Goal: Task Accomplishment & Management: Manage account settings

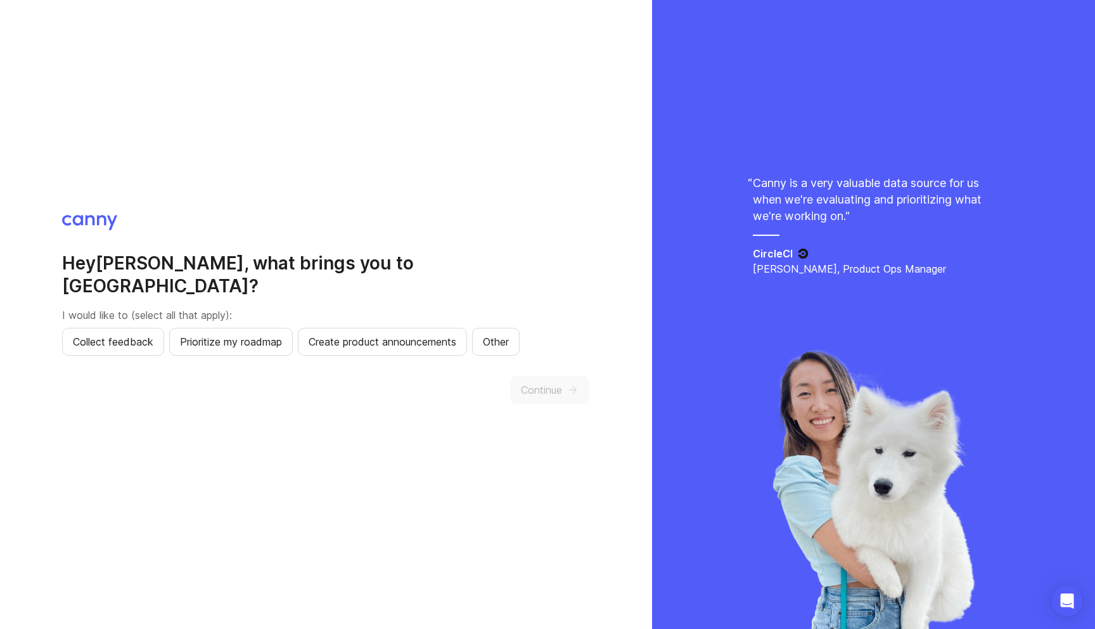
click at [153, 280] on h2 "Hey [PERSON_NAME] , what brings you to Canny?" at bounding box center [325, 275] width 527 height 46
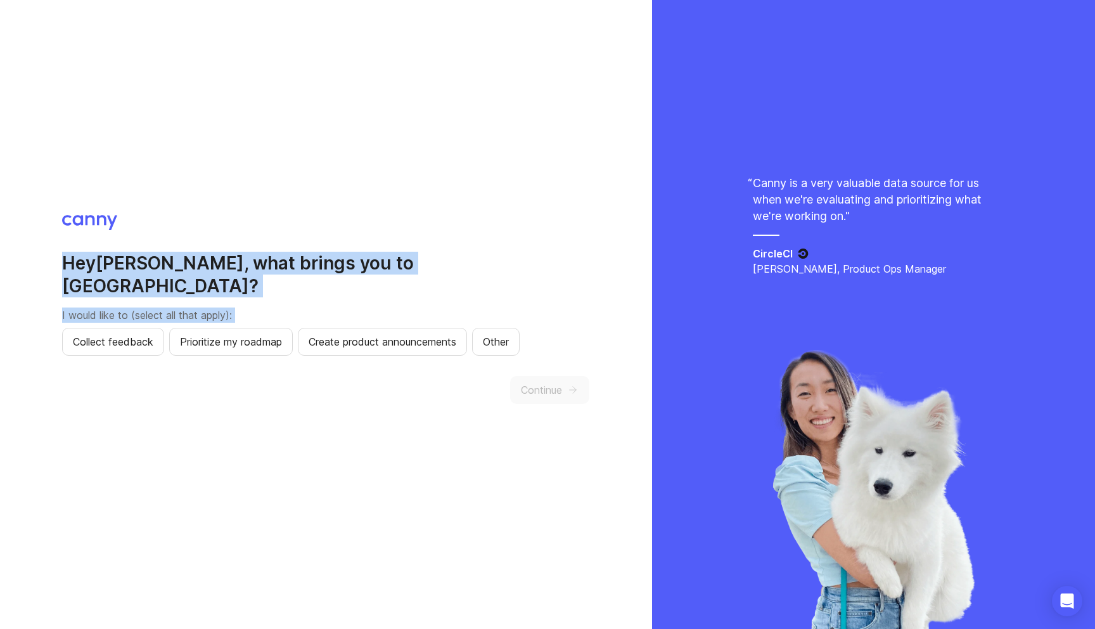
drag, startPoint x: 153, startPoint y: 280, endPoint x: 153, endPoint y: 291, distance: 10.8
click at [153, 291] on div "Hey [PERSON_NAME] , what brings you to Canny? I would like to (select all that …" at bounding box center [325, 304] width 527 height 104
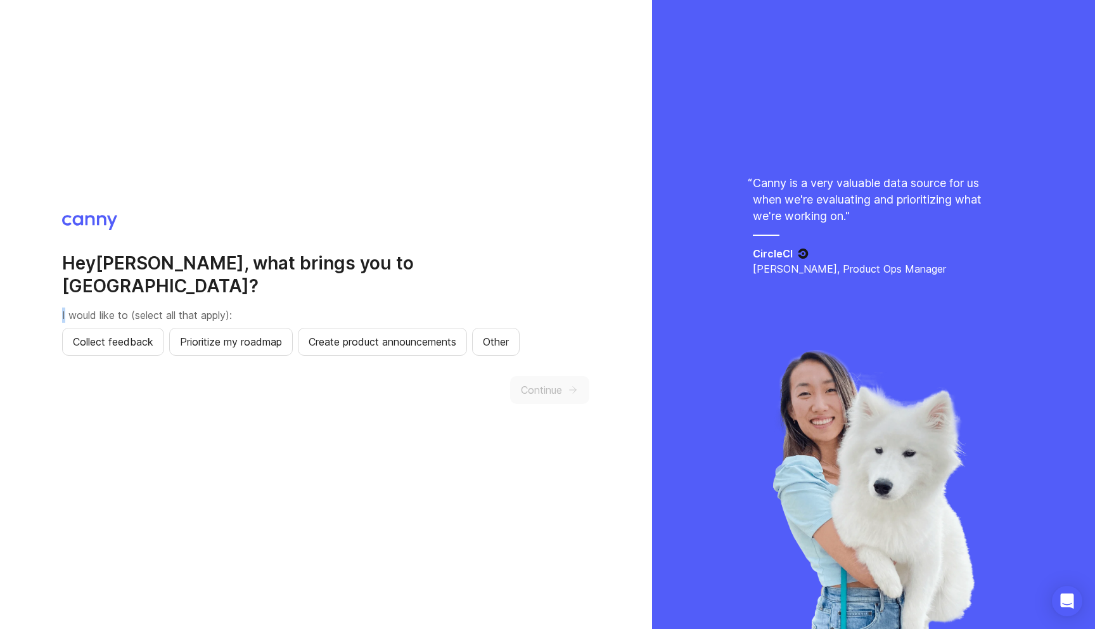
click at [153, 291] on div "Hey [PERSON_NAME] , what brings you to Canny? I would like to (select all that …" at bounding box center [325, 304] width 527 height 104
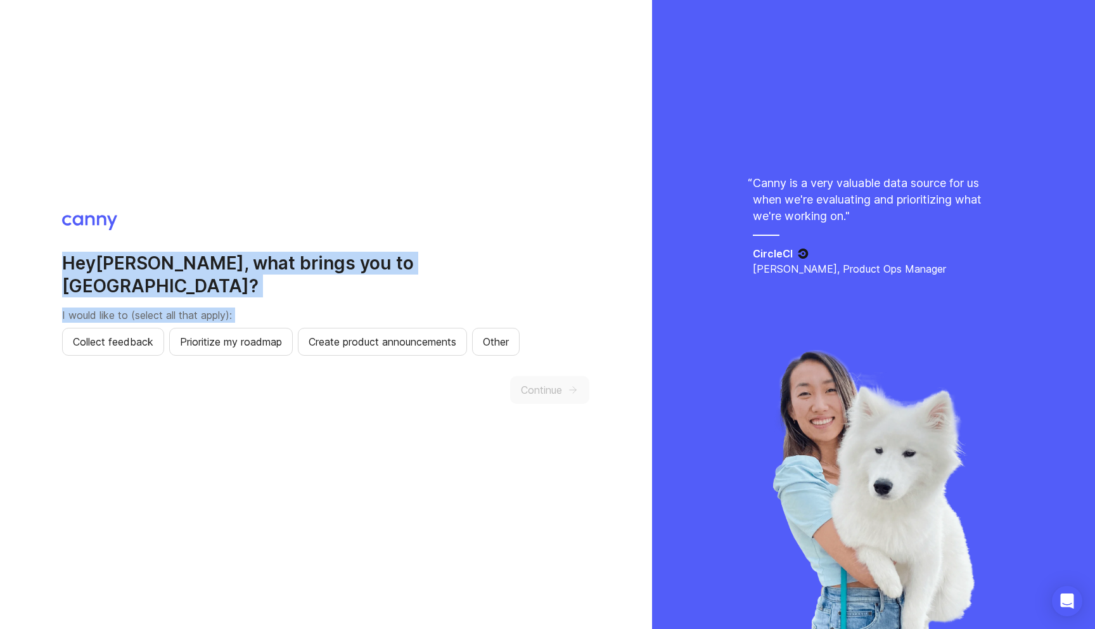
drag, startPoint x: 153, startPoint y: 291, endPoint x: 153, endPoint y: 280, distance: 10.8
click at [153, 281] on div "Hey [PERSON_NAME] , what brings you to Canny? I would like to (select all that …" at bounding box center [325, 304] width 527 height 104
click at [153, 280] on h2 "Hey [PERSON_NAME] , what brings you to Canny?" at bounding box center [325, 275] width 527 height 46
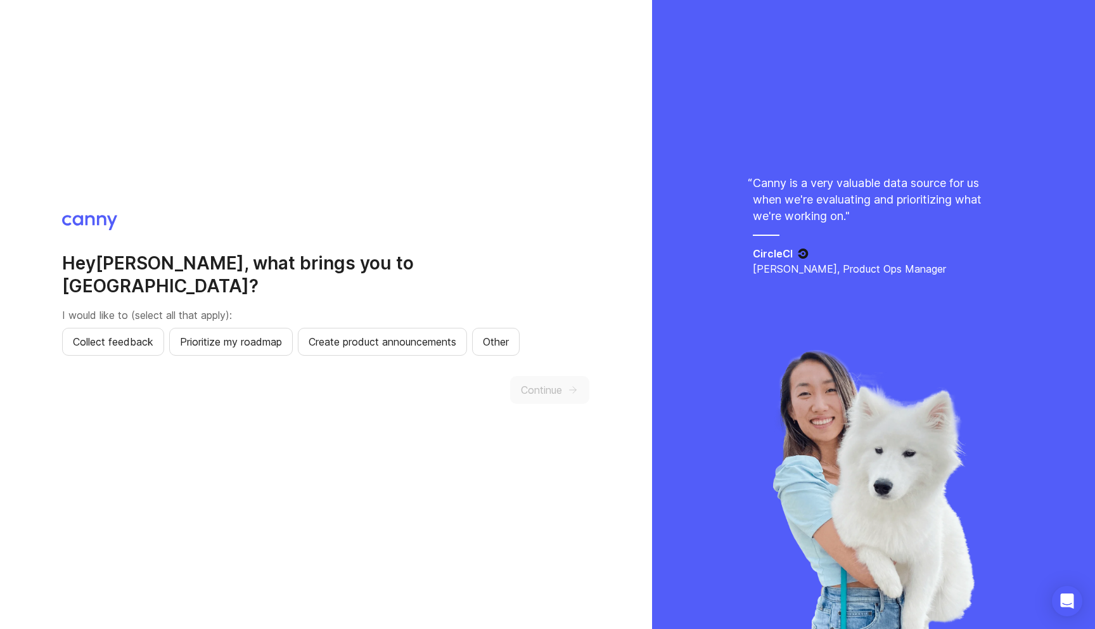
click at [148, 401] on div "Hey [PERSON_NAME] , what brings you to Canny? I would like to (select all that …" at bounding box center [325, 314] width 527 height 199
click at [359, 335] on span "Create product announcements" at bounding box center [383, 341] width 148 height 15
click at [78, 346] on div "Hey Josh , what brings you to Canny? I would like to (select all that apply): C…" at bounding box center [325, 314] width 527 height 199
click at [79, 342] on button "Collect feedback" at bounding box center [113, 342] width 102 height 28
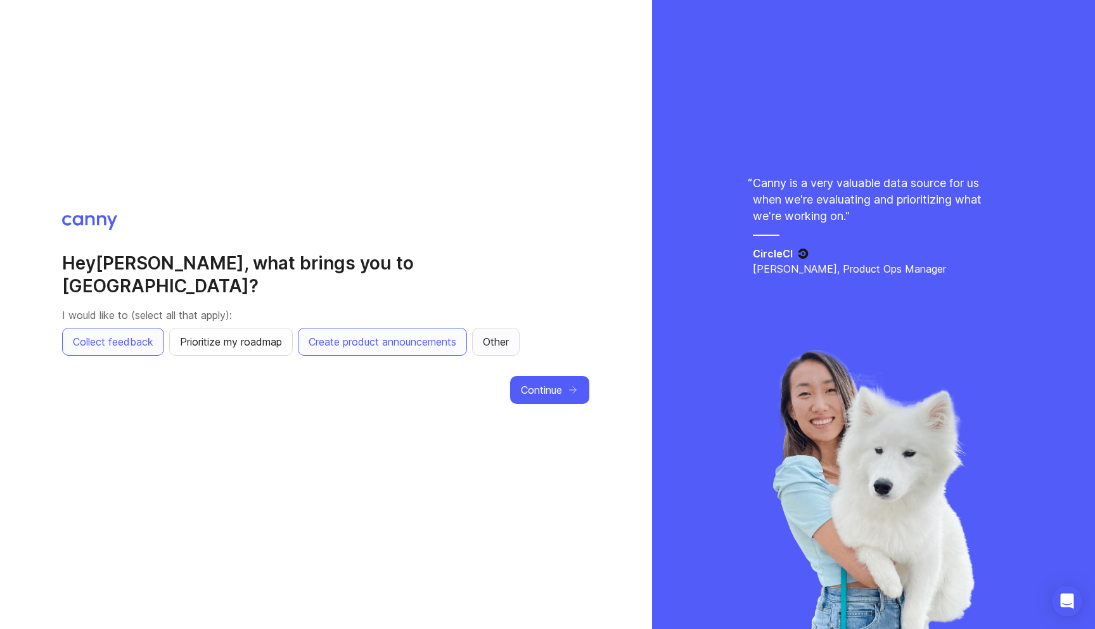
click at [509, 334] on span "Other" at bounding box center [496, 341] width 26 height 15
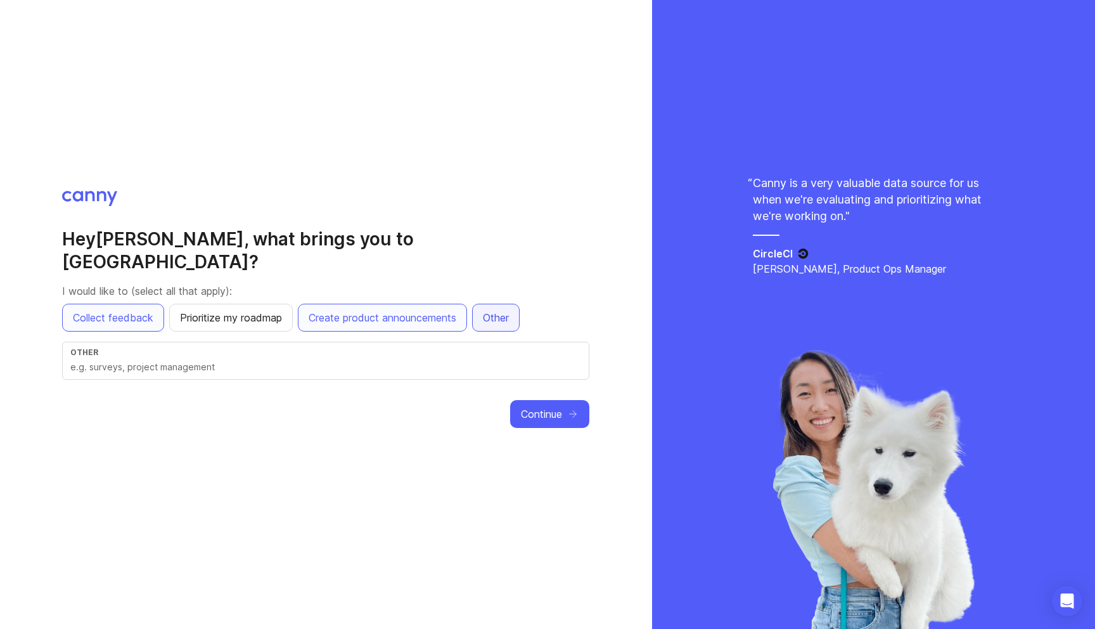
click at [507, 304] on button "Other" at bounding box center [496, 318] width 48 height 28
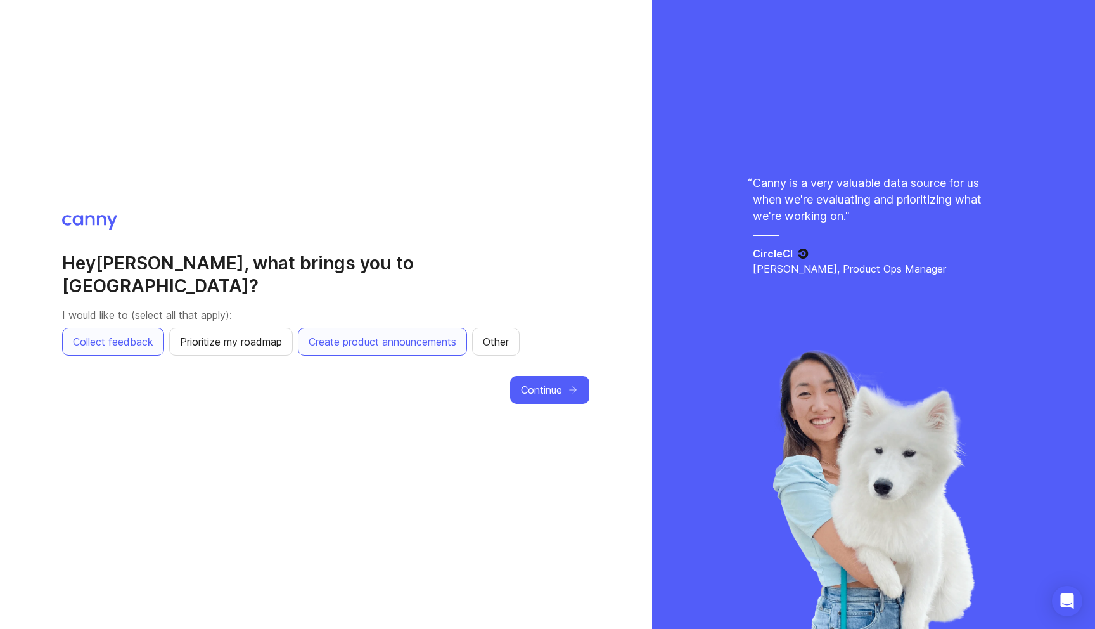
click at [472, 409] on div "Hey Josh , what brings you to Canny? I would like to (select all that apply): C…" at bounding box center [326, 314] width 652 height 629
click at [541, 376] on button "Continue" at bounding box center [549, 390] width 79 height 28
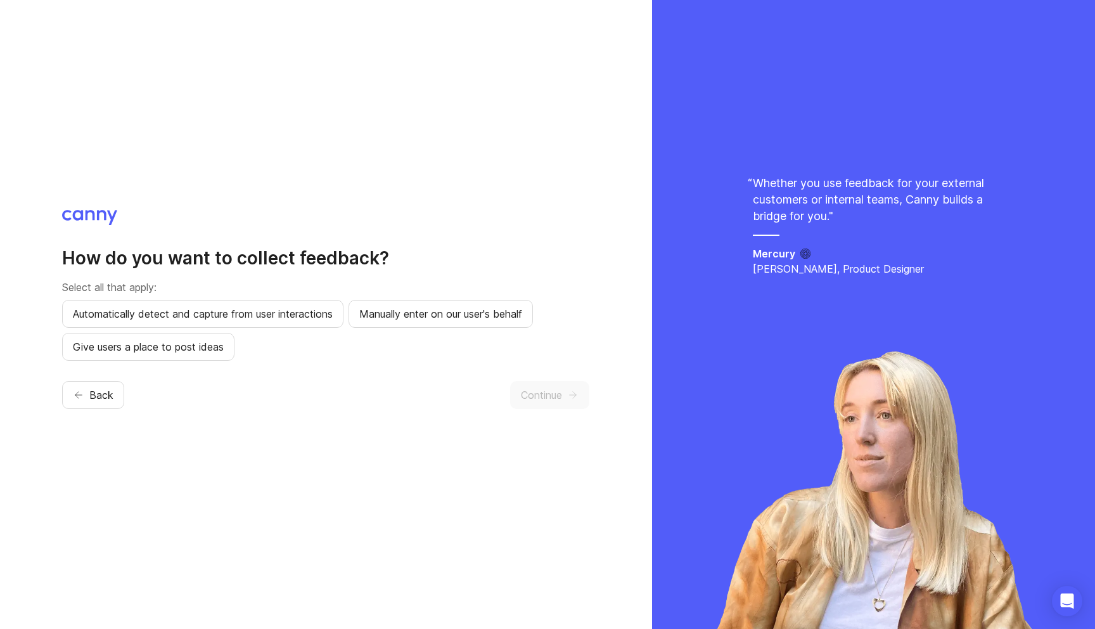
click at [293, 353] on div "Automatically detect and capture from user interactions Manually enter on our u…" at bounding box center [325, 330] width 527 height 61
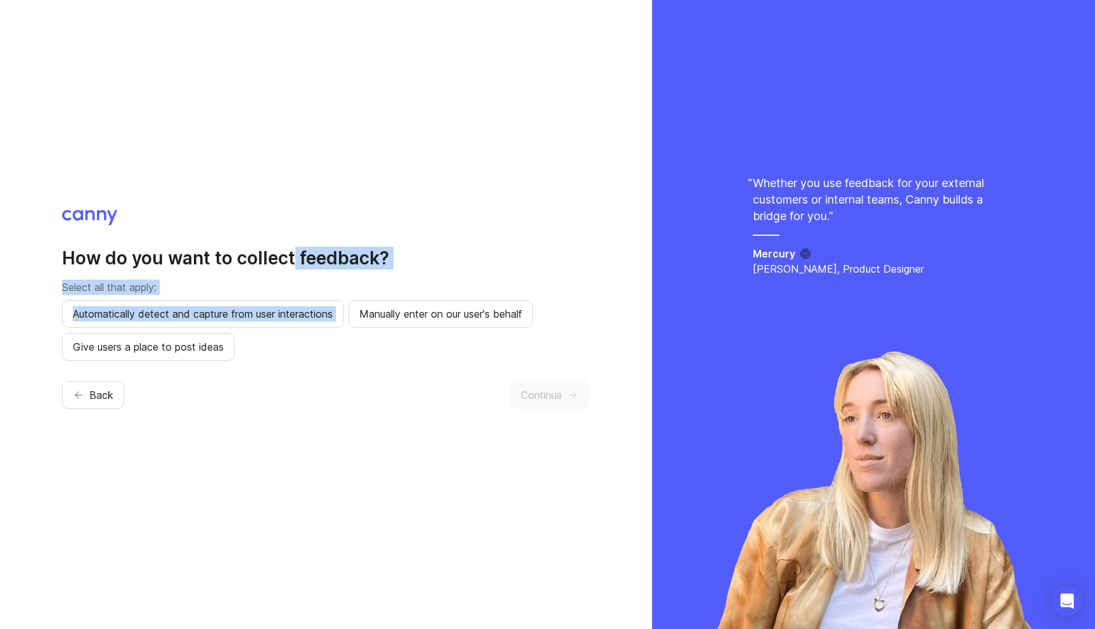
drag, startPoint x: 293, startPoint y: 353, endPoint x: 293, endPoint y: 247, distance: 106.5
click at [293, 247] on div "How do you want to collect feedback? Select all that apply: Automatically detec…" at bounding box center [325, 304] width 527 height 114
click at [293, 247] on h2 "How do you want to collect feedback?" at bounding box center [325, 258] width 527 height 23
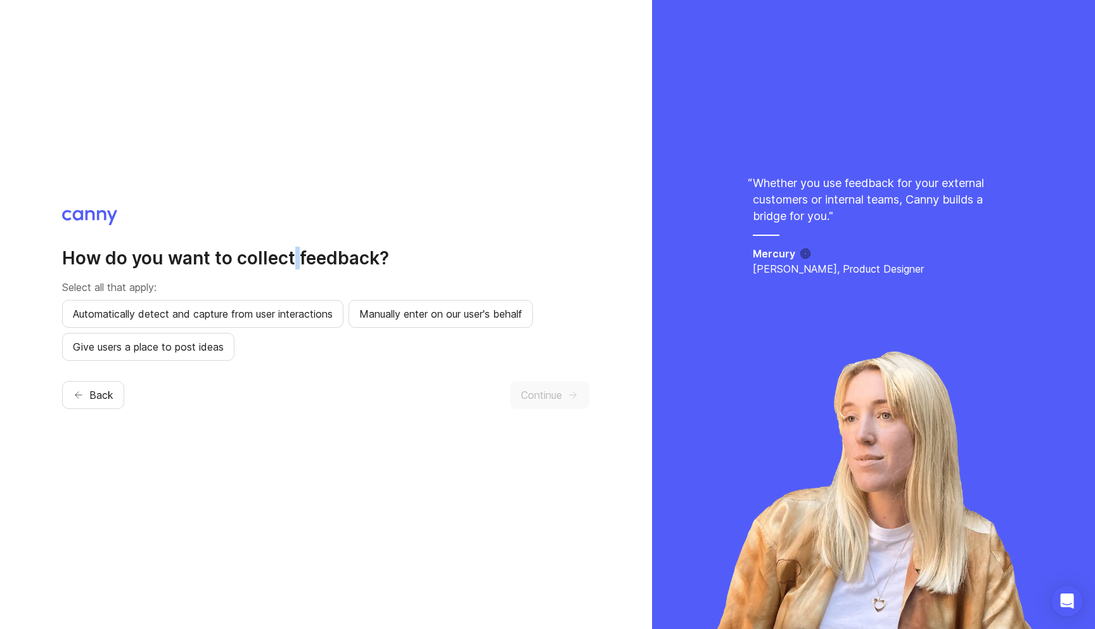
click at [293, 247] on h2 "How do you want to collect feedback?" at bounding box center [325, 258] width 527 height 23
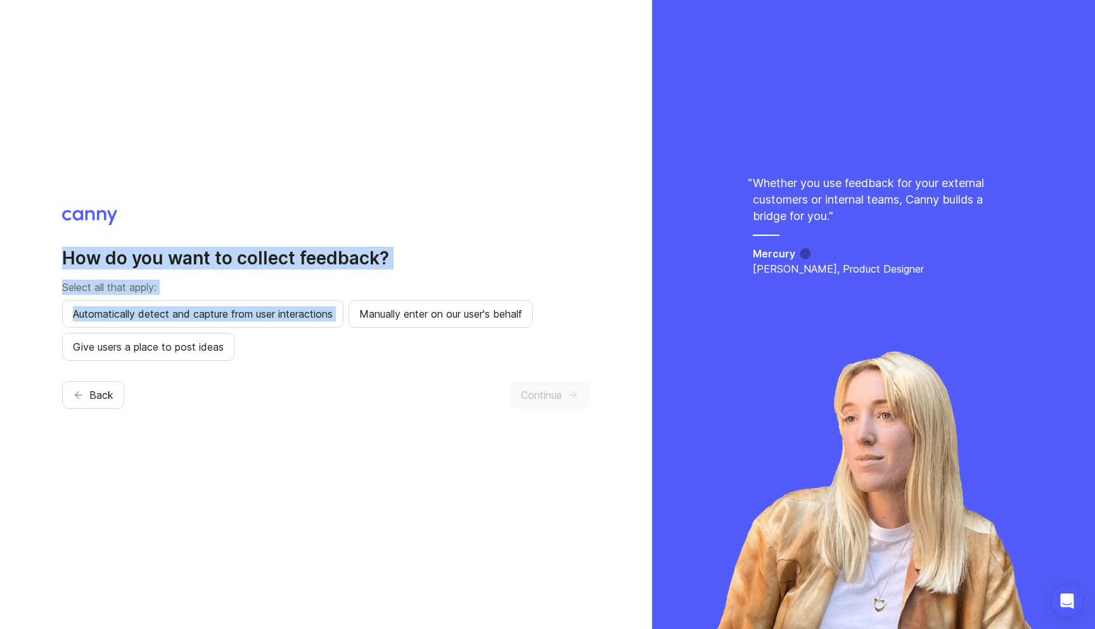
drag, startPoint x: 293, startPoint y: 247, endPoint x: 293, endPoint y: 390, distance: 143.2
click at [293, 390] on div "How do you want to collect feedback? Select all that apply: Automatically detec…" at bounding box center [325, 314] width 527 height 209
click at [293, 390] on div "Back Continue" at bounding box center [325, 395] width 527 height 28
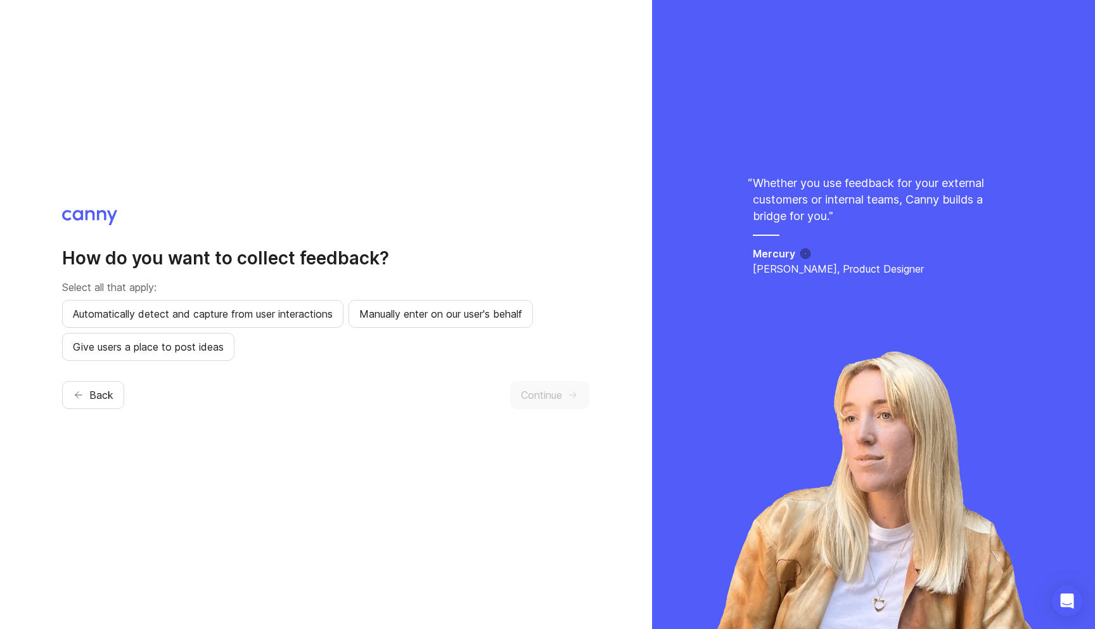
click at [238, 257] on h2 "How do you want to collect feedback?" at bounding box center [325, 258] width 527 height 23
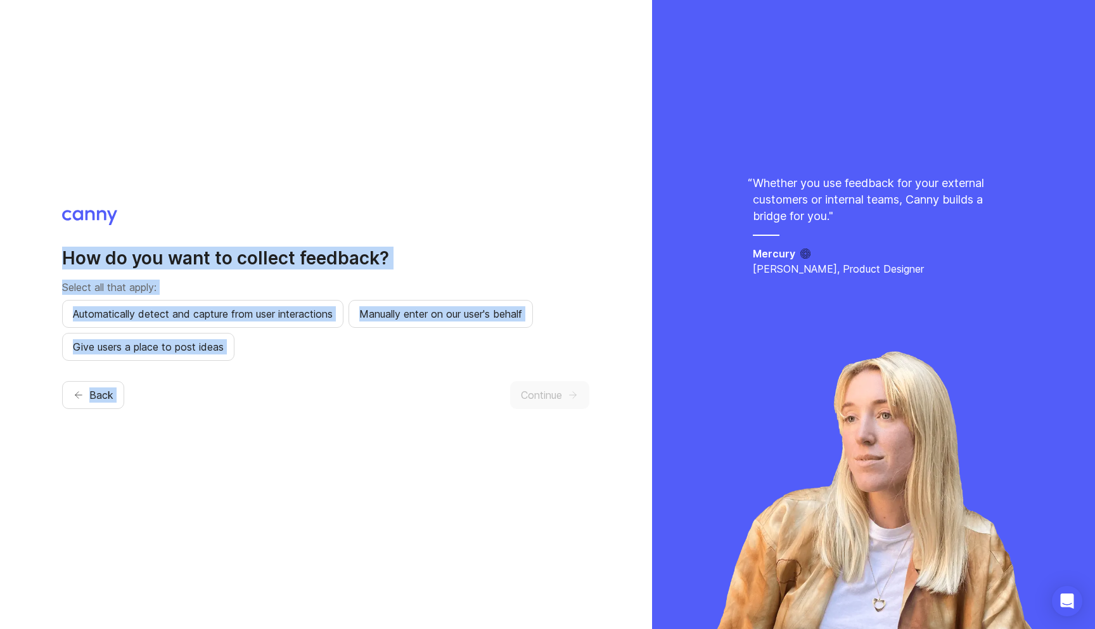
drag, startPoint x: 238, startPoint y: 257, endPoint x: 252, endPoint y: 393, distance: 137.0
click at [252, 393] on div "How do you want to collect feedback? Select all that apply: Automatically detec…" at bounding box center [325, 314] width 527 height 209
click at [252, 393] on div "Back Continue" at bounding box center [325, 395] width 527 height 28
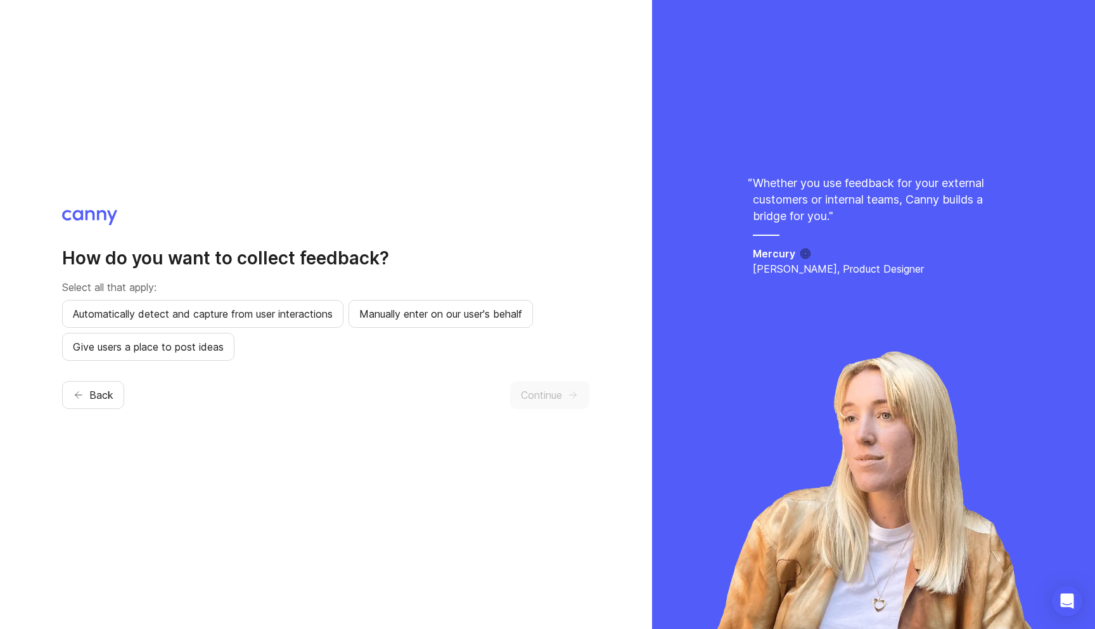
click at [252, 393] on div "Back Continue" at bounding box center [325, 395] width 527 height 28
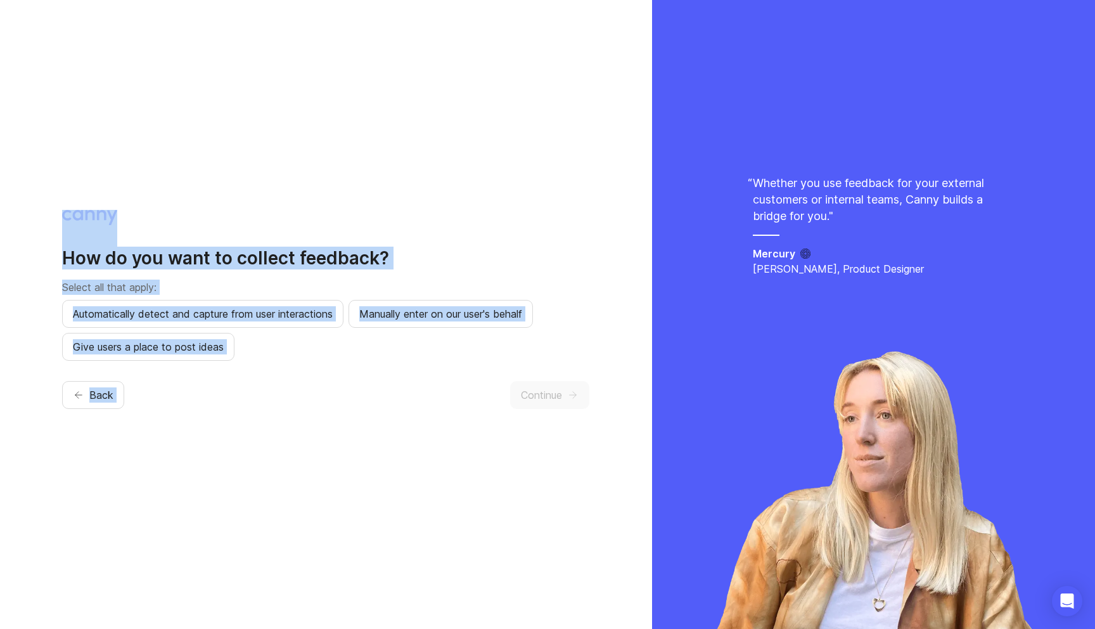
drag, startPoint x: 252, startPoint y: 393, endPoint x: 252, endPoint y: 193, distance: 199.6
click at [252, 193] on div "How do you want to collect feedback? Select all that apply: Automatically detec…" at bounding box center [326, 314] width 652 height 629
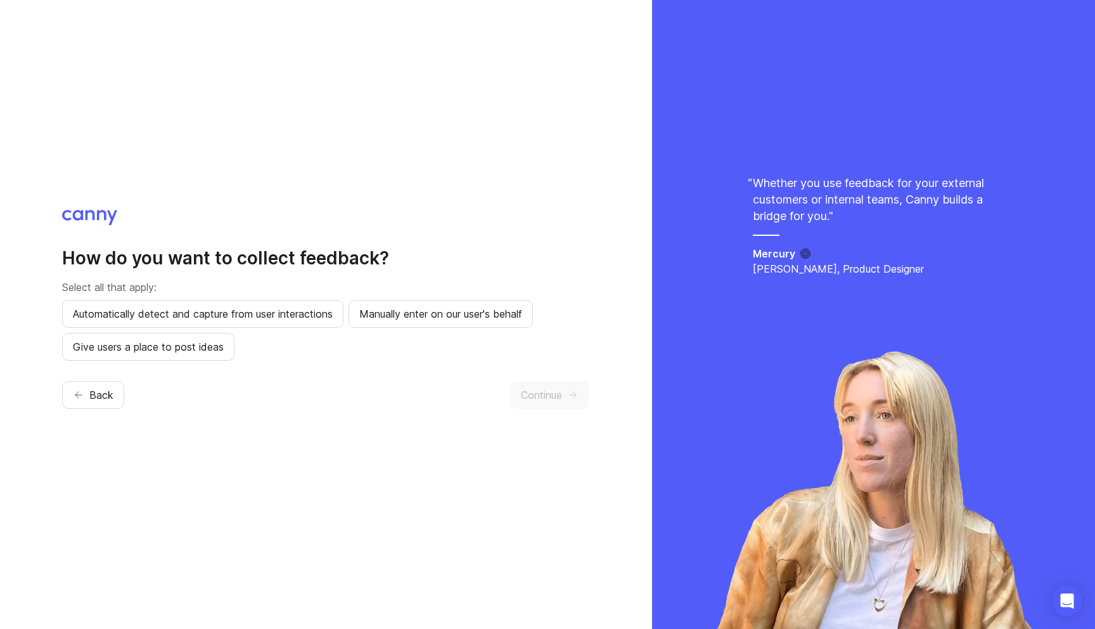
click at [229, 246] on div "How do you want to collect feedback? Select all that apply: Automatically detec…" at bounding box center [325, 314] width 527 height 209
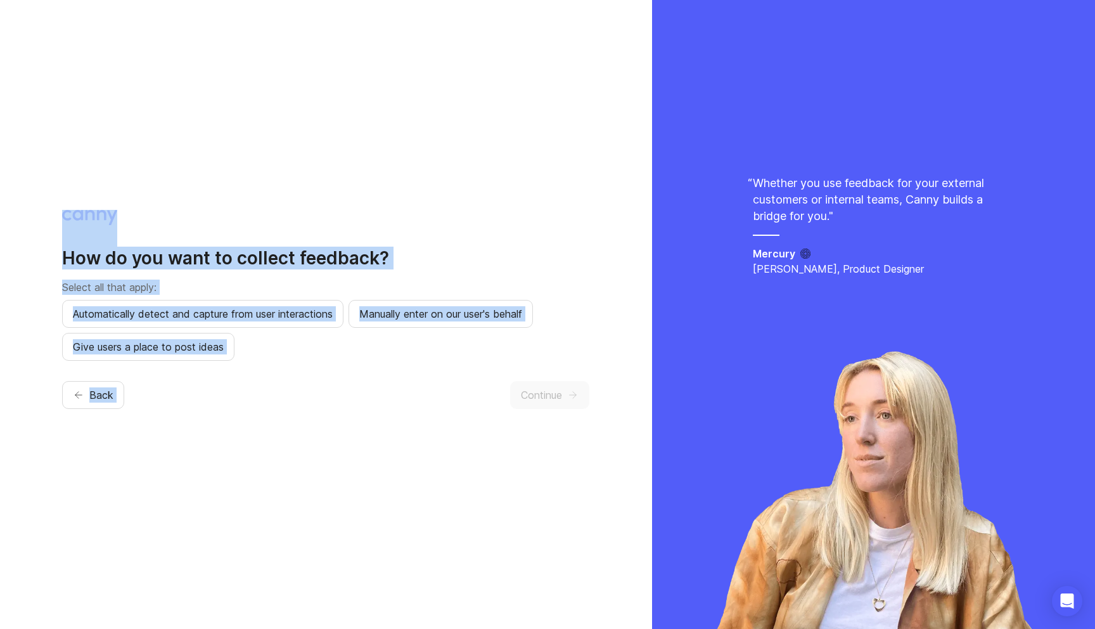
drag, startPoint x: 229, startPoint y: 246, endPoint x: 236, endPoint y: 404, distance: 157.9
click at [236, 404] on div "How do you want to collect feedback? Select all that apply: Automatically detec…" at bounding box center [325, 314] width 527 height 209
click at [236, 404] on div "Back Continue" at bounding box center [325, 395] width 527 height 28
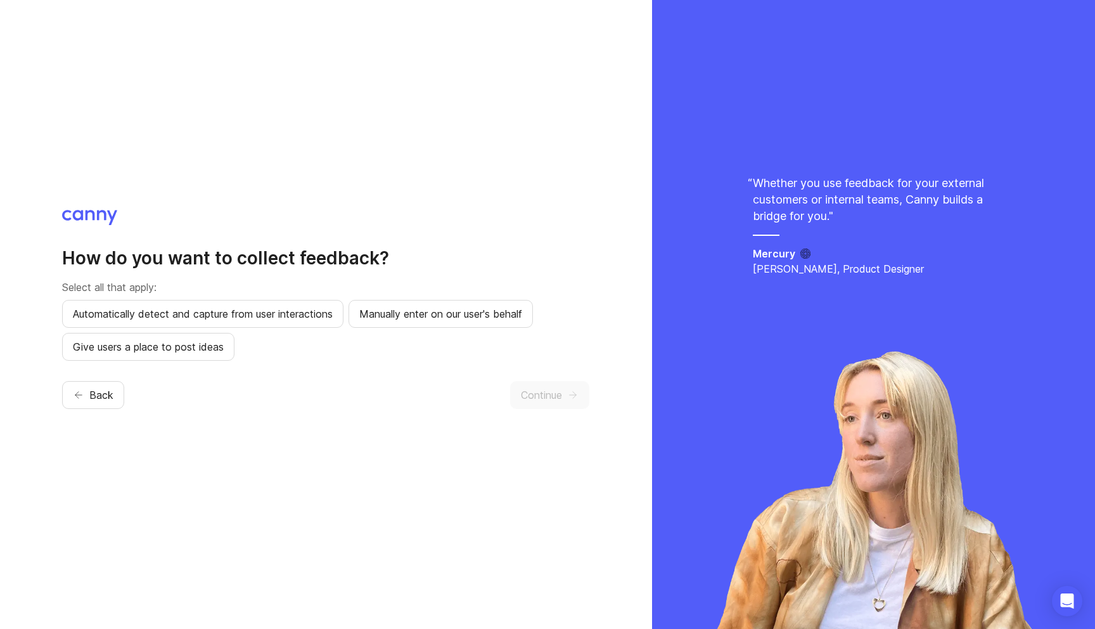
click at [236, 404] on div "Back Continue" at bounding box center [325, 395] width 527 height 28
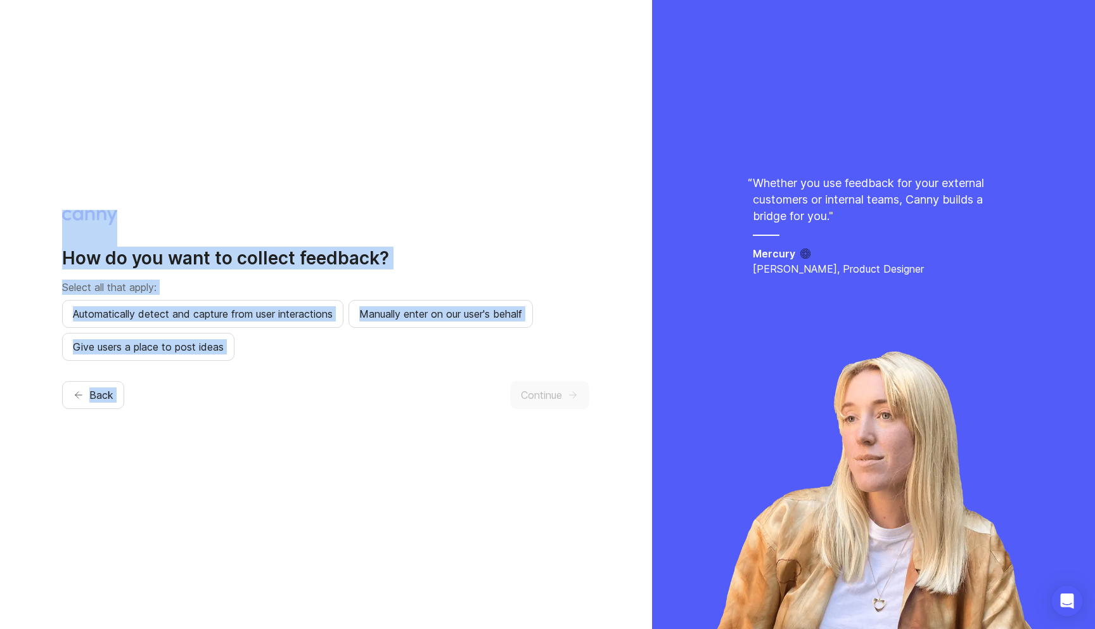
drag, startPoint x: 236, startPoint y: 404, endPoint x: 236, endPoint y: 187, distance: 216.8
click at [236, 187] on div "How do you want to collect feedback? Select all that apply: Automatically detec…" at bounding box center [326, 314] width 652 height 629
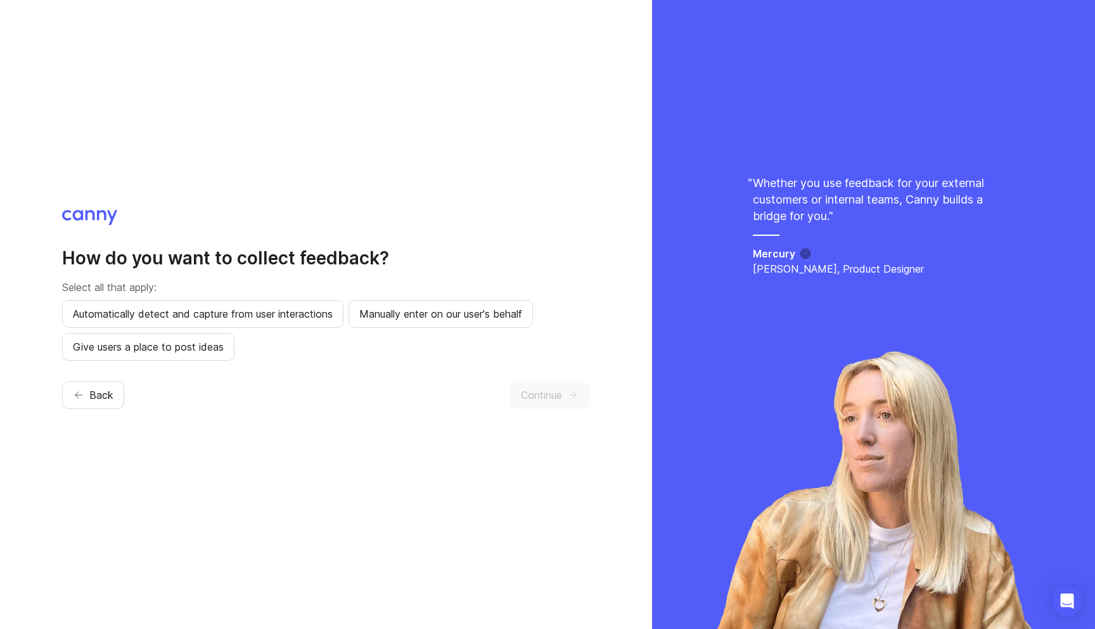
click at [215, 219] on div "How do you want to collect feedback? Select all that apply: Automatically detec…" at bounding box center [325, 314] width 527 height 209
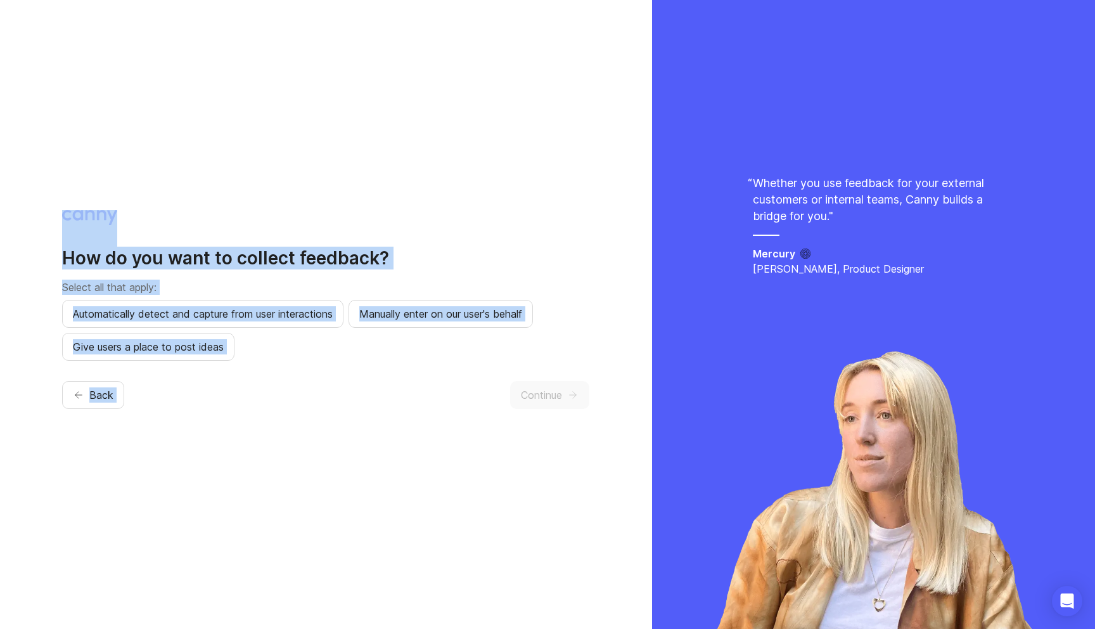
drag, startPoint x: 215, startPoint y: 219, endPoint x: 237, endPoint y: 420, distance: 202.1
click at [237, 420] on div "How do you want to collect feedback? Select all that apply: Automatically detec…" at bounding box center [326, 314] width 652 height 629
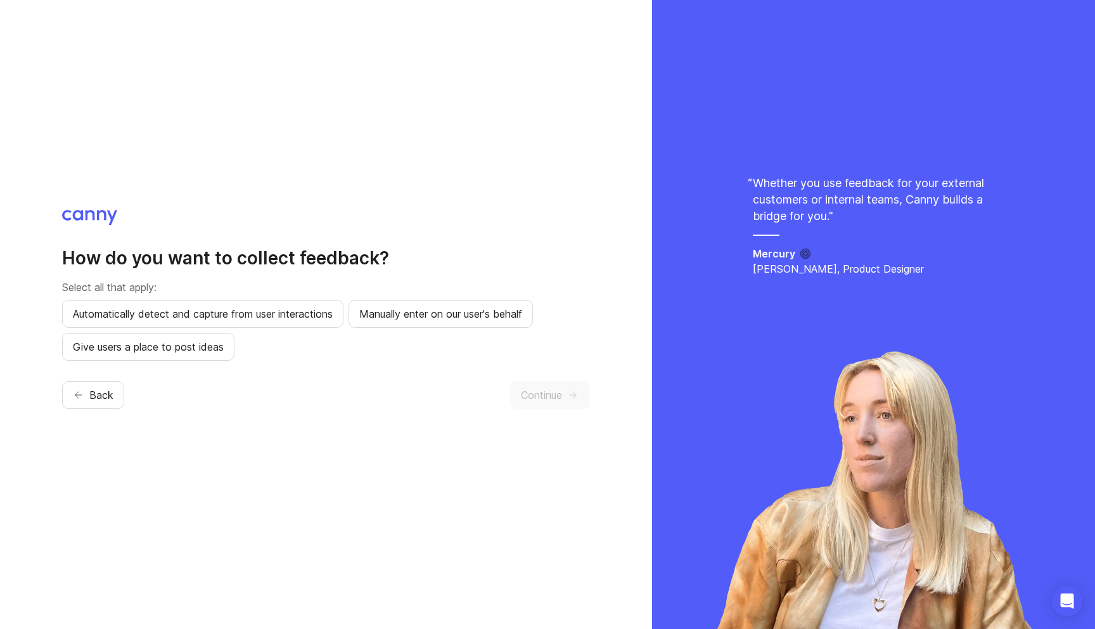
click at [237, 420] on div "How do you want to collect feedback? Select all that apply: Automatically detec…" at bounding box center [326, 314] width 652 height 629
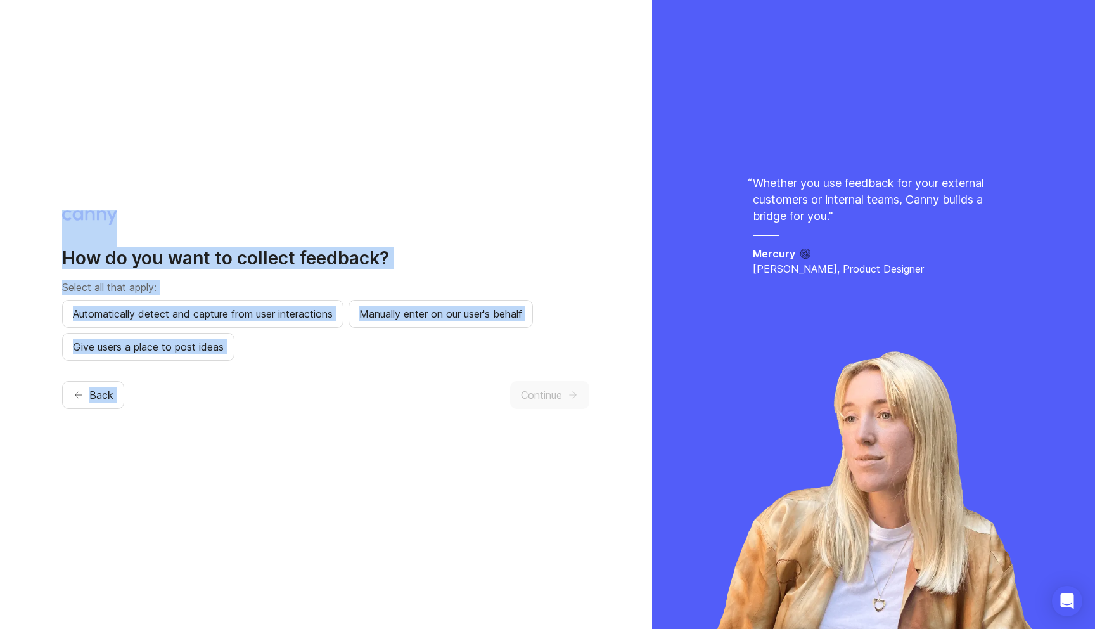
drag, startPoint x: 237, startPoint y: 420, endPoint x: 237, endPoint y: 238, distance: 182.5
click at [237, 238] on div "How do you want to collect feedback? Select all that apply: Automatically detec…" at bounding box center [326, 314] width 652 height 629
click at [237, 238] on div "How do you want to collect feedback? Select all that apply: Automatically detec…" at bounding box center [325, 314] width 527 height 209
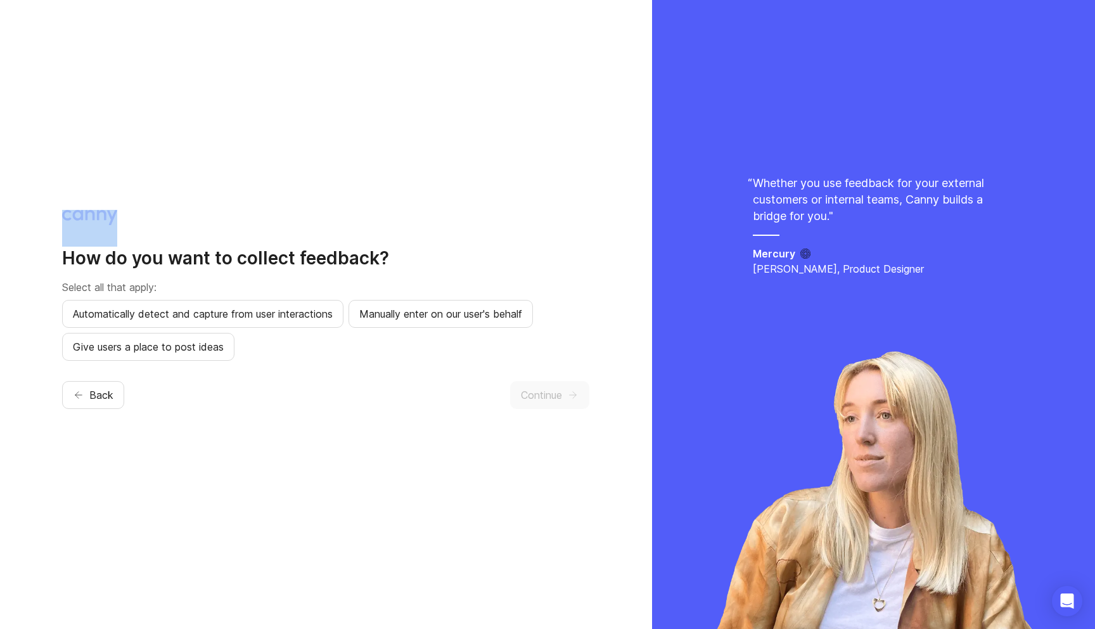
click at [237, 238] on div "How do you want to collect feedback? Select all that apply: Automatically detec…" at bounding box center [325, 314] width 527 height 209
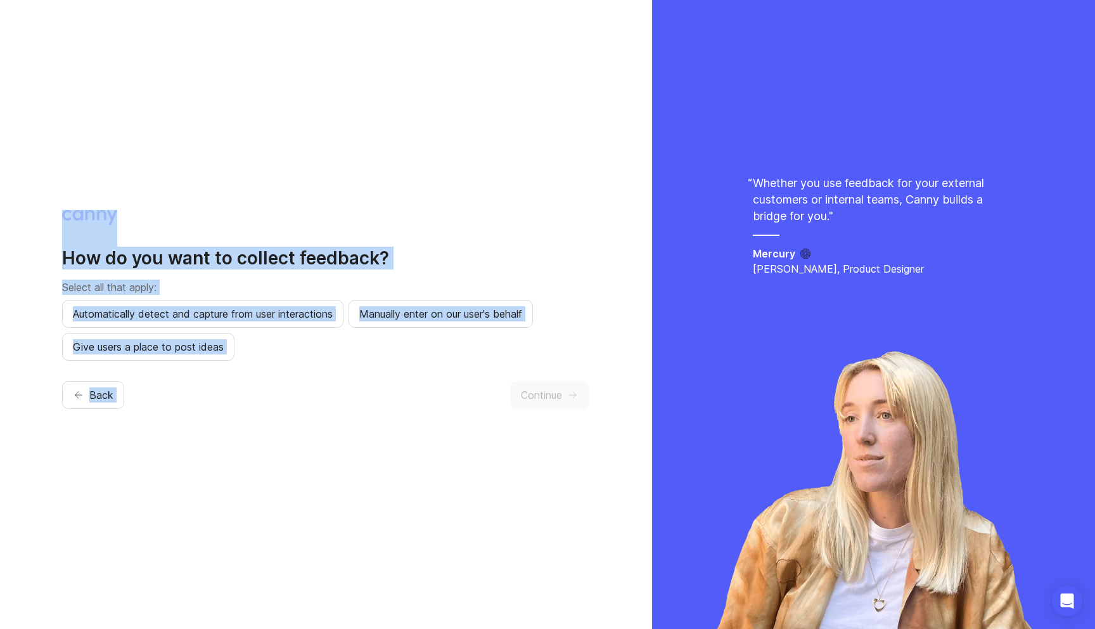
drag, startPoint x: 237, startPoint y: 238, endPoint x: 237, endPoint y: 434, distance: 195.8
click at [237, 434] on div "How do you want to collect feedback? Select all that apply: Automatically detec…" at bounding box center [326, 314] width 652 height 629
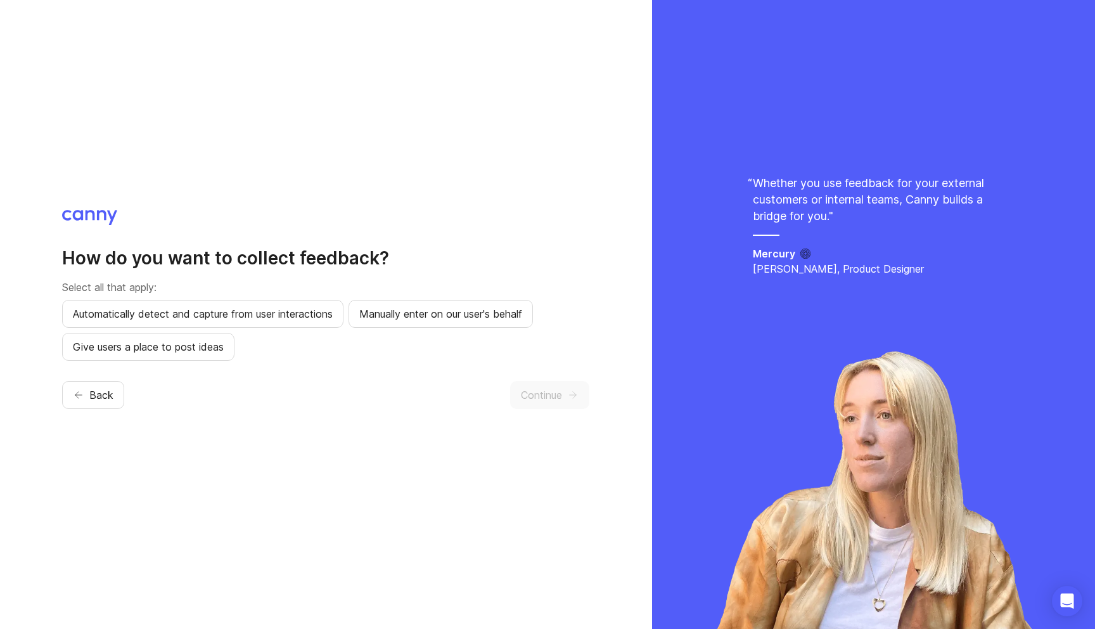
click at [237, 434] on div "How do you want to collect feedback? Select all that apply: Automatically detec…" at bounding box center [326, 314] width 652 height 629
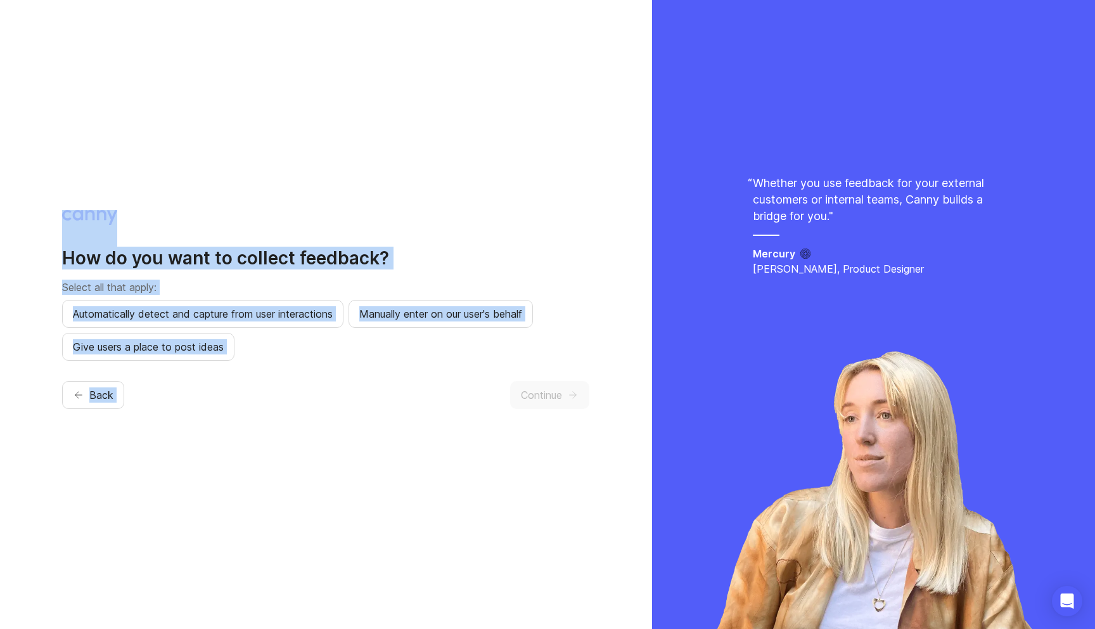
drag, startPoint x: 237, startPoint y: 434, endPoint x: 237, endPoint y: 179, distance: 254.8
click at [237, 179] on div "How do you want to collect feedback? Select all that apply: Automatically detec…" at bounding box center [326, 314] width 652 height 629
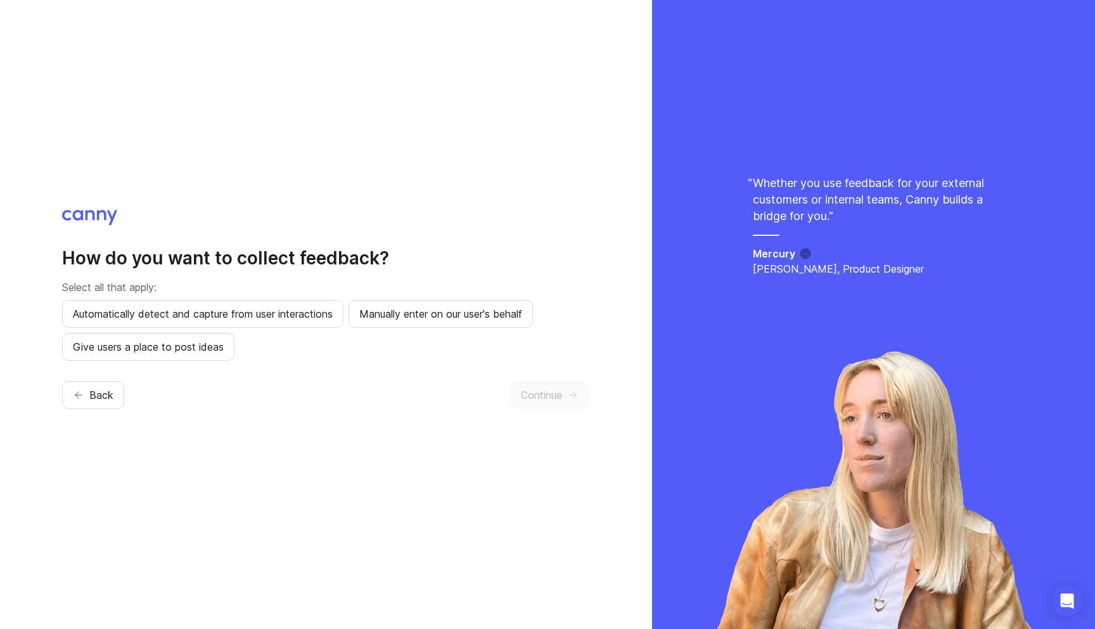
click at [220, 392] on div "Back Continue" at bounding box center [325, 395] width 527 height 28
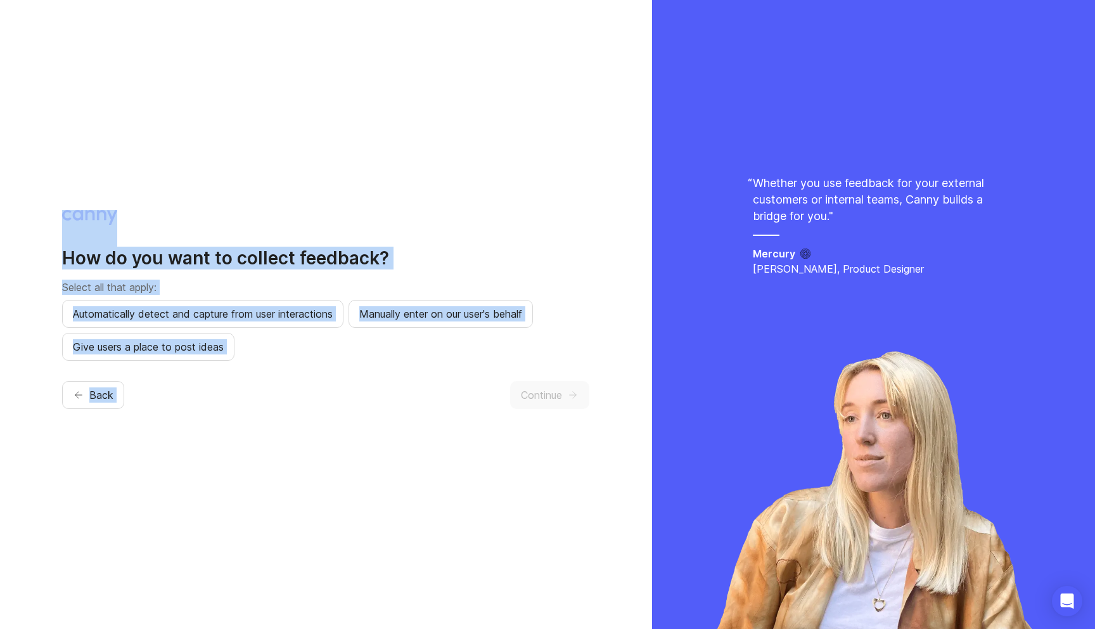
drag, startPoint x: 220, startPoint y: 392, endPoint x: 220, endPoint y: 170, distance: 221.8
click at [220, 170] on div "How do you want to collect feedback? Select all that apply: Automatically detec…" at bounding box center [326, 314] width 652 height 629
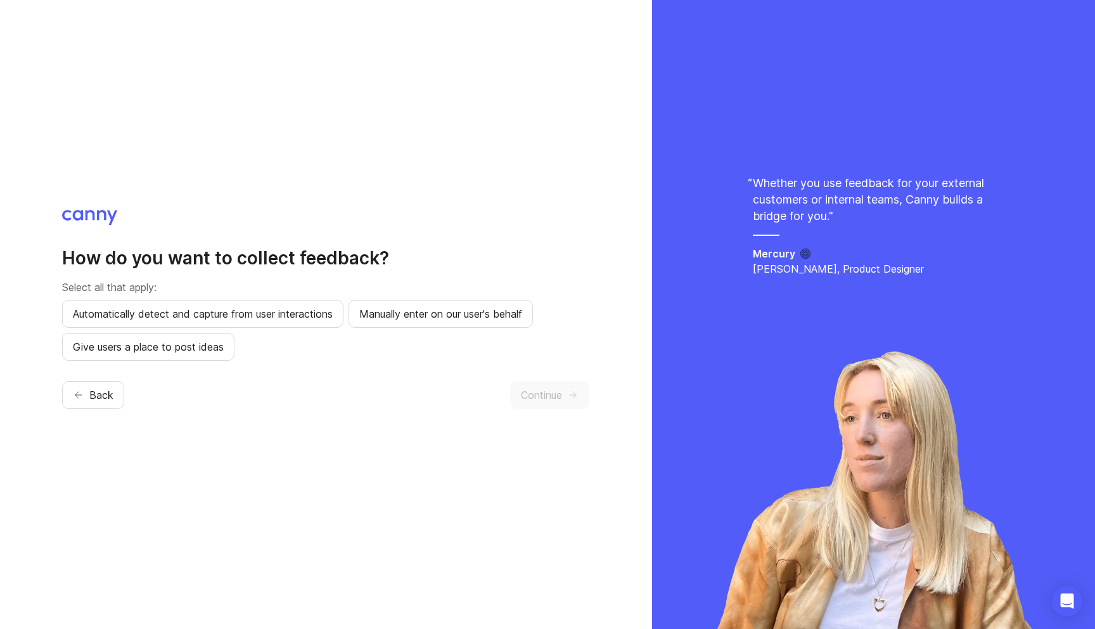
click at [220, 170] on div "How do you want to collect feedback? Select all that apply: Automatically detec…" at bounding box center [326, 314] width 652 height 629
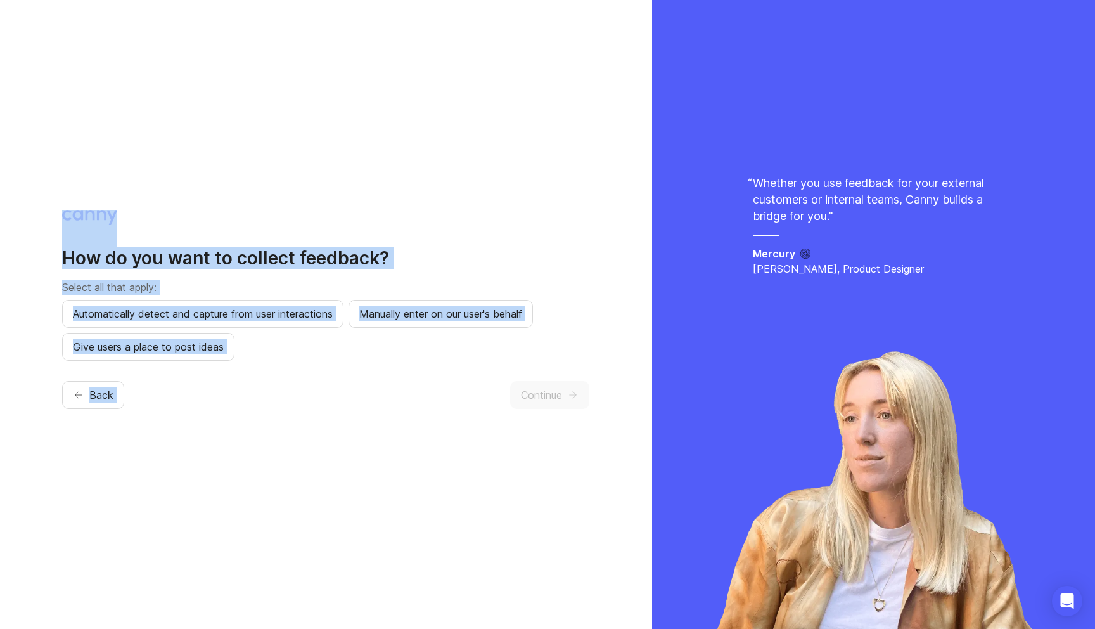
drag, startPoint x: 220, startPoint y: 170, endPoint x: 220, endPoint y: 407, distance: 236.4
click at [220, 407] on div "How do you want to collect feedback? Select all that apply: Automatically detec…" at bounding box center [326, 314] width 652 height 629
click at [220, 407] on div "Back Continue" at bounding box center [325, 395] width 527 height 28
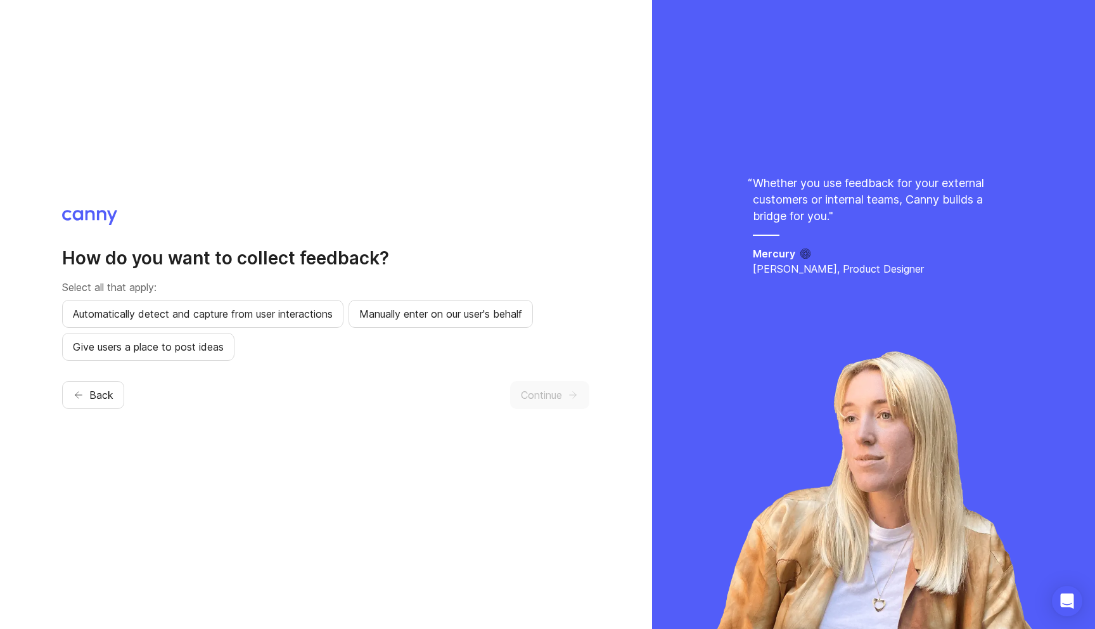
click at [220, 407] on div "Back Continue" at bounding box center [325, 395] width 527 height 28
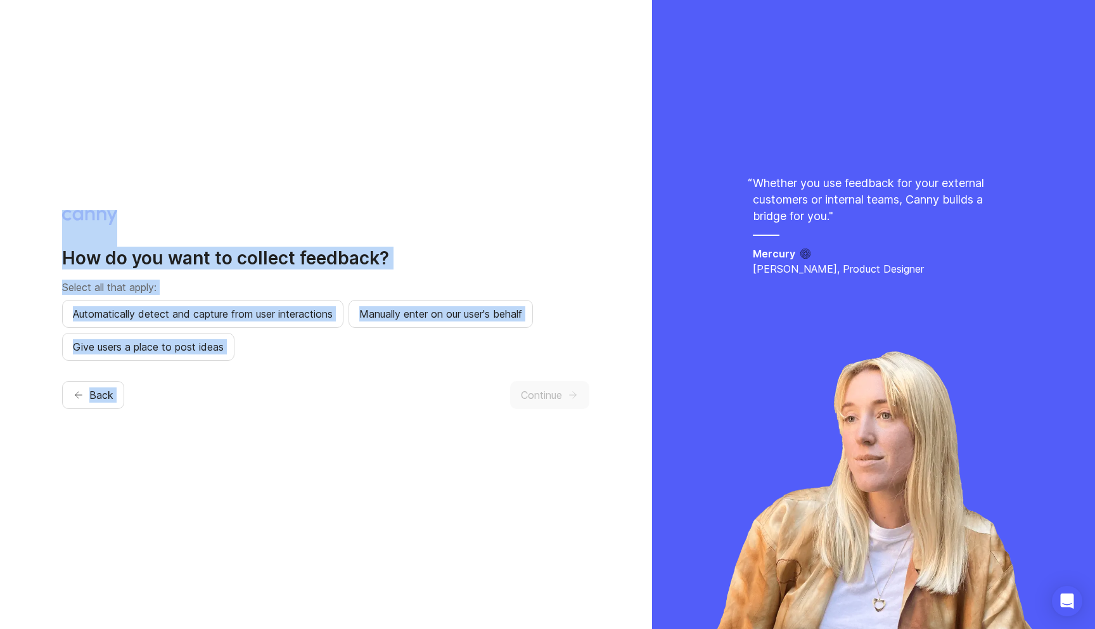
drag, startPoint x: 220, startPoint y: 407, endPoint x: 220, endPoint y: 191, distance: 216.1
click at [220, 191] on div "How do you want to collect feedback? Select all that apply: Automatically detec…" at bounding box center [326, 314] width 652 height 629
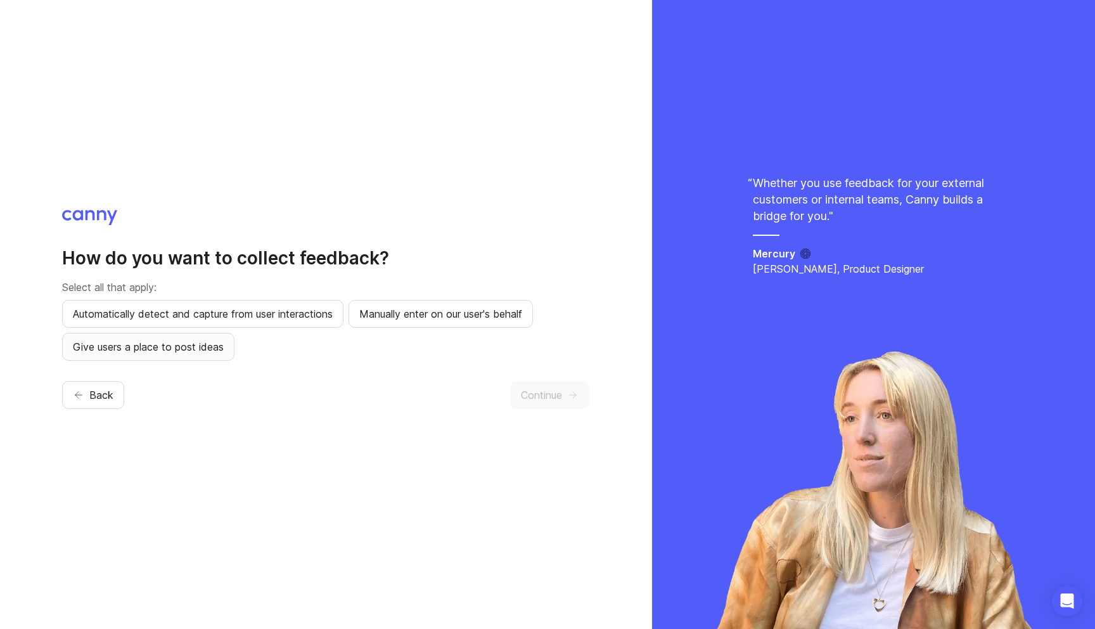
click at [208, 349] on span "Give users a place to post ideas" at bounding box center [148, 346] width 151 height 15
click at [408, 354] on div "Automatically detect and capture from user interactions Manually enter on our u…" at bounding box center [325, 330] width 527 height 61
click at [401, 355] on div "Automatically detect and capture from user interactions Manually enter on our u…" at bounding box center [325, 330] width 527 height 61
click at [410, 323] on button "Manually enter on our user's behalf" at bounding box center [441, 314] width 184 height 28
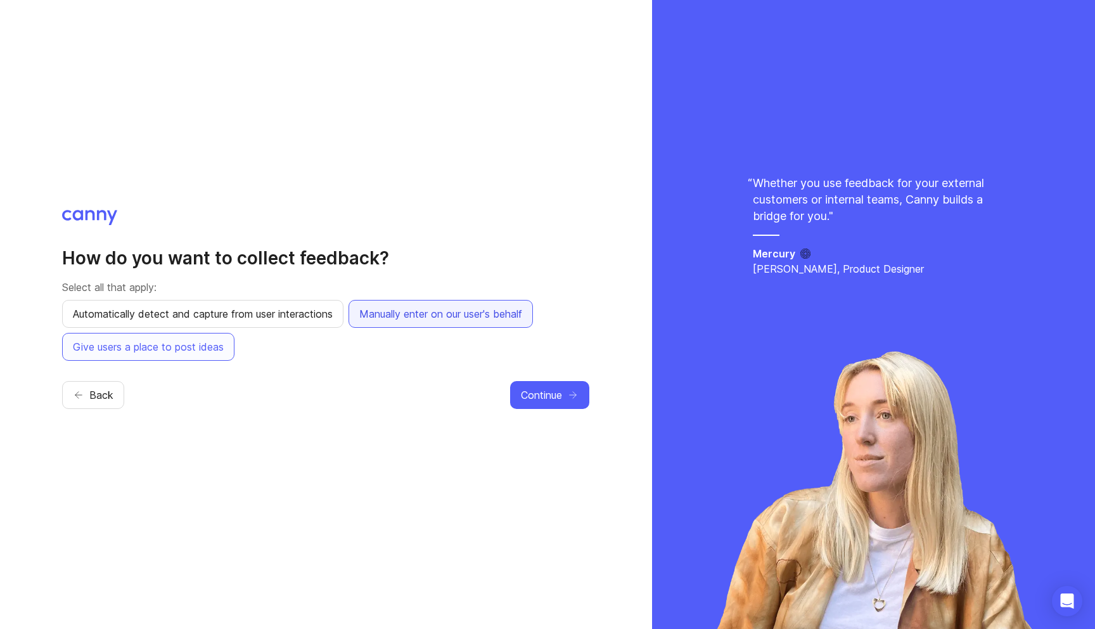
click at [413, 310] on span "Manually enter on our user's behalf" at bounding box center [440, 313] width 163 height 15
click at [409, 361] on div "How do you want to collect feedback? Select all that apply: Automatically detec…" at bounding box center [325, 314] width 527 height 209
click at [310, 351] on div "Automatically detect and capture from user interactions Manually enter on our u…" at bounding box center [325, 330] width 527 height 61
click at [543, 401] on span "Continue" at bounding box center [541, 394] width 41 height 15
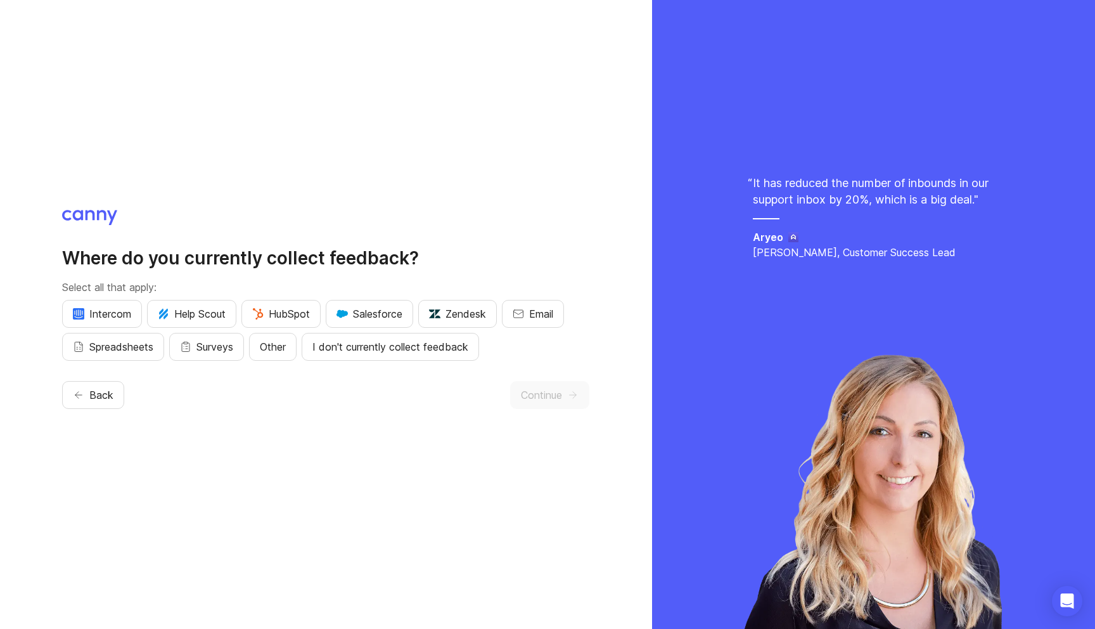
click at [184, 254] on h2 "Where do you currently collect feedback?" at bounding box center [325, 258] width 527 height 23
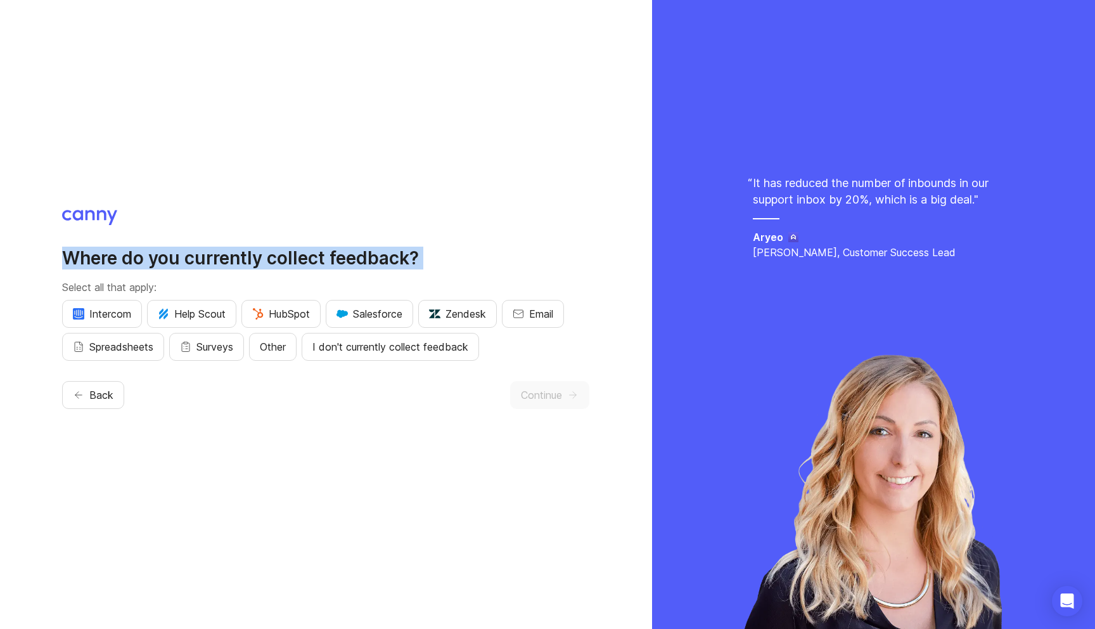
click at [184, 254] on h2 "Where do you currently collect feedback?" at bounding box center [325, 258] width 527 height 23
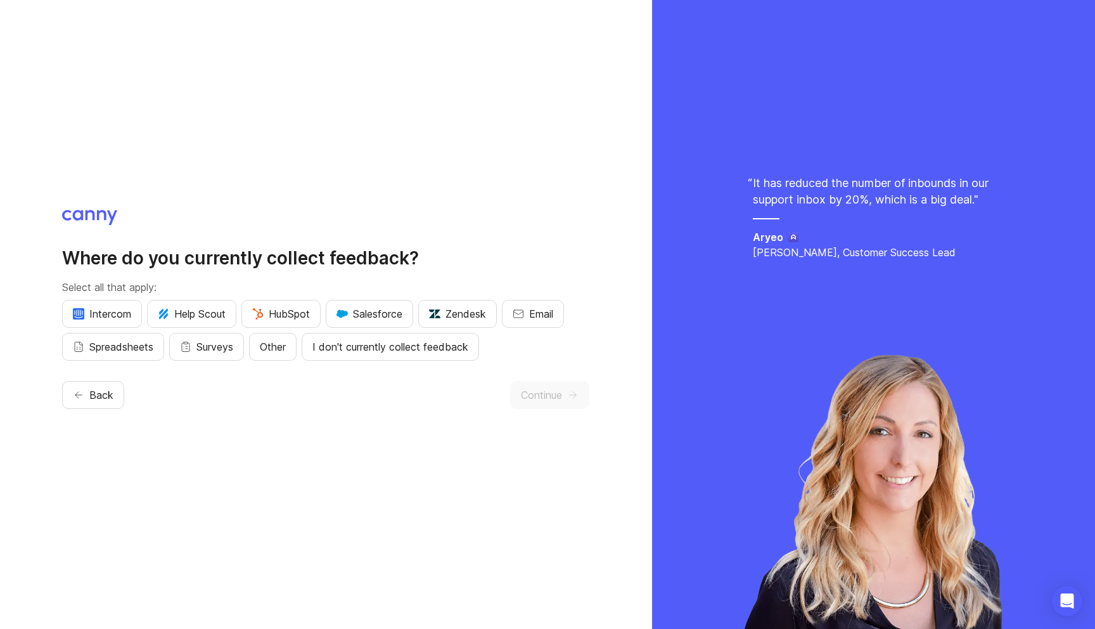
click at [233, 245] on div "Where do you currently collect feedback? Select all that apply: Intercom Help S…" at bounding box center [325, 314] width 527 height 209
click at [347, 349] on span "I don't currently collect feedback" at bounding box center [390, 346] width 156 height 15
click at [286, 349] on span "Other" at bounding box center [273, 346] width 26 height 15
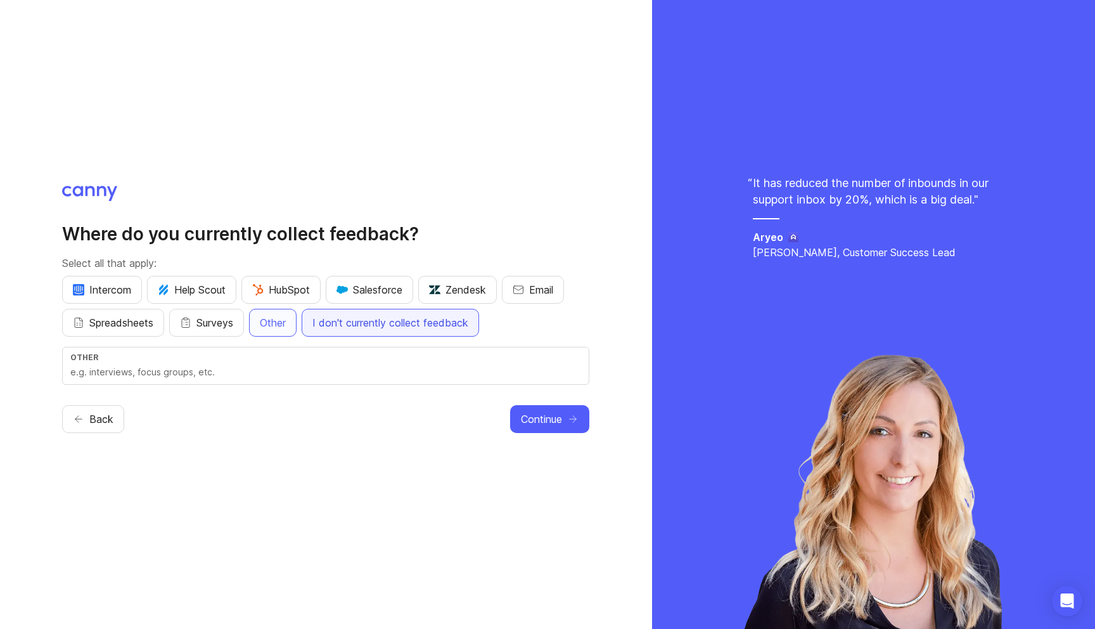
click at [328, 321] on span "I don't currently collect feedback" at bounding box center [390, 322] width 156 height 15
click at [285, 321] on span "Other" at bounding box center [273, 322] width 26 height 15
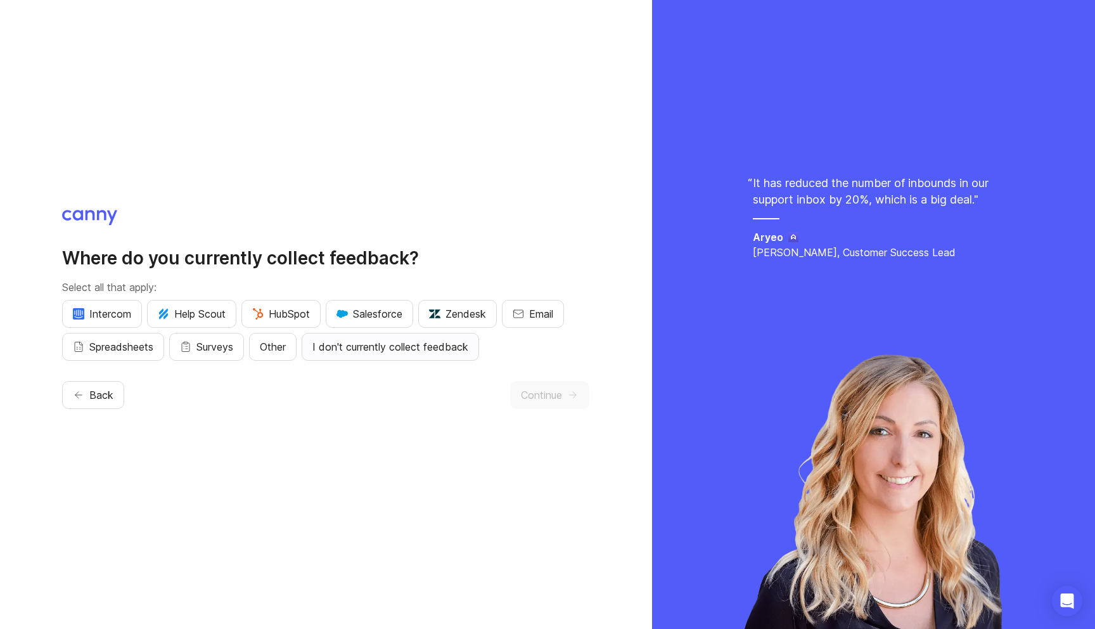
click at [338, 349] on span "I don't currently collect feedback" at bounding box center [390, 346] width 156 height 15
click at [440, 472] on div "Where do you currently collect feedback? Select all that apply: Intercom Help S…" at bounding box center [326, 314] width 652 height 629
click at [560, 397] on span "Continue" at bounding box center [541, 394] width 41 height 15
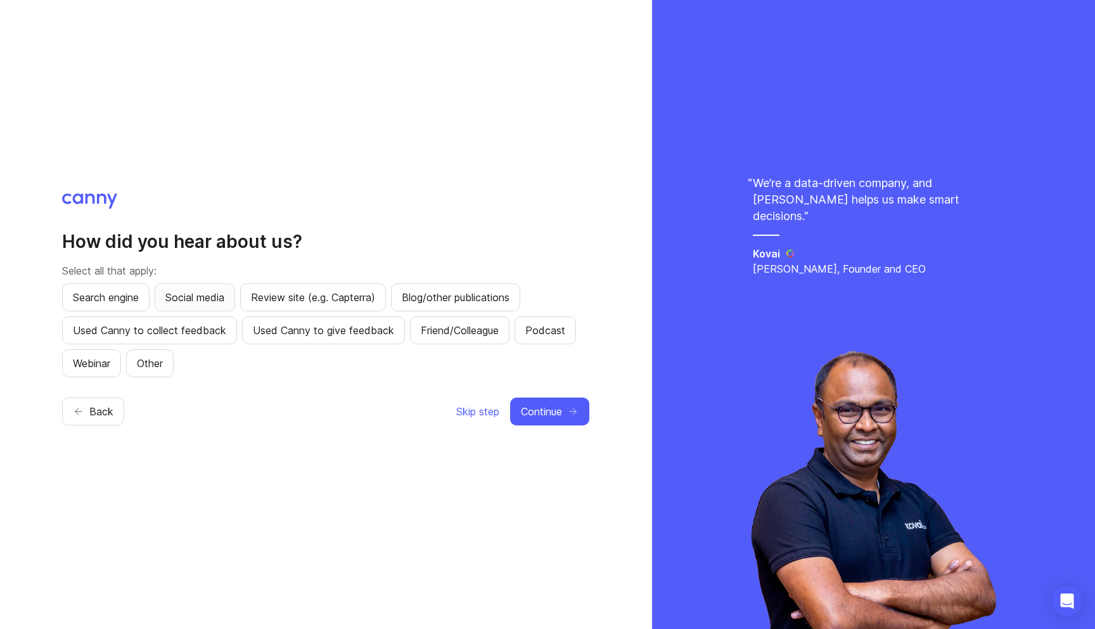
click at [203, 301] on span "Social media" at bounding box center [194, 297] width 59 height 15
click at [117, 298] on span "Search engine" at bounding box center [106, 297] width 66 height 15
click at [188, 295] on span "Social media" at bounding box center [194, 297] width 59 height 15
click at [124, 296] on span "Search engine" at bounding box center [106, 297] width 66 height 15
click at [314, 226] on div "How did you hear about us? Select all that apply: Search engine Social media Re…" at bounding box center [325, 314] width 527 height 242
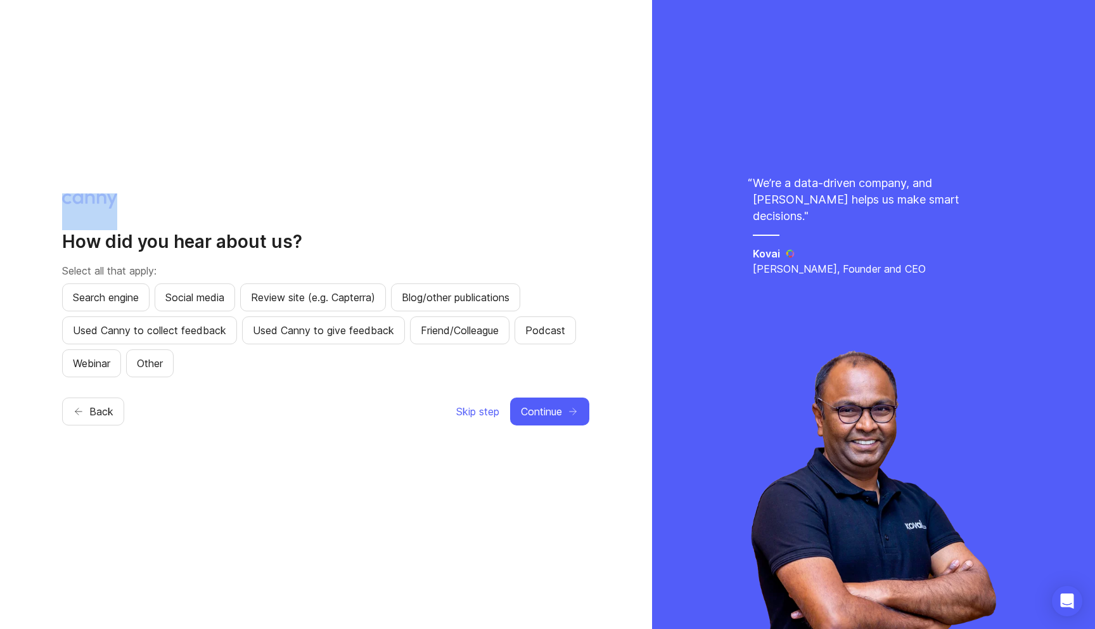
click at [314, 226] on div "How did you hear about us? Select all that apply: Search engine Social media Re…" at bounding box center [325, 314] width 527 height 242
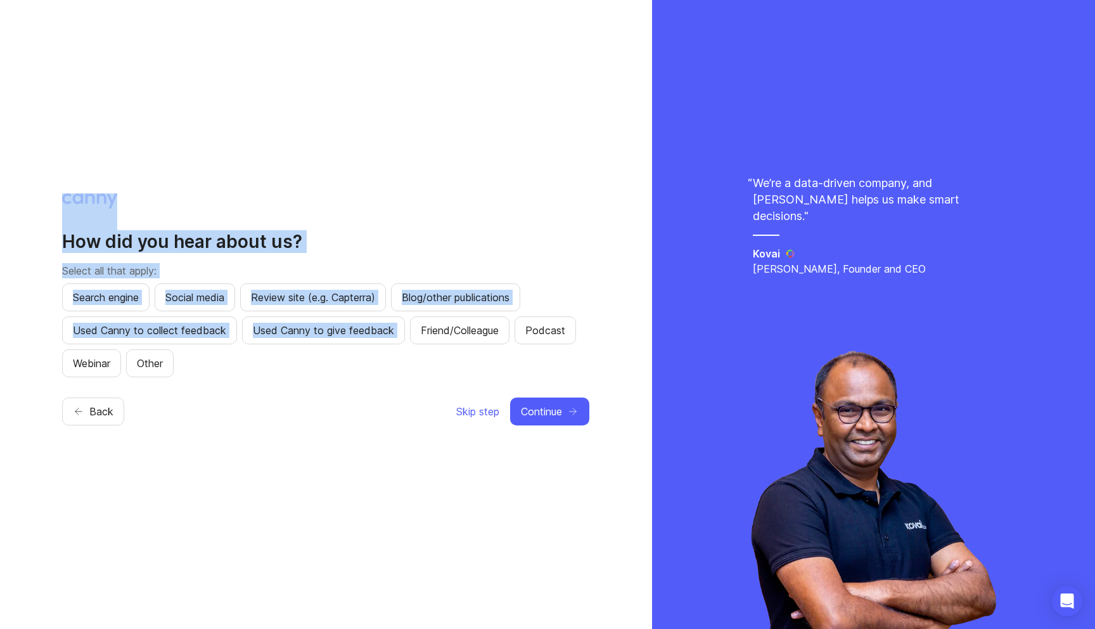
drag, startPoint x: 314, startPoint y: 226, endPoint x: 314, endPoint y: 360, distance: 134.4
click at [314, 360] on div "How did you hear about us? Select all that apply: Search engine Social media Re…" at bounding box center [325, 314] width 527 height 242
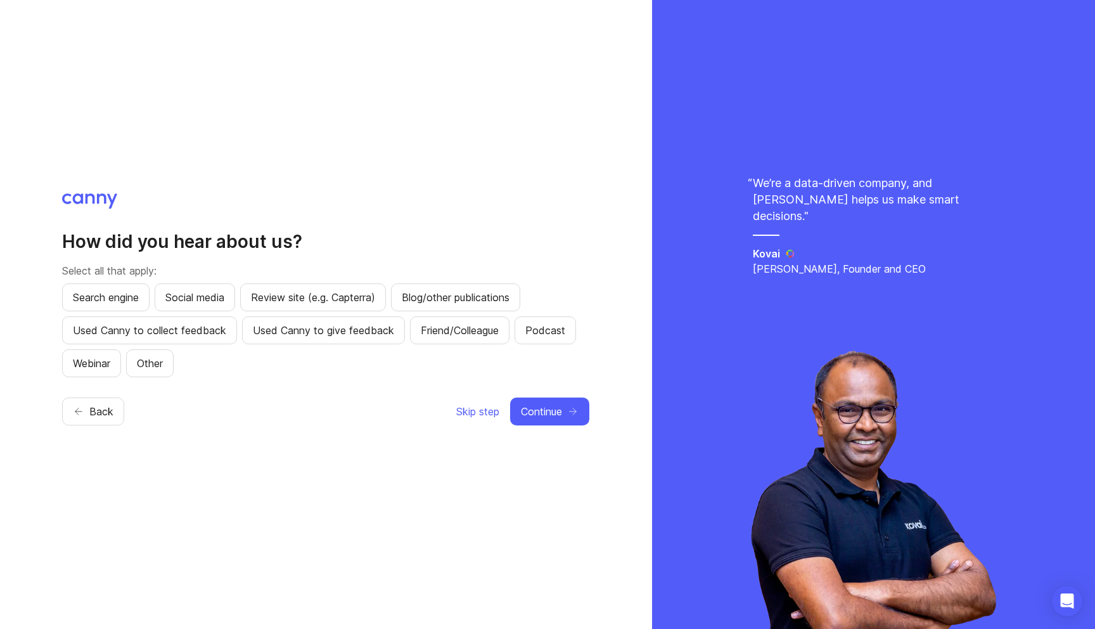
click at [314, 445] on div "How did you hear about us? Select all that apply: Search engine Social media Re…" at bounding box center [326, 314] width 652 height 629
click at [129, 293] on span "Search engine" at bounding box center [106, 297] width 66 height 15
click at [540, 410] on span "Continue" at bounding box center [541, 411] width 41 height 15
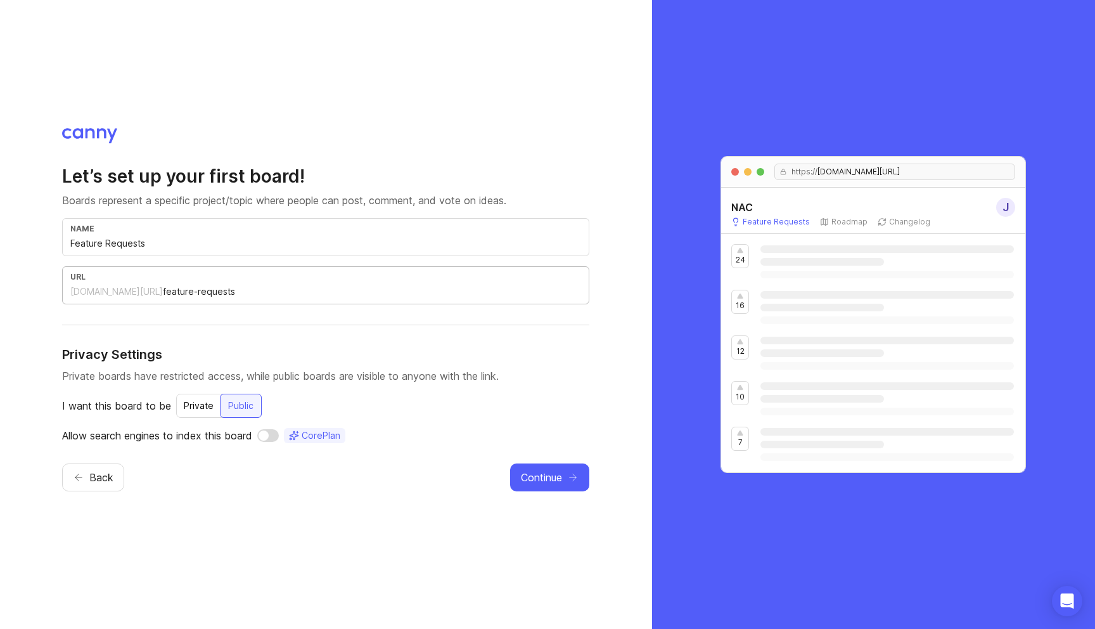
click at [163, 293] on input "feature-requests" at bounding box center [372, 292] width 418 height 14
click at [100, 295] on div "[DOMAIN_NAME][URL]" at bounding box center [116, 291] width 93 height 13
click at [67, 343] on div "Let’s set up your first board! Boards represent a specific project/topic where …" at bounding box center [325, 304] width 527 height 278
click at [163, 289] on input "feature-requests" at bounding box center [372, 292] width 418 height 14
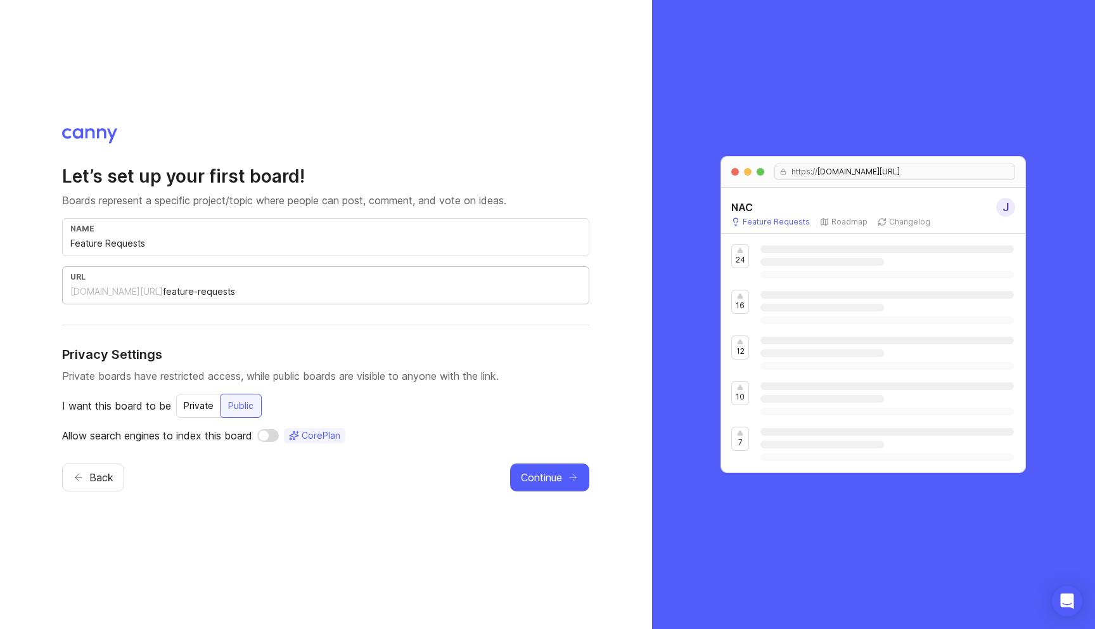
click at [163, 289] on input "feature-requests" at bounding box center [372, 292] width 418 height 14
click at [157, 326] on div "Let’s set up your first board! Boards represent a specific project/topic where …" at bounding box center [325, 304] width 527 height 278
click at [105, 375] on p "Private boards have restricted access, while public boards are visible to anyon…" at bounding box center [325, 375] width 527 height 15
click at [210, 404] on div "Private" at bounding box center [198, 405] width 45 height 23
click at [210, 494] on div "Let’s set up your first board! Boards represent a specific project/topic where …" at bounding box center [325, 314] width 527 height 373
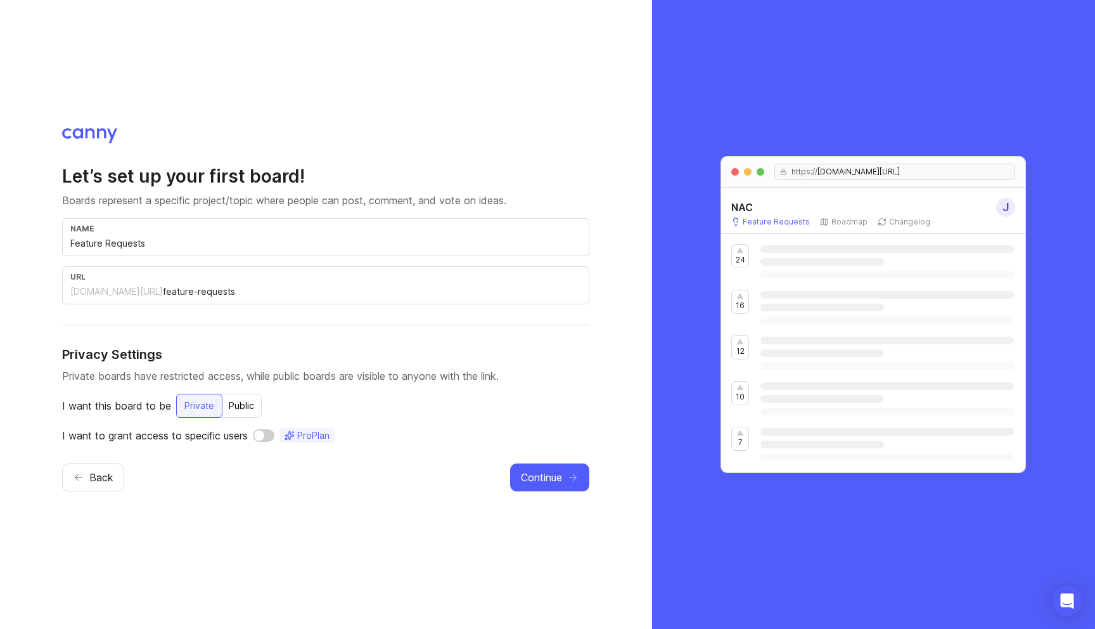
click at [269, 439] on input "checkbox" at bounding box center [264, 435] width 22 height 13
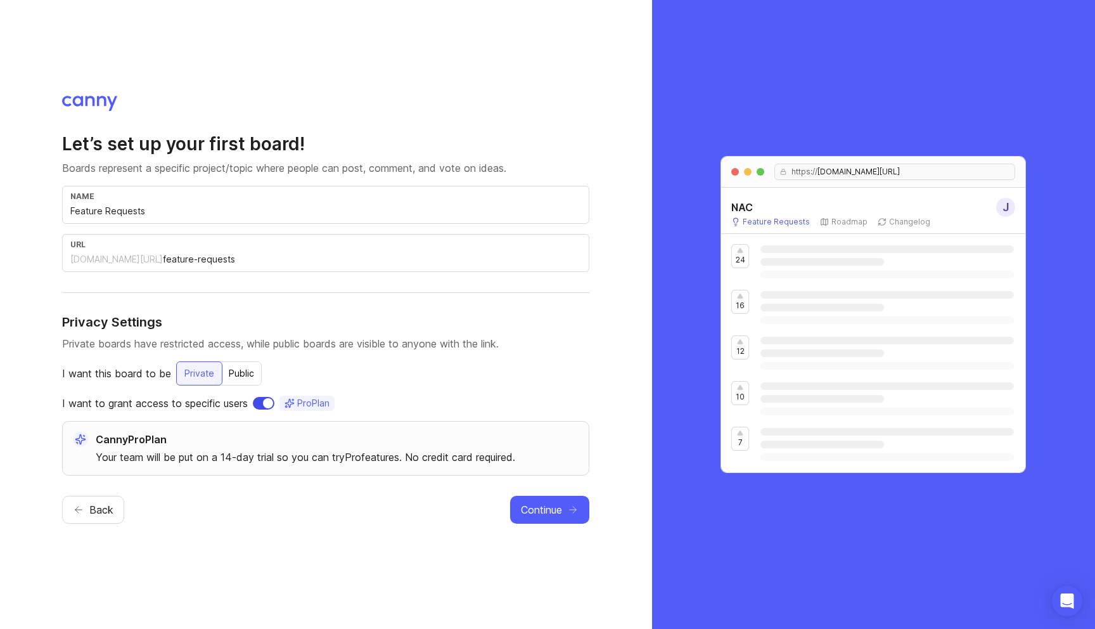
click at [267, 408] on input "checkbox" at bounding box center [264, 403] width 22 height 13
checkbox input "false"
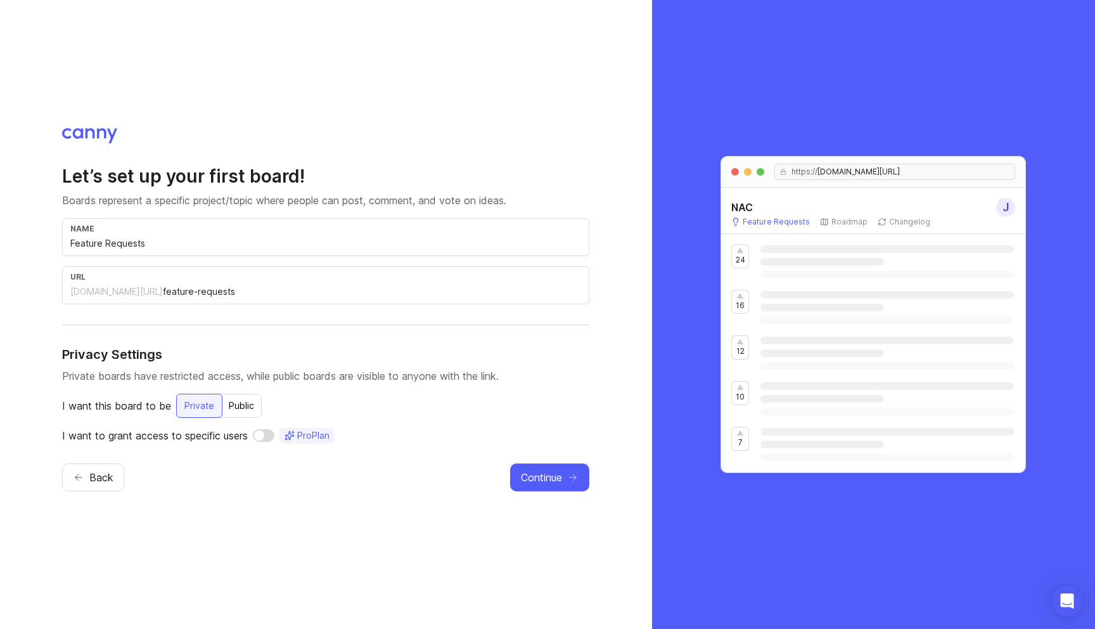
click at [235, 397] on div "Public" at bounding box center [241, 405] width 41 height 23
click at [314, 590] on div "Let’s set up your first board! Boards represent a specific project/topic where …" at bounding box center [326, 314] width 652 height 629
click at [556, 477] on span "Continue" at bounding box center [541, 477] width 41 height 15
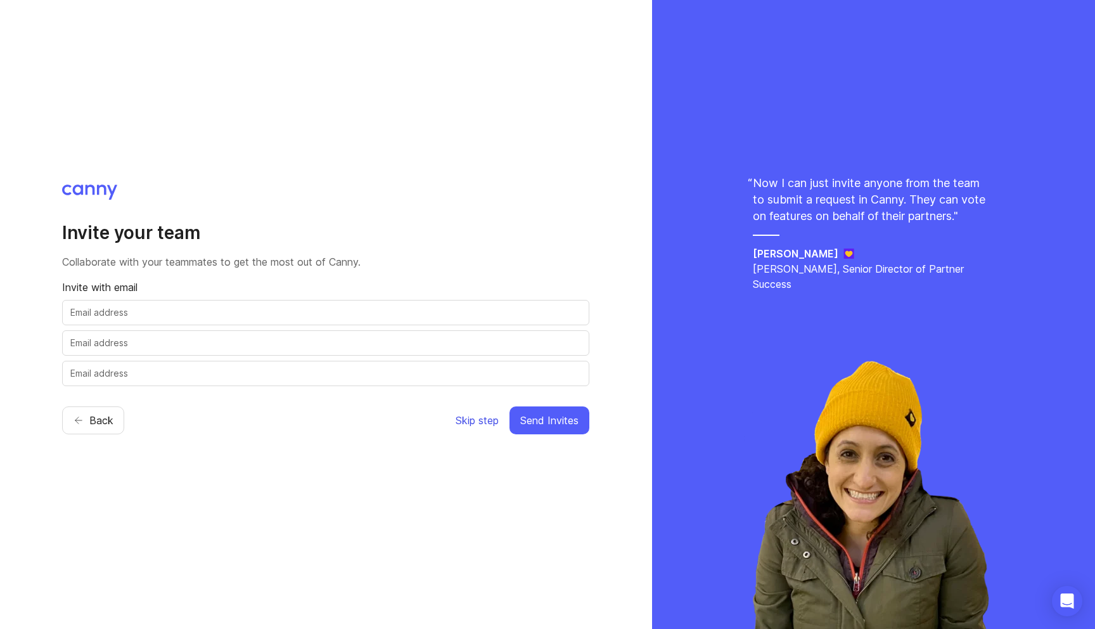
click at [468, 423] on span "Skip step" at bounding box center [477, 420] width 43 height 15
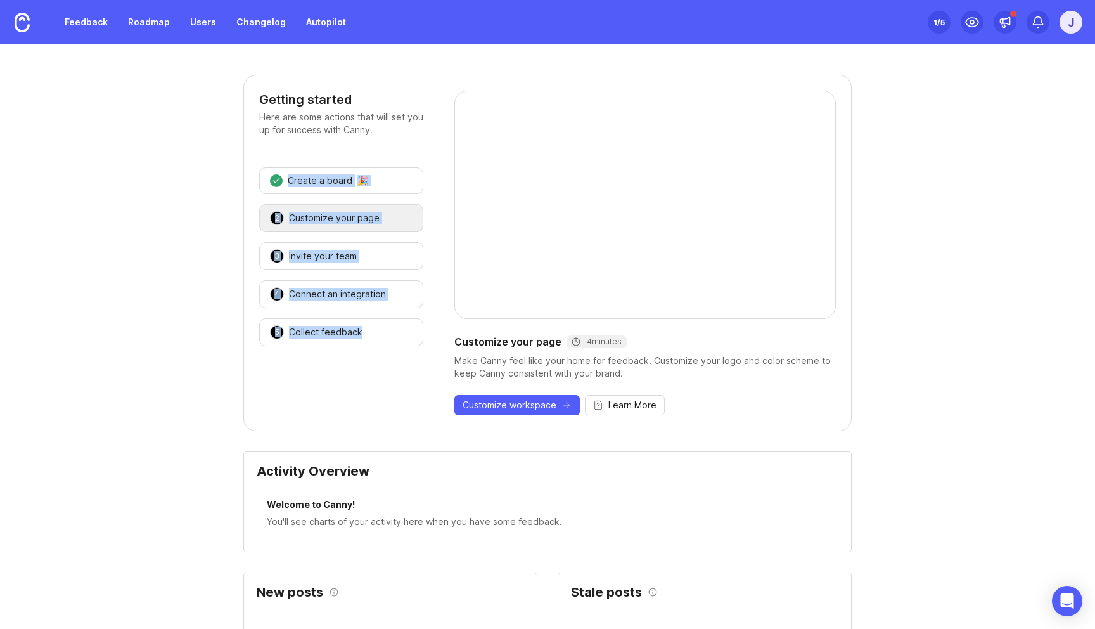
drag, startPoint x: 237, startPoint y: 206, endPoint x: 342, endPoint y: 386, distance: 208.5
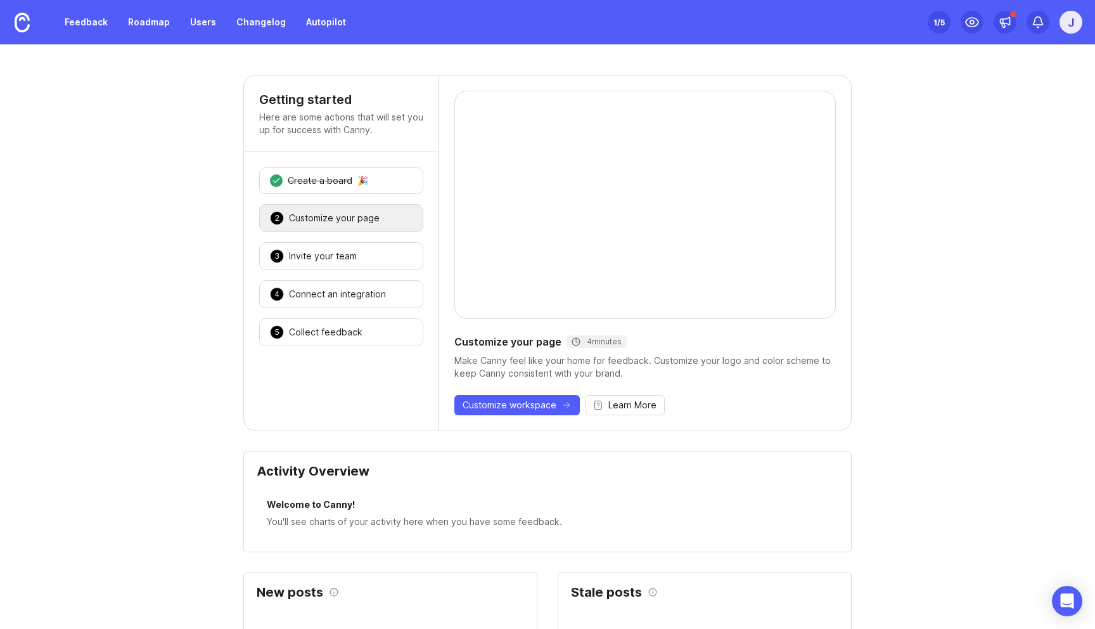
drag, startPoint x: 213, startPoint y: 323, endPoint x: 213, endPoint y: 172, distance: 150.2
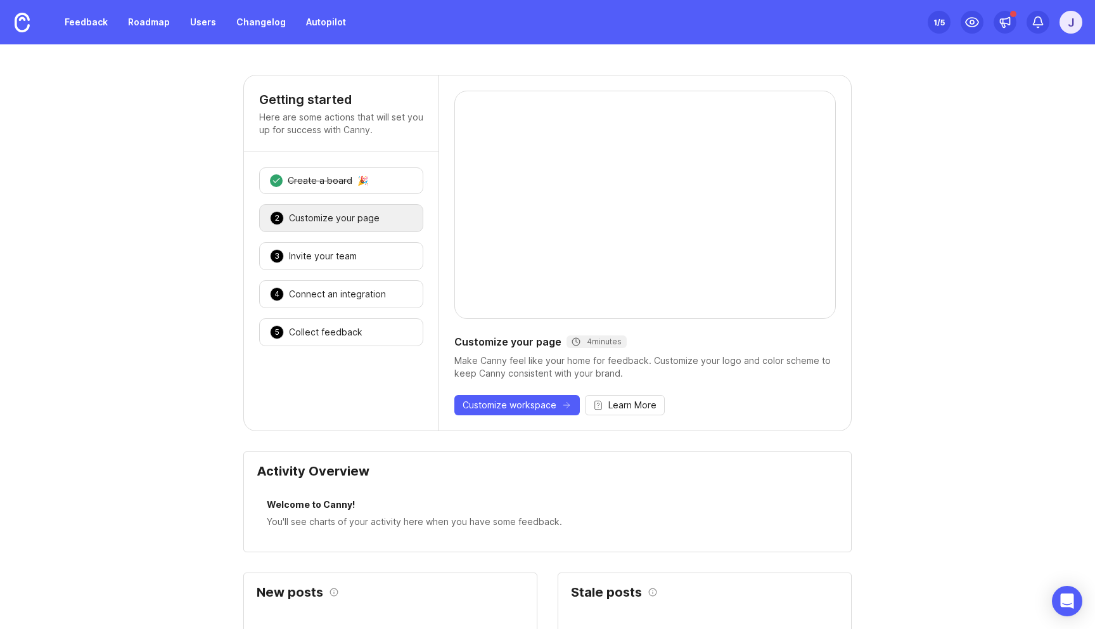
click at [316, 224] on div "Customize your page" at bounding box center [334, 218] width 91 height 13
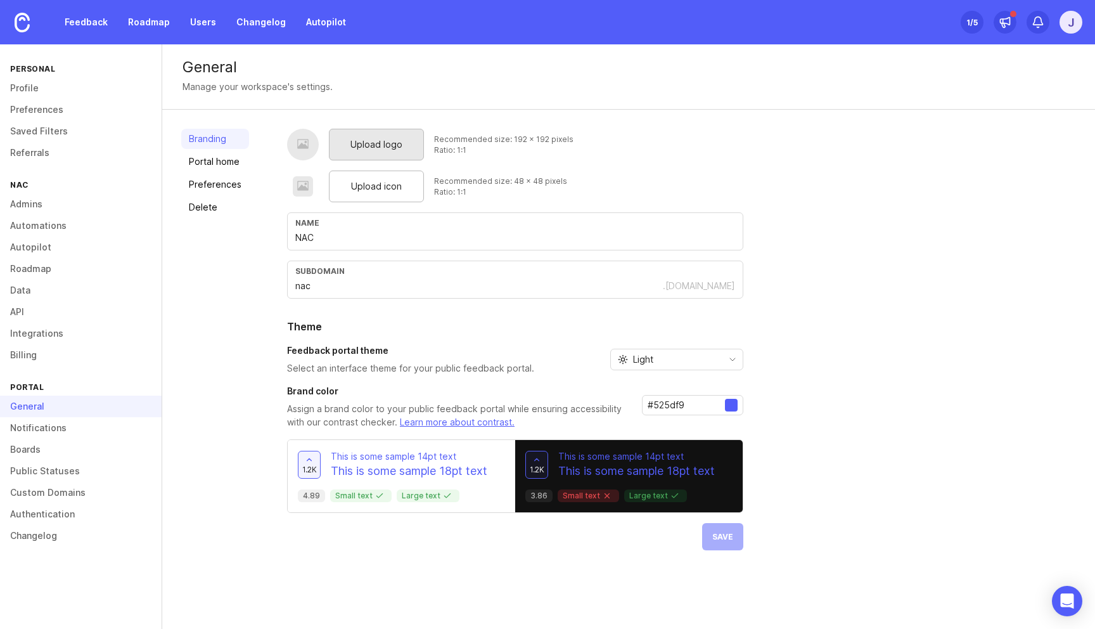
click at [370, 145] on span "Upload logo" at bounding box center [376, 145] width 52 height 14
click at [232, 281] on div "Branding Portal home Preferences Delete" at bounding box center [215, 339] width 68 height 421
click at [394, 184] on span "Upload icon" at bounding box center [376, 186] width 51 height 14
click at [347, 200] on div "Upload icon" at bounding box center [376, 186] width 95 height 32
click at [402, 188] on div "Upload icon" at bounding box center [376, 186] width 95 height 32
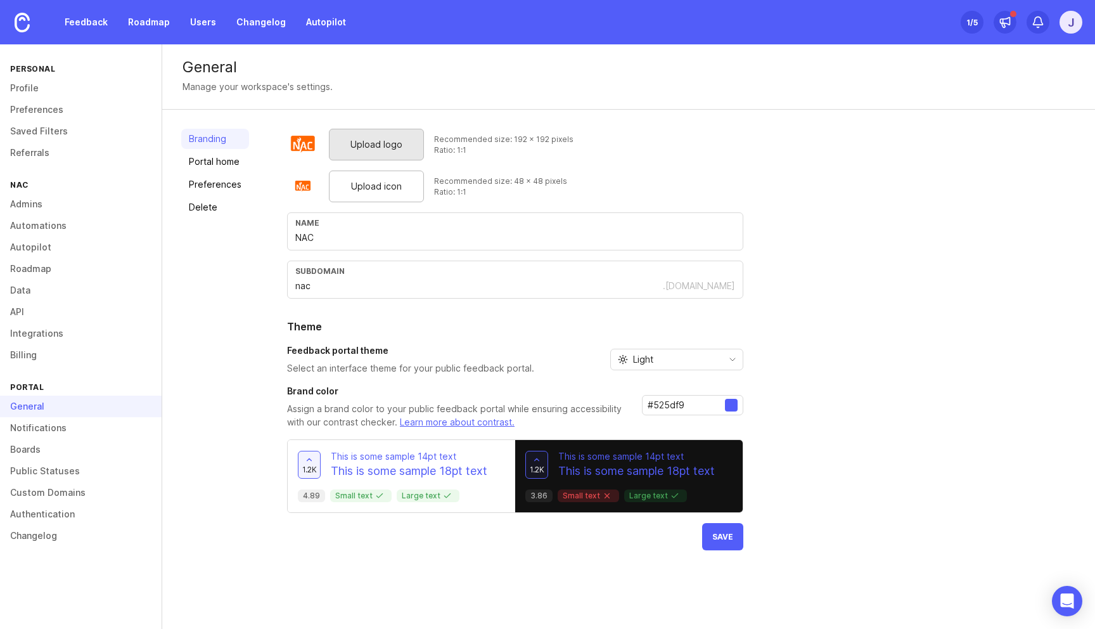
click at [255, 280] on div "Branding Portal home Preferences Delete Upload logo Recommended size: 192 x 192…" at bounding box center [628, 339] width 933 height 459
click at [337, 240] on input "NAC" at bounding box center [515, 238] width 440 height 14
click at [247, 293] on div "Branding Portal home Preferences Delete" at bounding box center [215, 339] width 68 height 421
click at [442, 238] on input "NAC (Domestic Appliances) Ltd" at bounding box center [515, 238] width 440 height 14
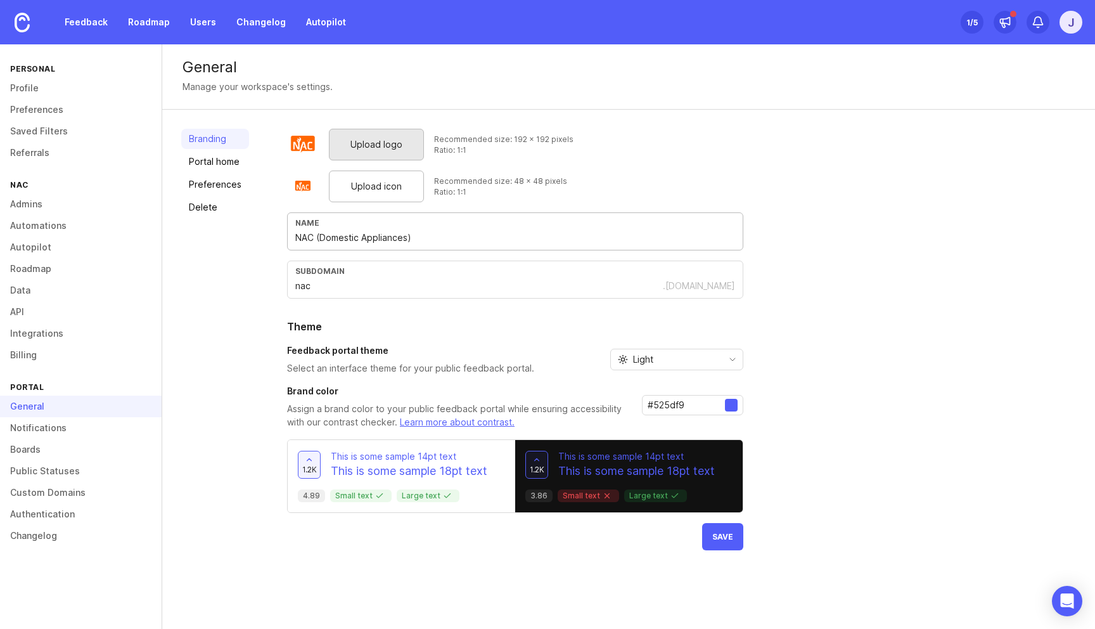
type input "NAC (Domestic Appliances)"
click at [188, 304] on div "Branding Portal home Preferences Delete" at bounding box center [215, 339] width 68 height 421
click at [676, 366] on div "Light" at bounding box center [667, 359] width 112 height 20
click at [658, 420] on li "Dark" at bounding box center [675, 425] width 132 height 21
click at [245, 355] on div "Branding Portal home Preferences Delete" at bounding box center [215, 339] width 68 height 421
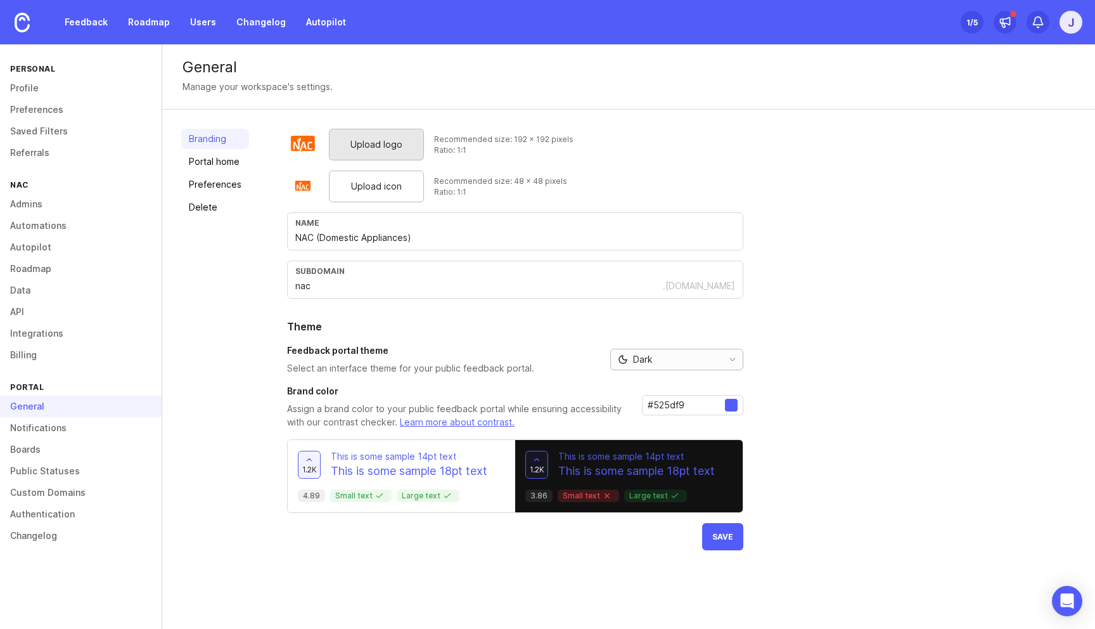
click at [658, 366] on div "Dark" at bounding box center [667, 359] width 112 height 20
click at [666, 408] on li "Light" at bounding box center [675, 404] width 132 height 21
click at [671, 361] on div "Light" at bounding box center [667, 359] width 112 height 20
click at [662, 378] on span "System preference" at bounding box center [674, 384] width 82 height 14
click at [811, 387] on div "Upload logo Recommended size: 192 x 192 pixels Ratio: 1:1 Upload icon Recommend…" at bounding box center [681, 339] width 789 height 421
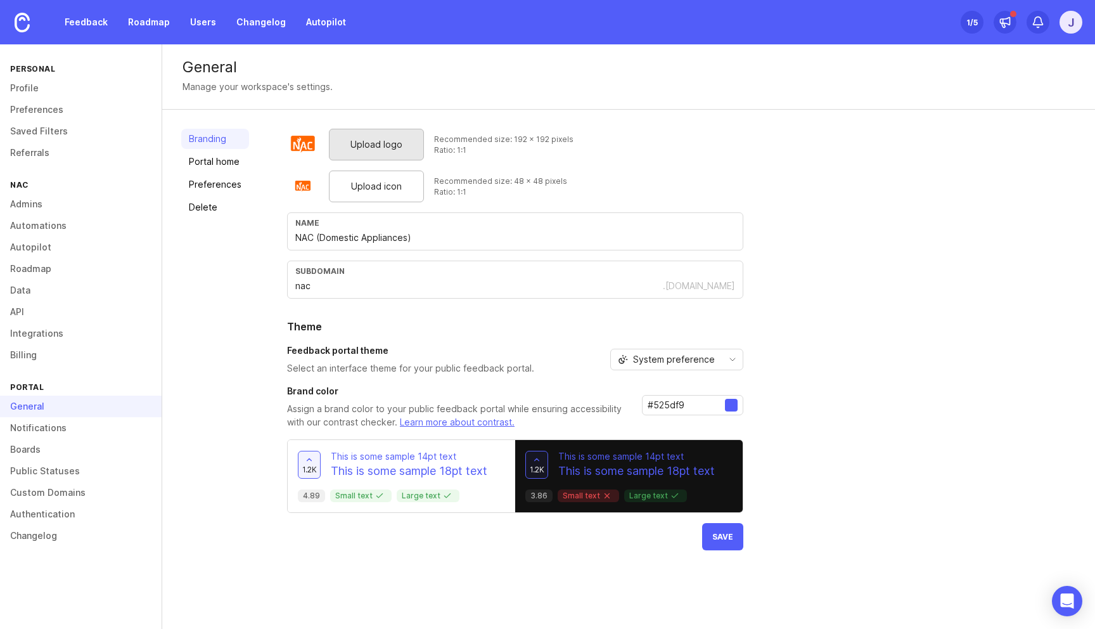
click at [690, 404] on input "#525df9" at bounding box center [686, 405] width 77 height 14
click at [718, 404] on input "#525df9" at bounding box center [686, 405] width 77 height 14
click at [690, 404] on input "#525df9" at bounding box center [686, 405] width 77 height 14
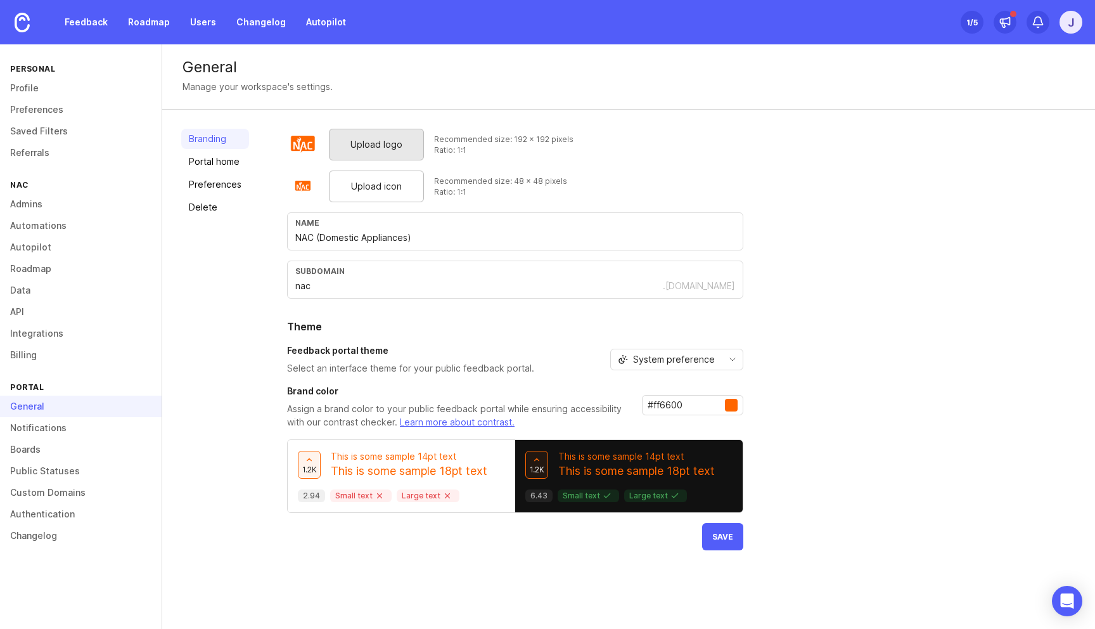
type input "#ff6600"
click at [828, 457] on div "Upload logo Recommended size: 192 x 192 pixels Ratio: 1:1 Upload icon Recommend…" at bounding box center [681, 339] width 789 height 421
click at [719, 530] on button "Save" at bounding box center [722, 536] width 41 height 27
click at [247, 282] on div "Branding Portal home Preferences Delete" at bounding box center [215, 339] width 68 height 421
click at [235, 300] on div "Branding Portal home Preferences Delete" at bounding box center [215, 339] width 68 height 421
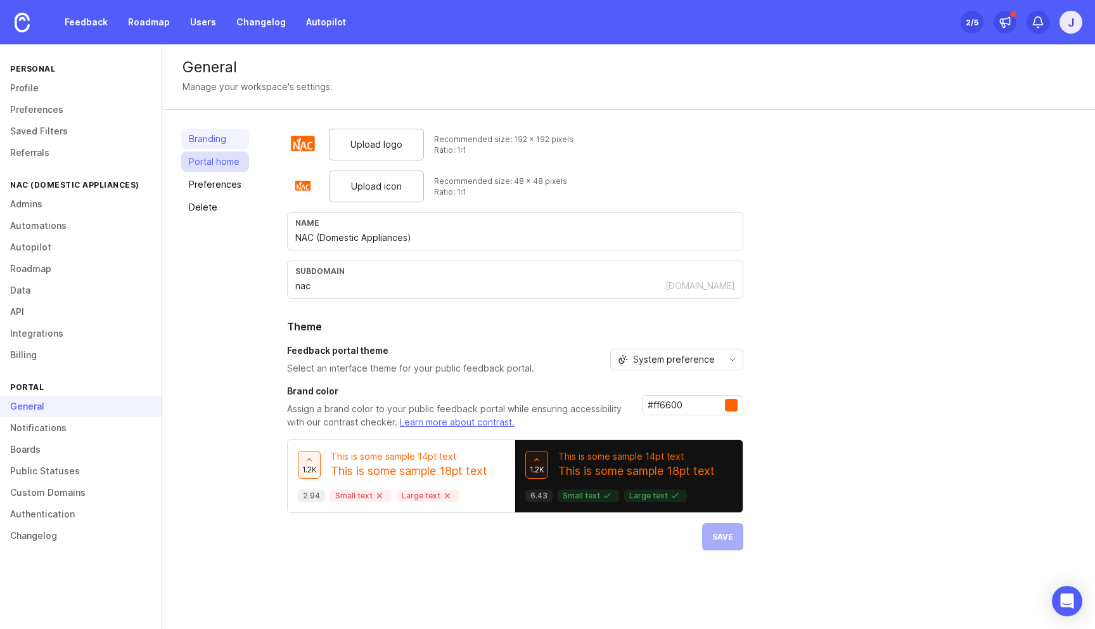
click at [220, 158] on link "Portal home" at bounding box center [215, 161] width 68 height 20
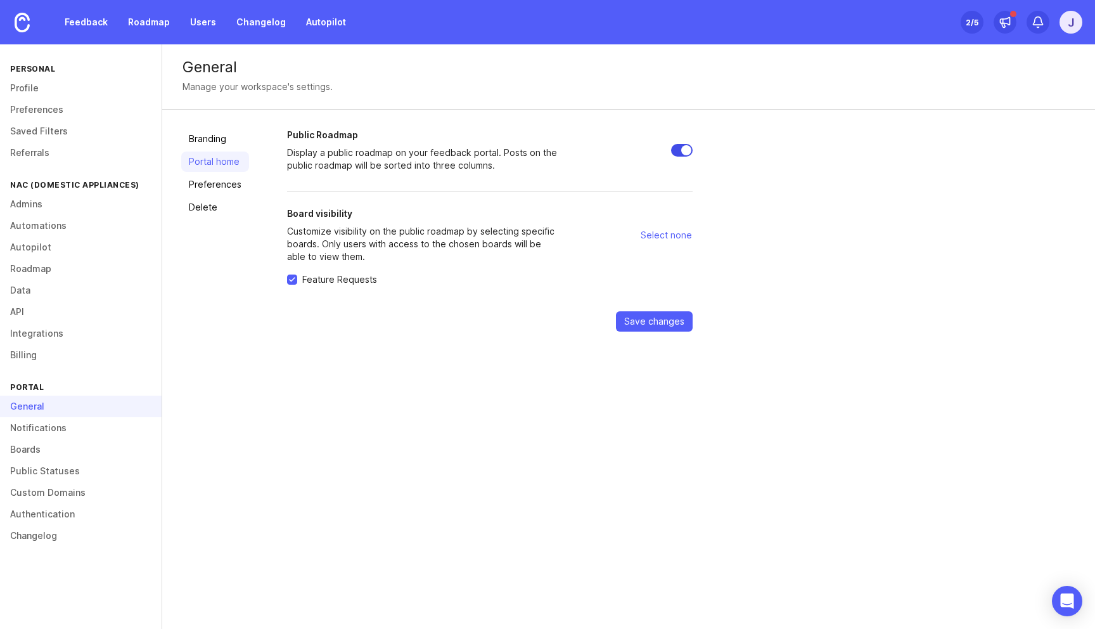
click at [680, 151] on input "Public Roadmap" at bounding box center [682, 150] width 22 height 13
checkbox input "false"
click at [351, 222] on div "Board visibility Customize visibility on the public roadmap by selecting specif…" at bounding box center [424, 235] width 274 height 56
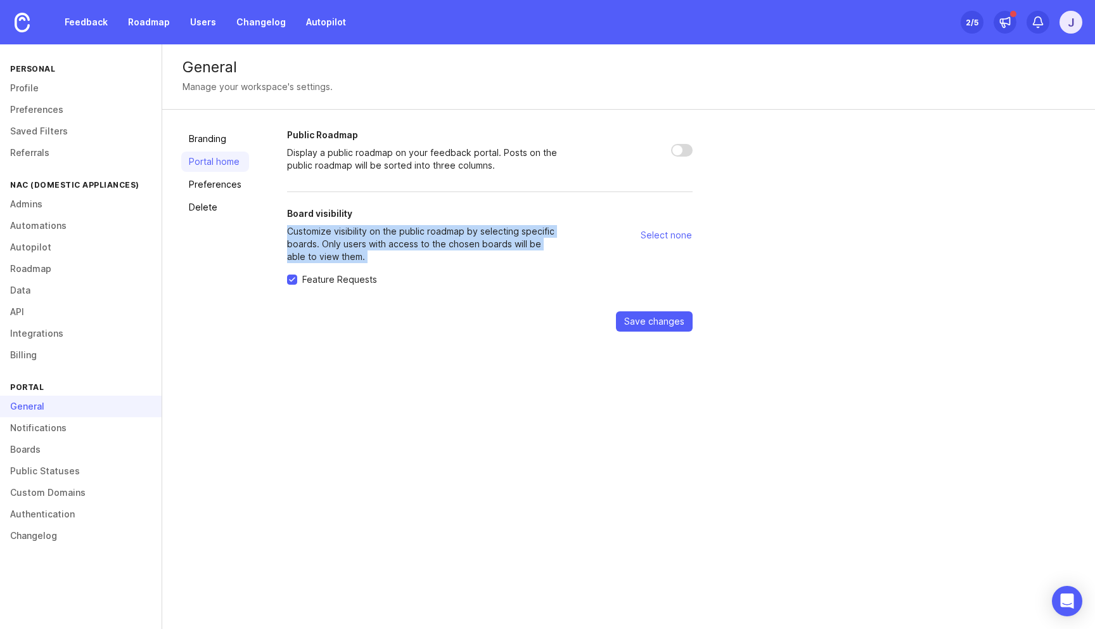
click at [351, 222] on div "Board visibility Customize visibility on the public roadmap by selecting specif…" at bounding box center [424, 235] width 274 height 56
click at [352, 231] on p "Customize visibility on the public roadmap by selecting specific boards. Only u…" at bounding box center [424, 244] width 274 height 38
click at [374, 334] on div "Branding Portal home Preferences Delete Public Roadmap Display a public roadmap…" at bounding box center [628, 230] width 933 height 241
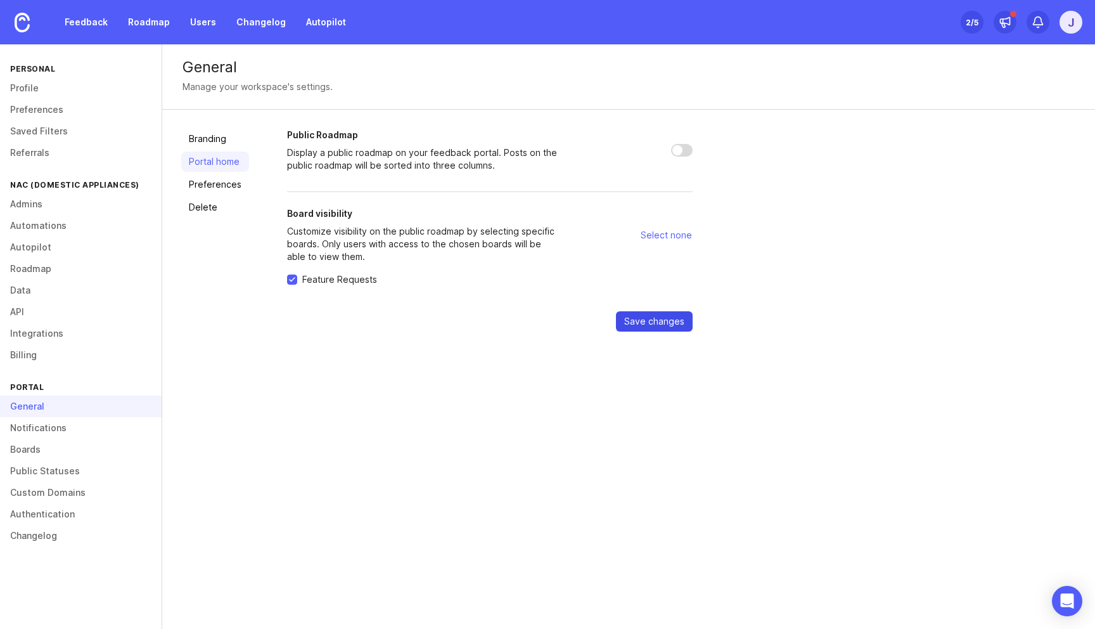
click at [649, 324] on span "Save changes" at bounding box center [654, 321] width 60 height 13
click at [665, 232] on span "Select none" at bounding box center [666, 235] width 51 height 13
click at [665, 232] on span "Select all" at bounding box center [672, 235] width 39 height 13
click at [665, 232] on span "Select none" at bounding box center [666, 235] width 51 height 13
click at [665, 232] on span "Select all" at bounding box center [672, 235] width 39 height 13
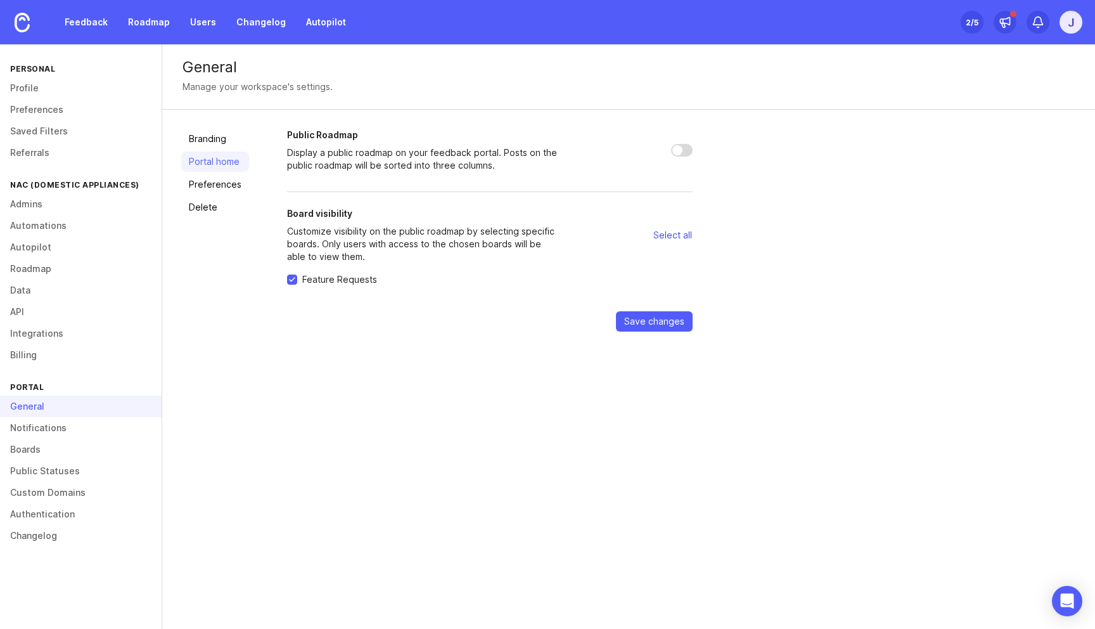
checkbox input "true"
click at [650, 318] on span "Save changes" at bounding box center [654, 321] width 60 height 13
click at [222, 183] on link "Preferences" at bounding box center [215, 184] width 68 height 20
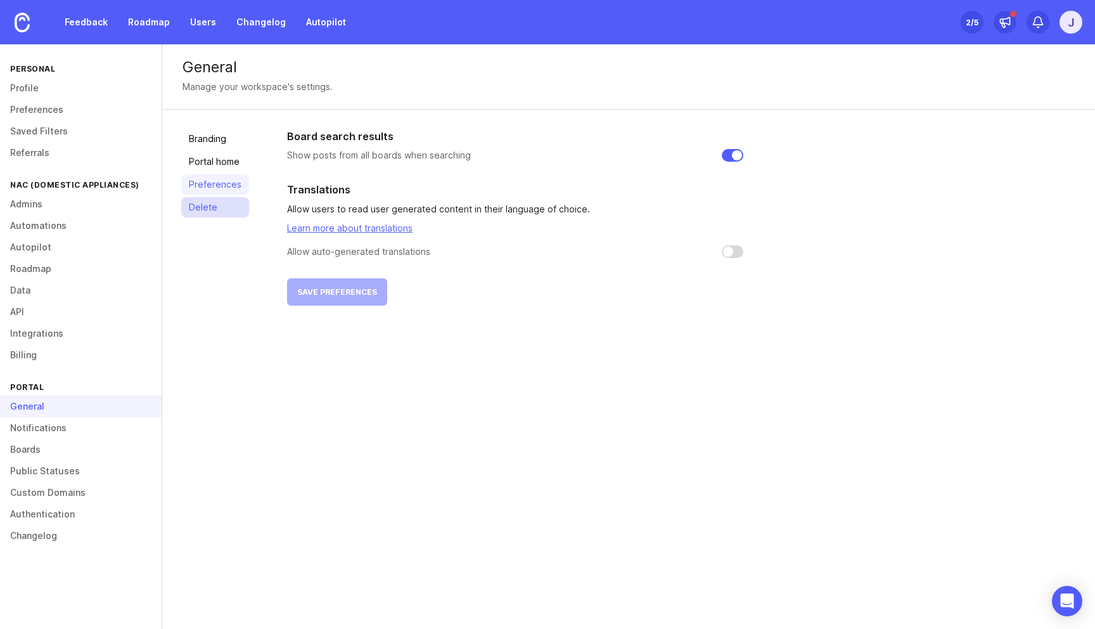
click at [200, 199] on link "Delete" at bounding box center [215, 207] width 68 height 20
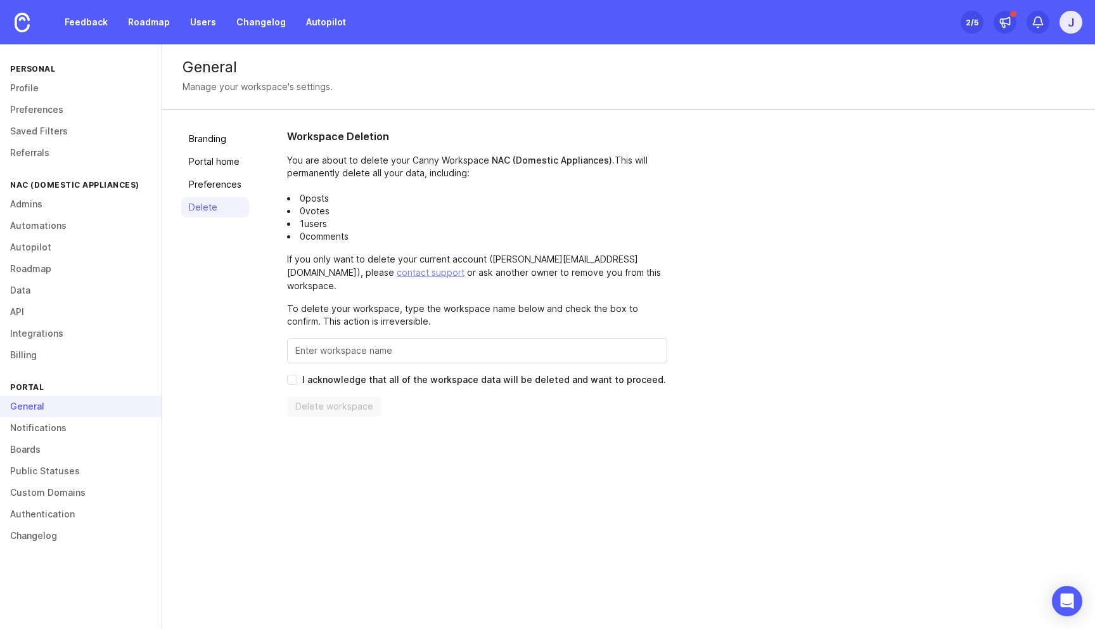
click at [209, 288] on div "Branding Portal home Preferences Delete" at bounding box center [215, 273] width 68 height 288
click at [49, 425] on link "Notifications" at bounding box center [81, 428] width 162 height 22
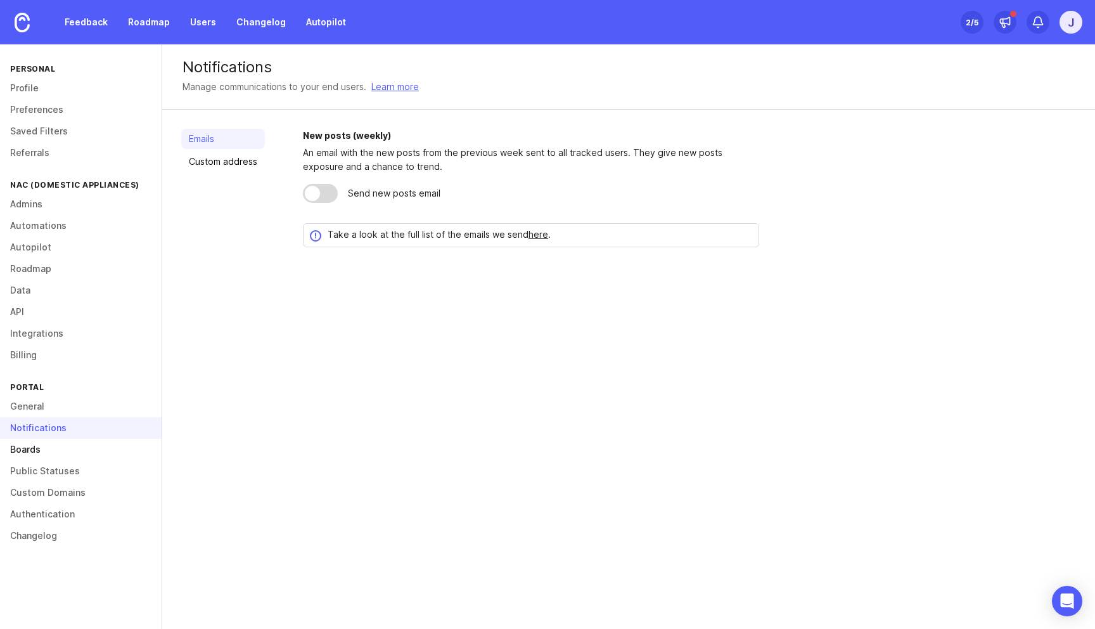
click at [42, 444] on link "Boards" at bounding box center [81, 450] width 162 height 22
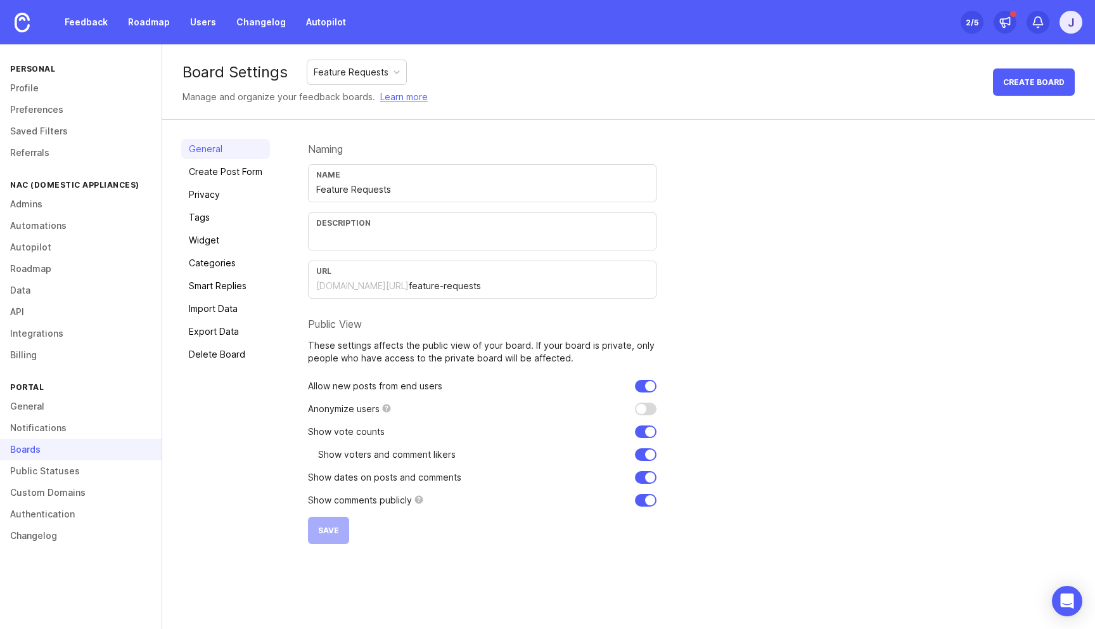
click at [905, 157] on div "Naming Name Feature Requests Description URL [DOMAIN_NAME][URL] feature-request…" at bounding box center [692, 341] width 768 height 405
click at [409, 288] on input "feature-requests" at bounding box center [529, 286] width 240 height 14
click at [321, 286] on div "[DOMAIN_NAME][URL]" at bounding box center [362, 285] width 93 height 13
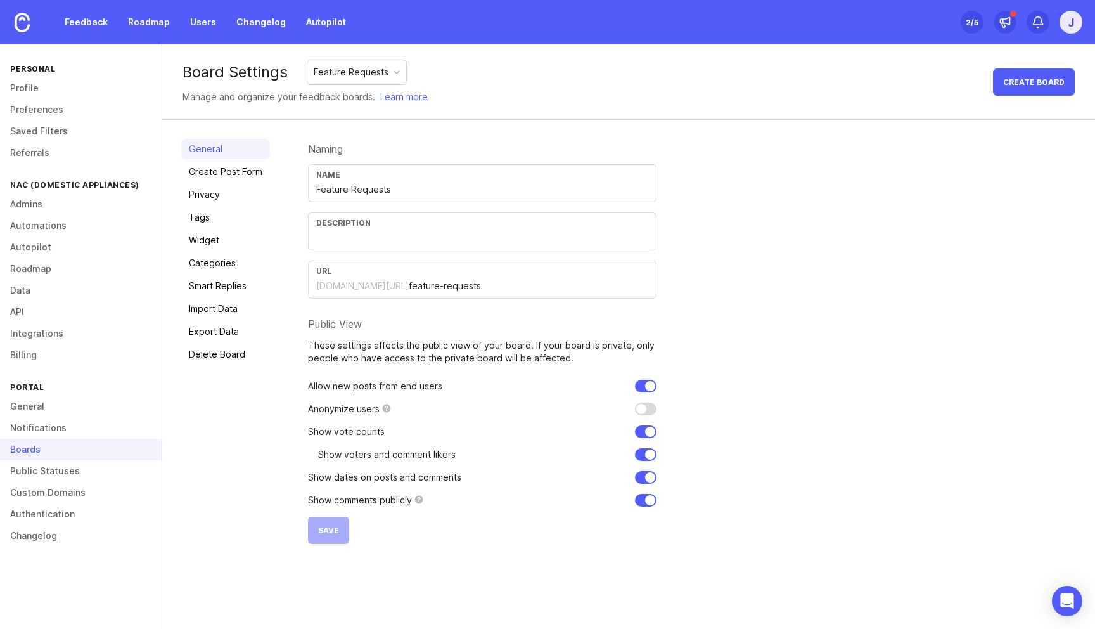
click at [321, 286] on div "[DOMAIN_NAME][URL]" at bounding box center [362, 285] width 93 height 13
click at [34, 94] on link "Profile" at bounding box center [81, 88] width 162 height 22
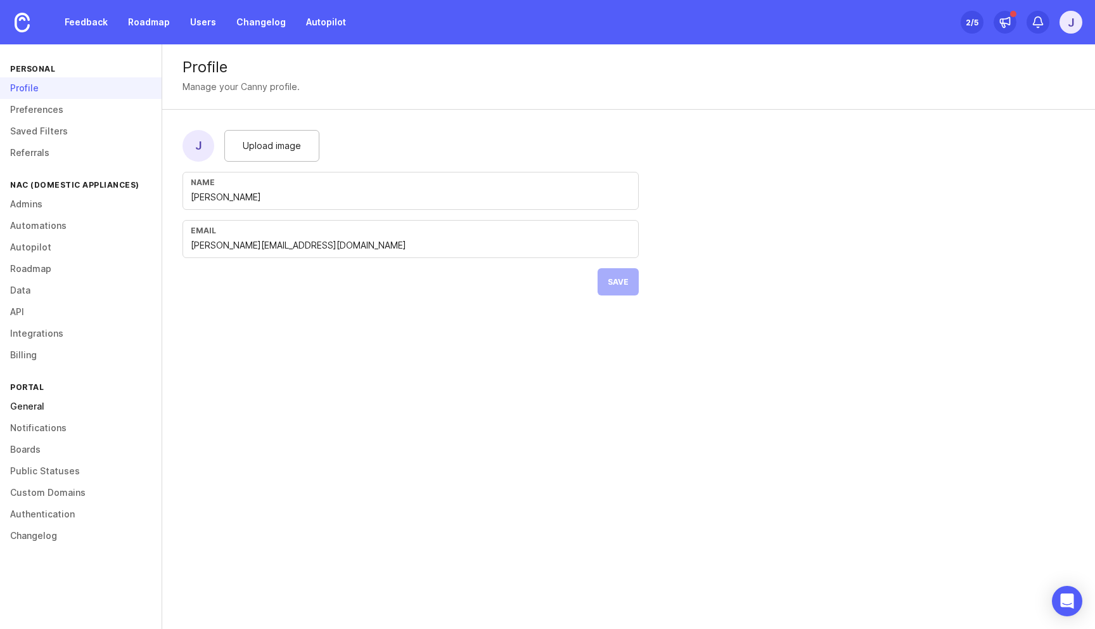
click at [30, 401] on link "General" at bounding box center [81, 406] width 162 height 22
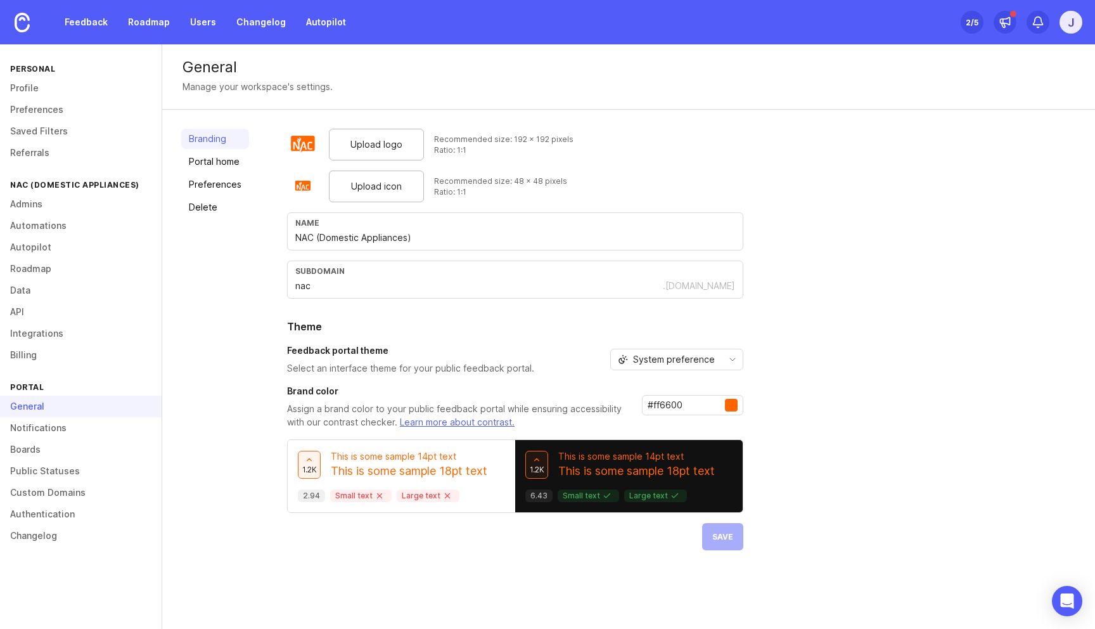
click at [698, 376] on div "Upload logo Recommended size: 192 x 192 pixels Ratio: 1:1 Upload icon Recommend…" at bounding box center [515, 339] width 456 height 421
click at [700, 363] on span "System preference" at bounding box center [674, 359] width 82 height 14
click at [686, 413] on li "Light" at bounding box center [675, 404] width 132 height 21
click at [719, 536] on span "Save" at bounding box center [722, 537] width 21 height 10
click at [250, 295] on div "Branding Portal home Preferences Delete Upload logo Recommended size: 192 x 192…" at bounding box center [628, 339] width 933 height 459
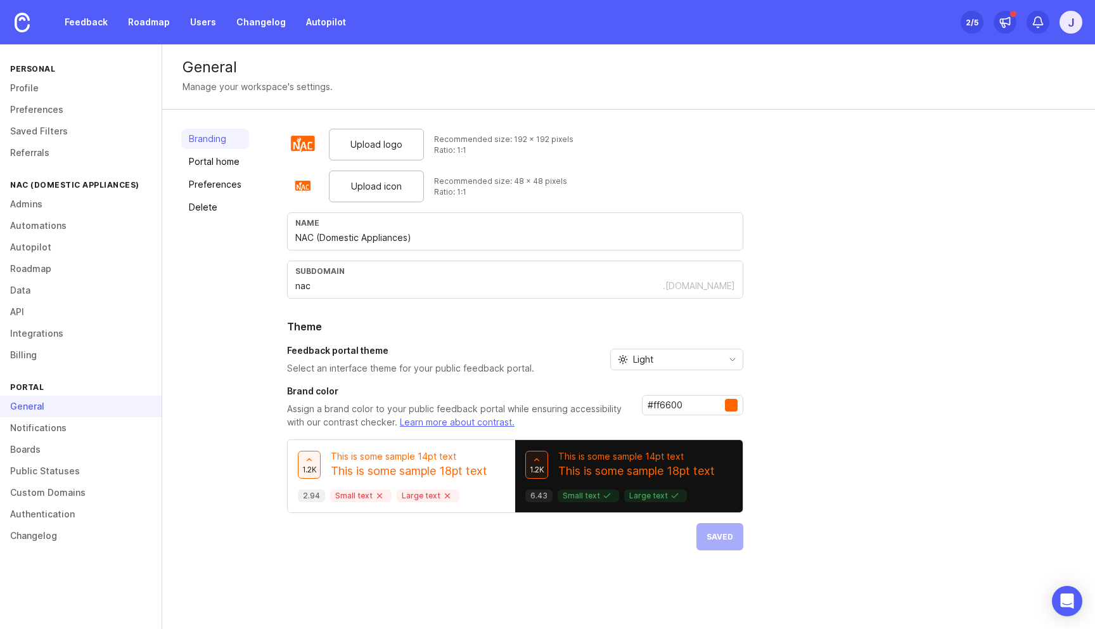
click at [223, 259] on div "Branding Portal home Preferences Delete" at bounding box center [215, 339] width 68 height 421
click at [330, 363] on p "Select an interface theme for your public feedback portal." at bounding box center [410, 368] width 247 height 13
drag, startPoint x: 330, startPoint y: 363, endPoint x: 330, endPoint y: 347, distance: 15.8
click at [330, 347] on div "Feedback portal theme Select an interface theme for your public feedback portal." at bounding box center [410, 359] width 247 height 30
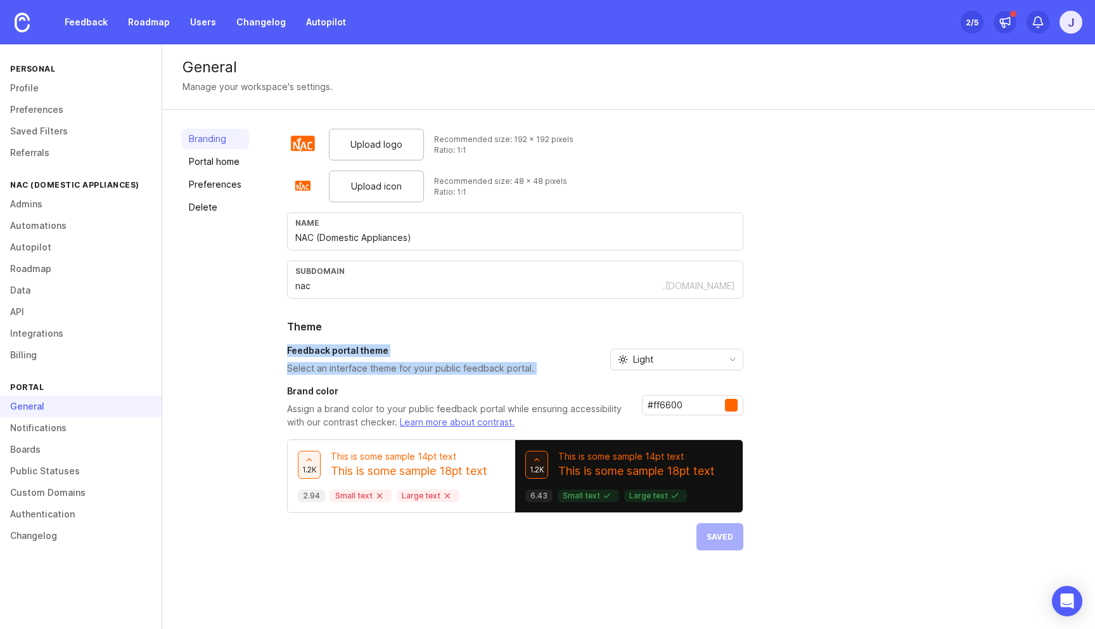
click at [330, 347] on h3 "Feedback portal theme" at bounding box center [410, 350] width 247 height 13
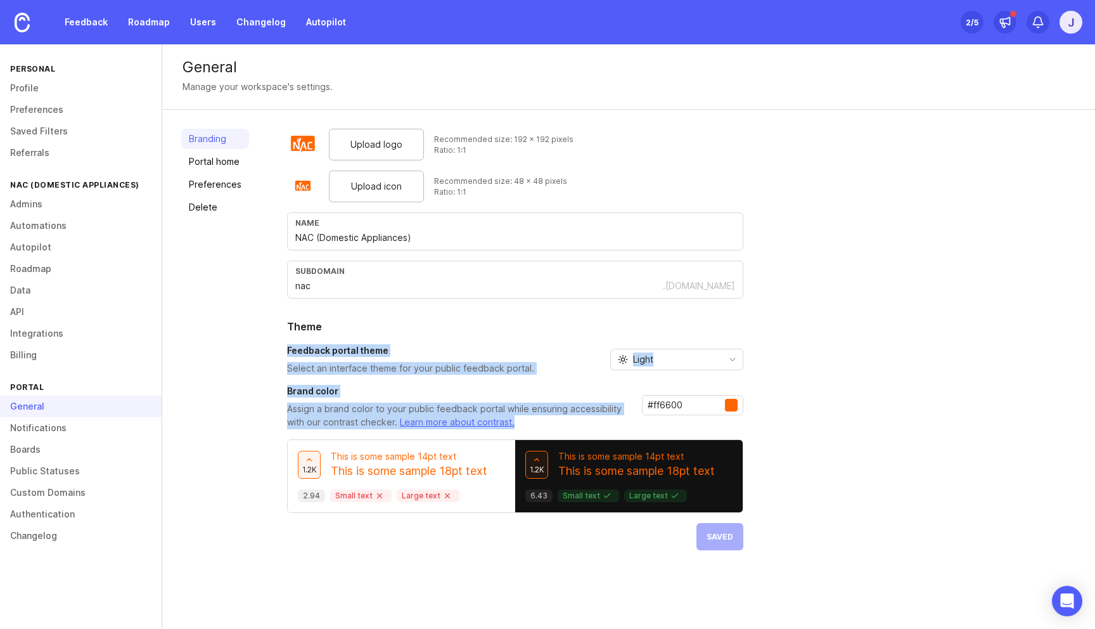
drag, startPoint x: 330, startPoint y: 347, endPoint x: 330, endPoint y: 421, distance: 74.2
click at [330, 421] on div "Upload logo Recommended size: 192 x 192 pixels Ratio: 1:1 Upload icon Recommend…" at bounding box center [515, 339] width 456 height 421
click at [330, 421] on p "Assign a brand color to your public feedback portal while ensuring accessibilit…" at bounding box center [459, 415] width 345 height 27
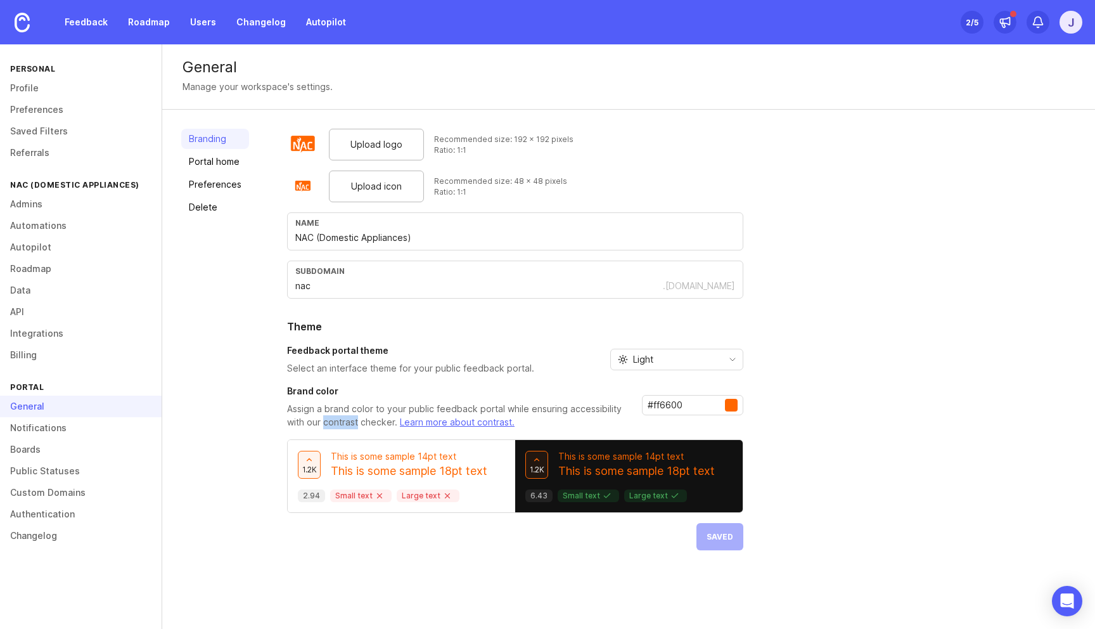
click at [330, 421] on p "Assign a brand color to your public feedback portal while ensuring accessibilit…" at bounding box center [459, 415] width 345 height 27
drag, startPoint x: 330, startPoint y: 421, endPoint x: 335, endPoint y: 348, distance: 73.1
click at [331, 382] on div "Upload logo Recommended size: 192 x 192 pixels Ratio: 1:1 Upload icon Recommend…" at bounding box center [515, 339] width 456 height 421
click at [335, 348] on h3 "Feedback portal theme" at bounding box center [410, 350] width 247 height 13
click at [724, 397] on div "#ff6600" at bounding box center [692, 405] width 101 height 20
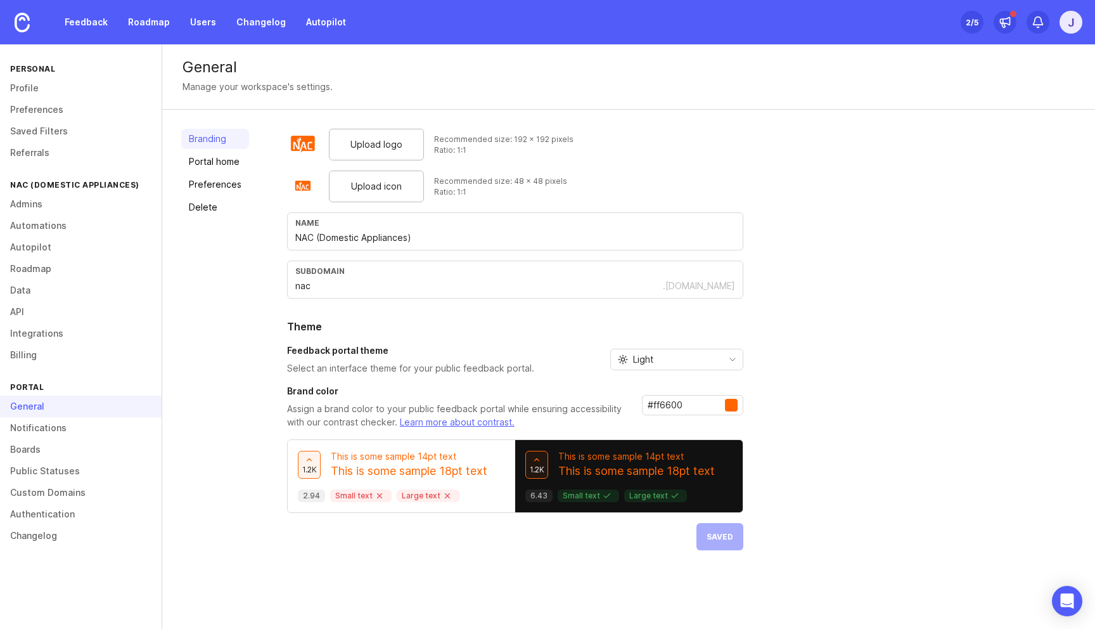
click at [729, 399] on div at bounding box center [731, 405] width 13 height 13
click at [729, 403] on div at bounding box center [731, 405] width 13 height 13
click at [688, 399] on input "#ff6600" at bounding box center [686, 405] width 77 height 14
click at [661, 402] on input "#ff6600" at bounding box center [686, 405] width 77 height 14
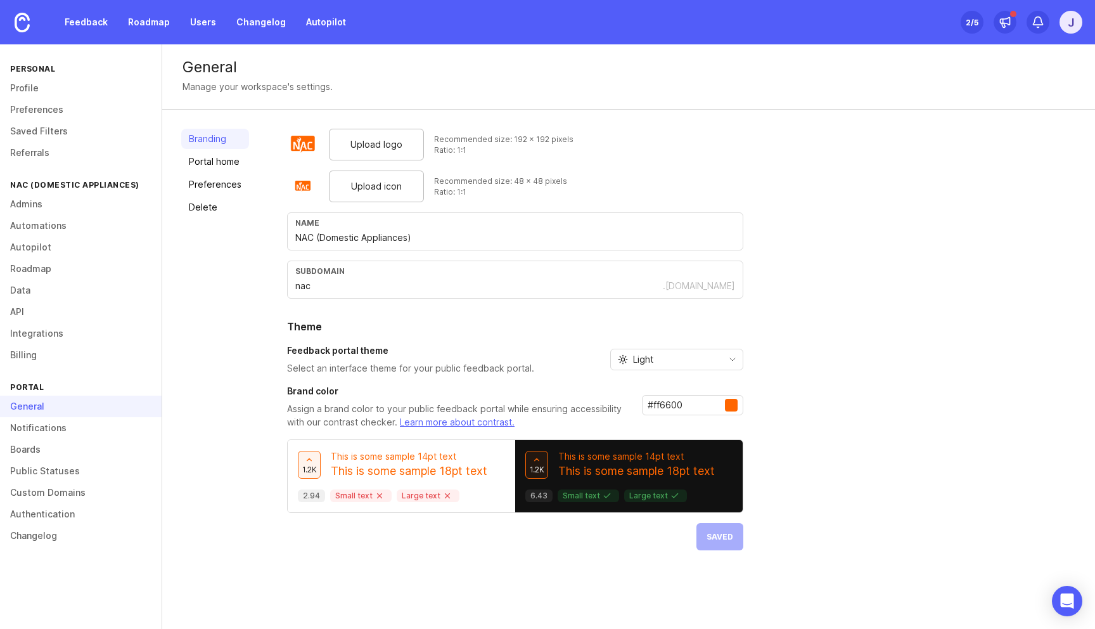
click at [761, 409] on div "Upload logo Recommended size: 192 x 192 pixels Ratio: 1:1 Upload icon Recommend…" at bounding box center [681, 339] width 789 height 421
click at [726, 407] on div at bounding box center [731, 405] width 13 height 13
click at [694, 407] on input "#ff6600" at bounding box center [686, 405] width 77 height 14
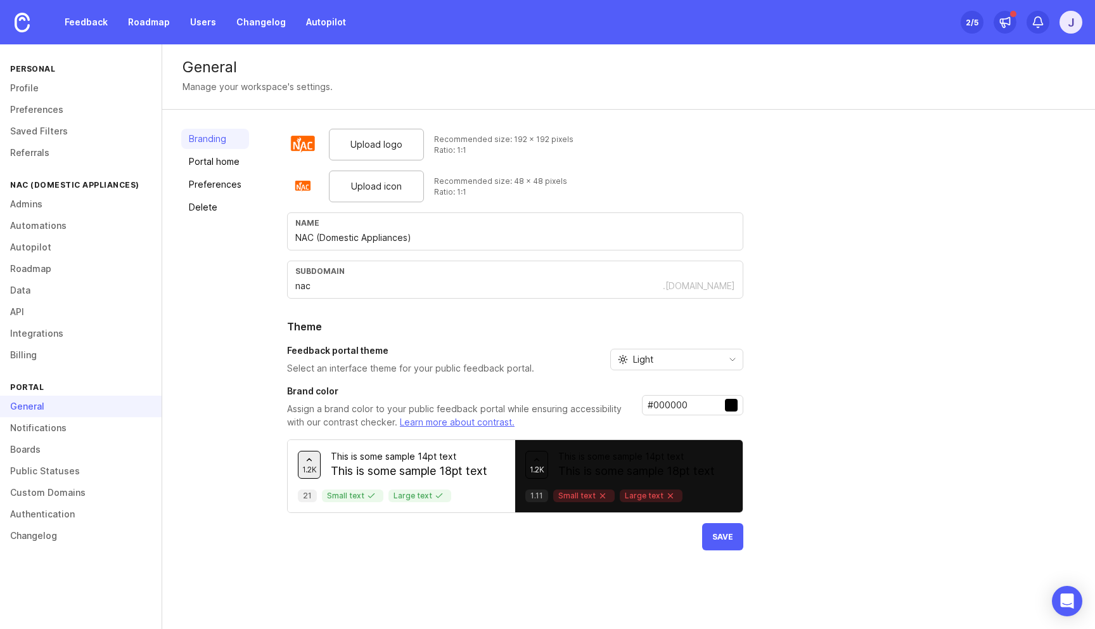
click at [693, 407] on input "#000000" at bounding box center [686, 405] width 77 height 14
paste input "ff66"
type input "#ff6600"
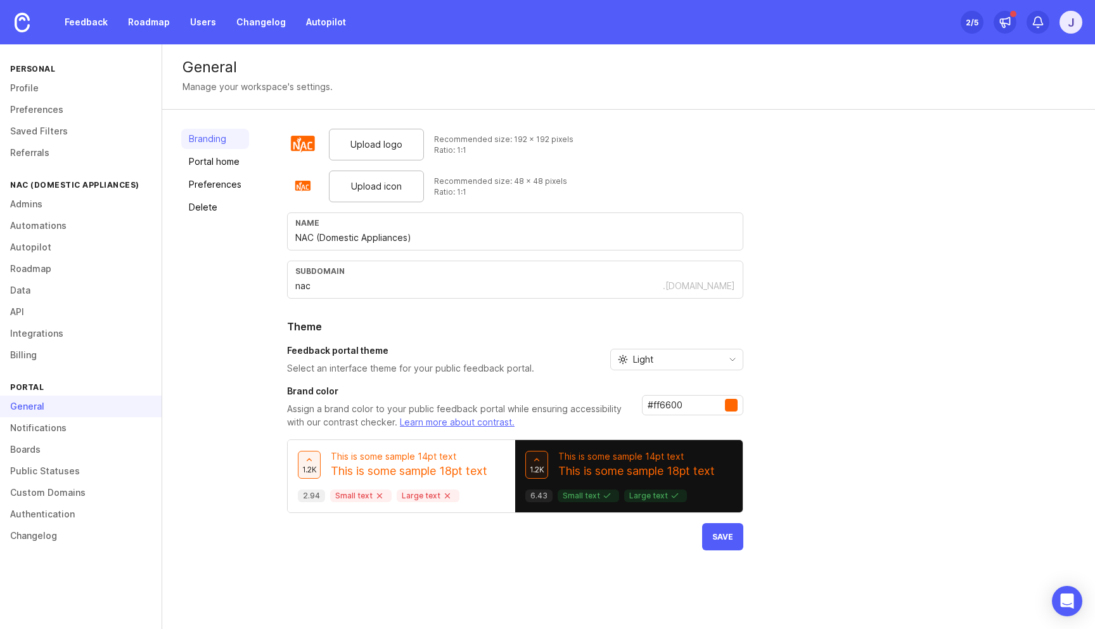
click at [774, 447] on div "Upload logo Recommended size: 192 x 192 pixels Ratio: 1:1 Upload icon Recommend…" at bounding box center [681, 339] width 789 height 421
click at [719, 530] on button "Save" at bounding box center [722, 536] width 41 height 27
click at [44, 270] on link "Roadmap" at bounding box center [81, 269] width 162 height 22
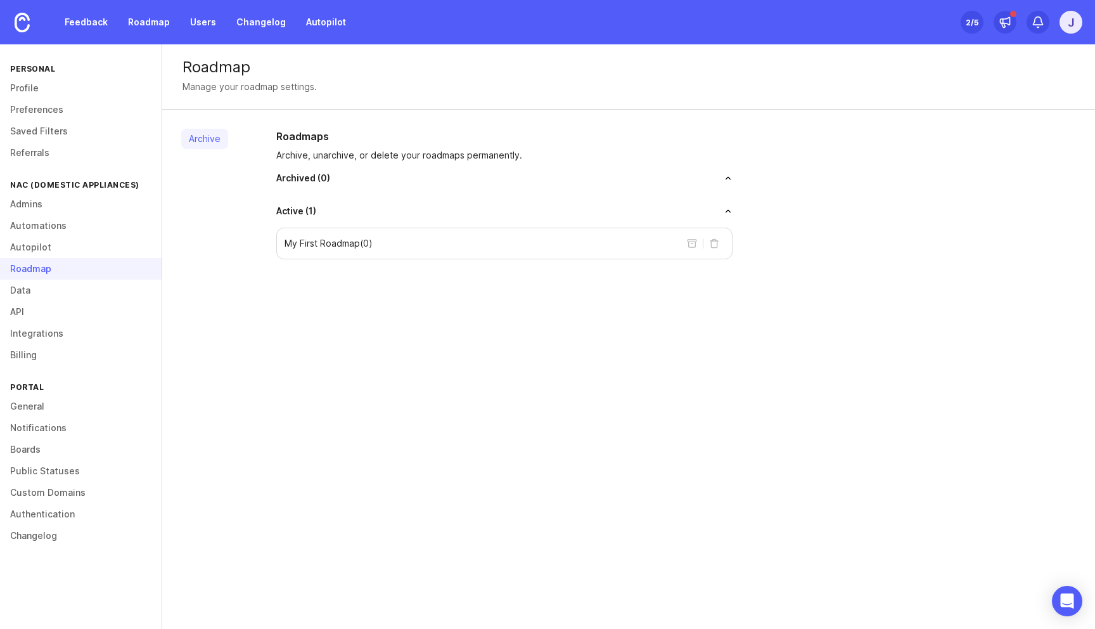
click at [204, 288] on div "Roadmap Manage your roadmap settings. Archive Roadmaps Archive, unarchive, or d…" at bounding box center [628, 336] width 933 height 584
click at [42, 433] on link "Notifications" at bounding box center [81, 428] width 162 height 22
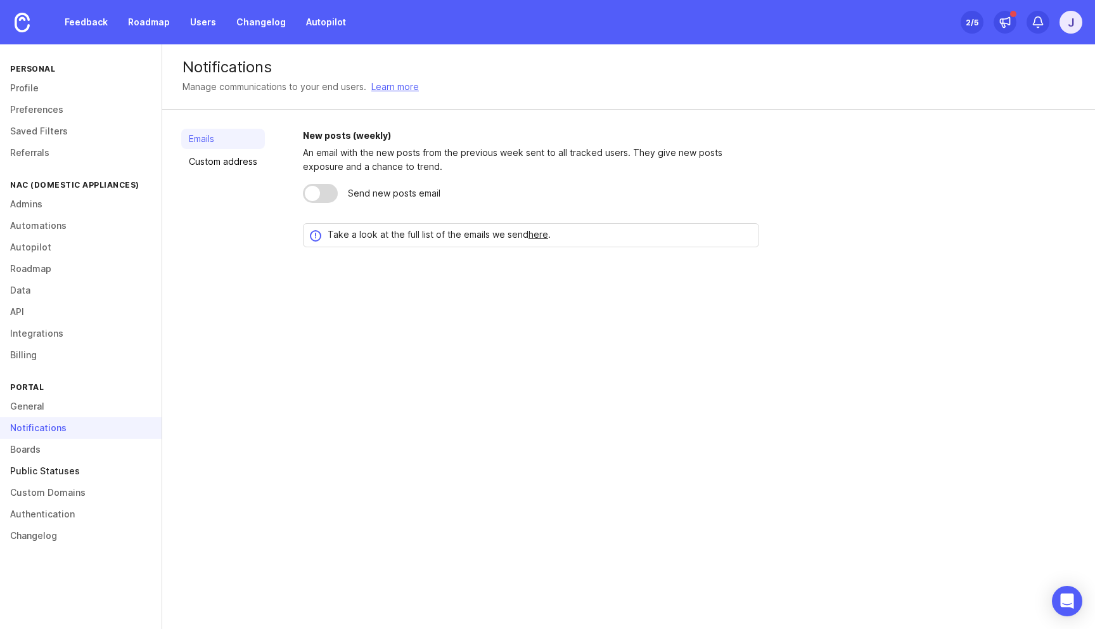
click at [35, 477] on link "Public Statuses" at bounding box center [81, 471] width 162 height 22
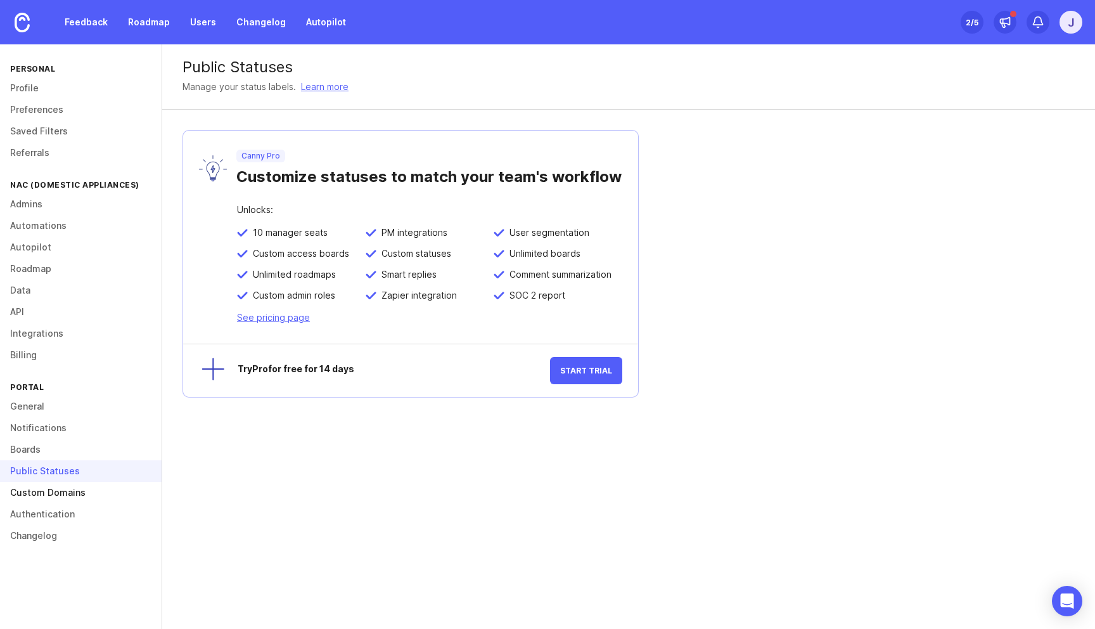
click at [35, 496] on link "Custom Domains" at bounding box center [81, 493] width 162 height 22
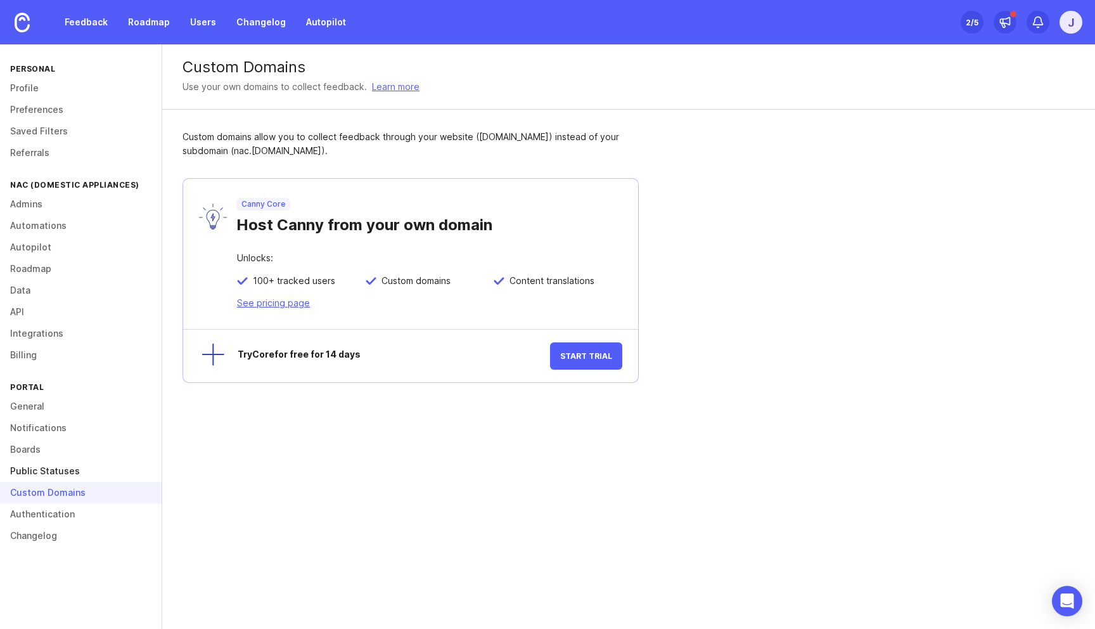
click at [47, 470] on link "Public Statuses" at bounding box center [81, 471] width 162 height 22
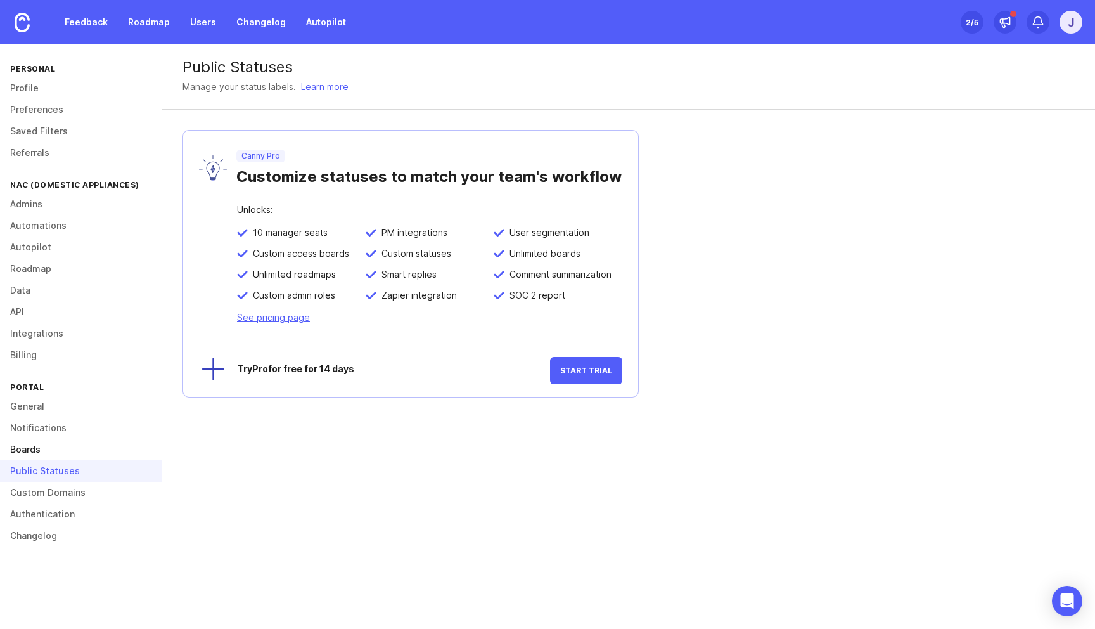
click at [47, 449] on link "Boards" at bounding box center [81, 450] width 162 height 22
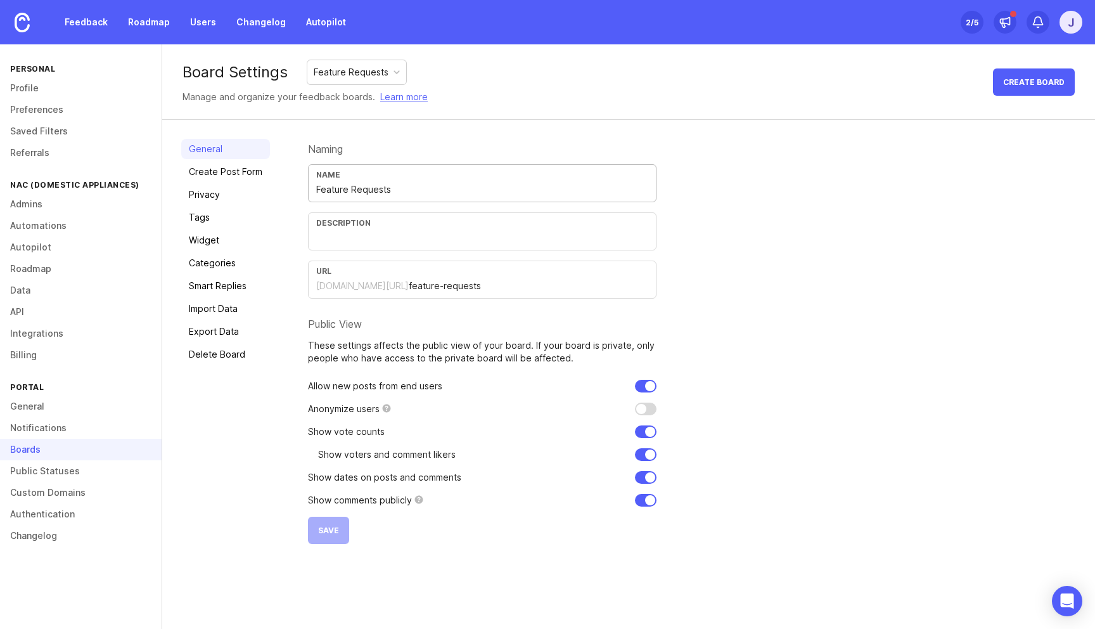
click at [378, 184] on input "Feature Requests" at bounding box center [482, 190] width 332 height 14
click at [408, 184] on input "Feature Requests" at bounding box center [482, 190] width 332 height 14
click at [345, 236] on input "text" at bounding box center [482, 238] width 332 height 14
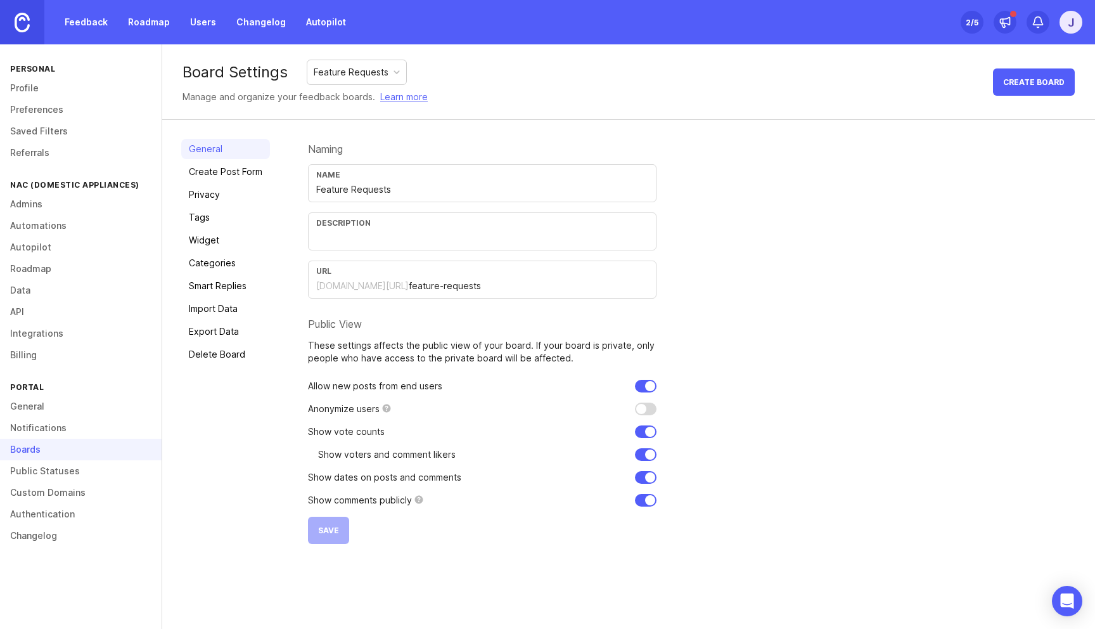
click at [22, 19] on img at bounding box center [22, 23] width 15 height 20
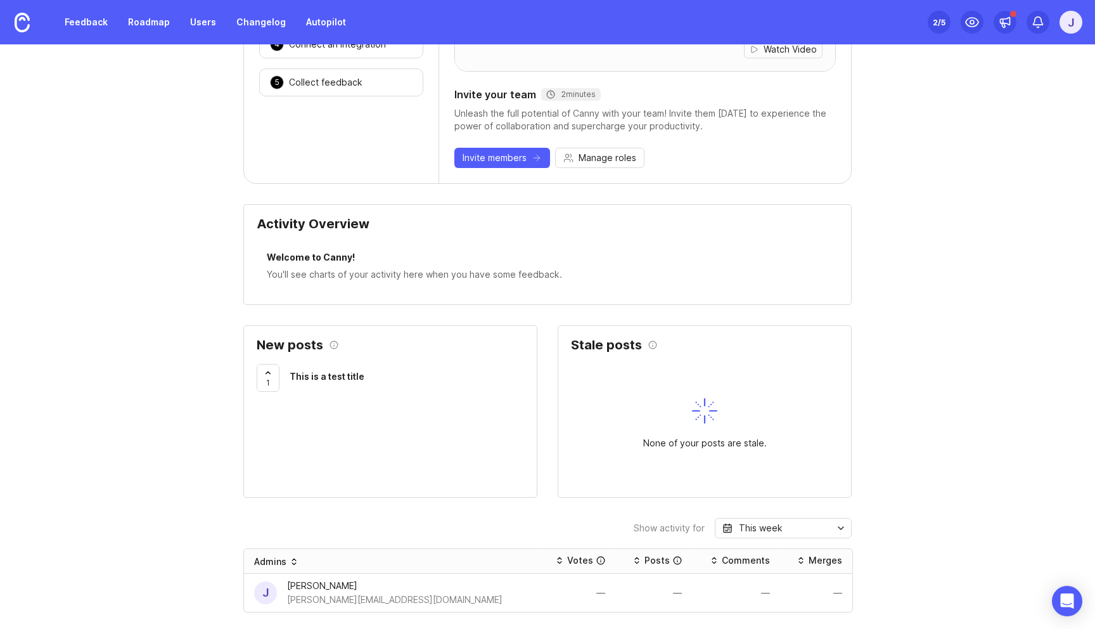
scroll to position [331, 0]
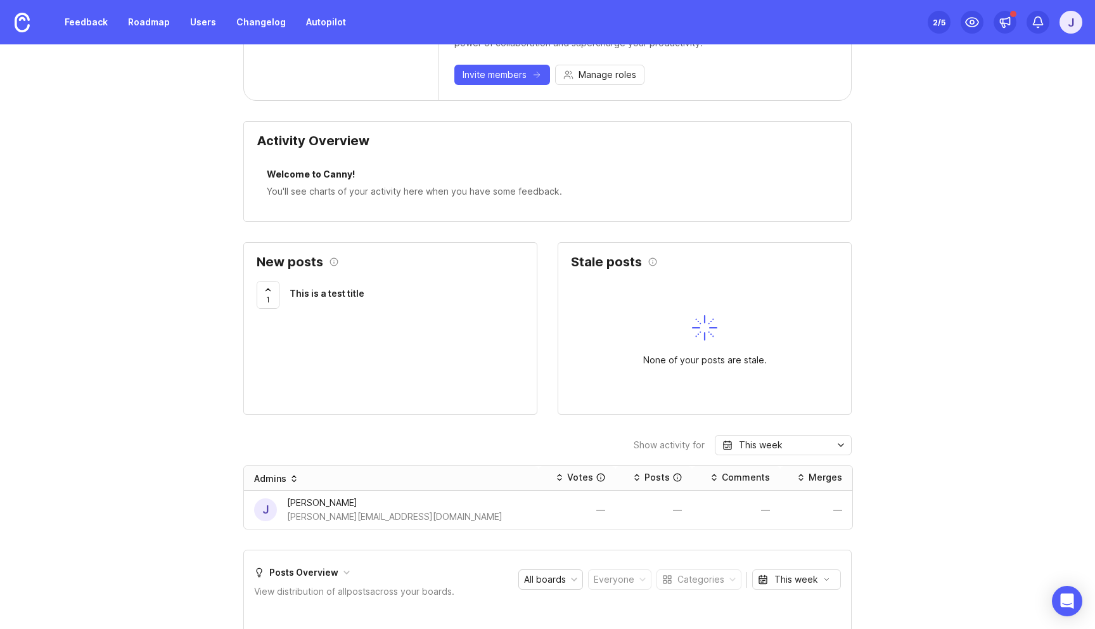
click at [350, 274] on div "1 This is a test title" at bounding box center [390, 294] width 267 height 53
click at [349, 289] on span "This is a test title" at bounding box center [327, 293] width 75 height 11
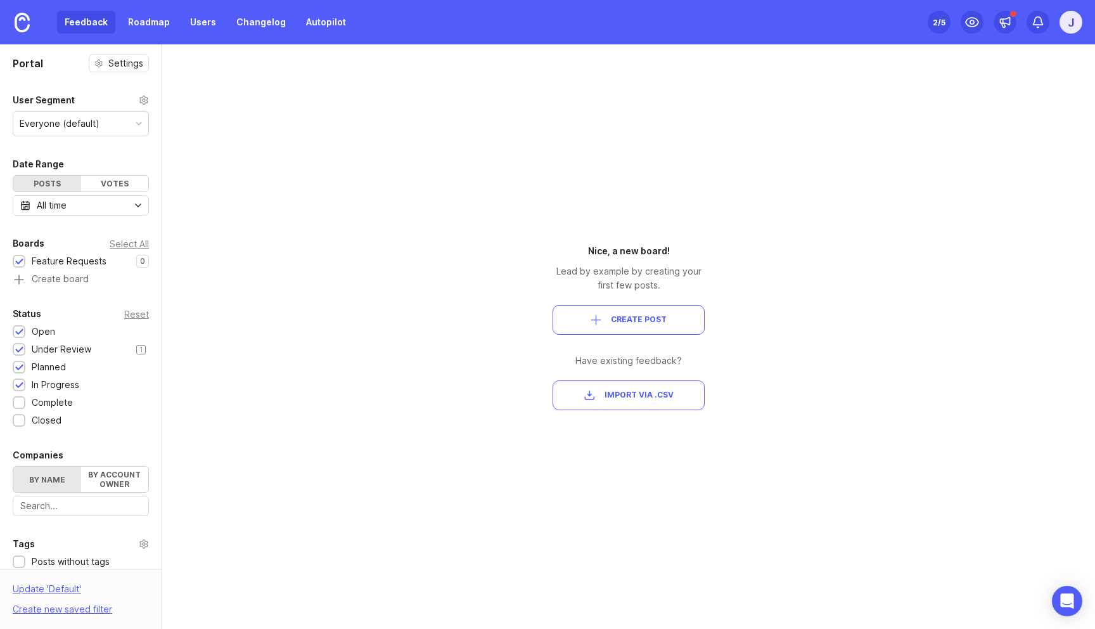
click at [39, 349] on div "Under Review" at bounding box center [62, 349] width 60 height 14
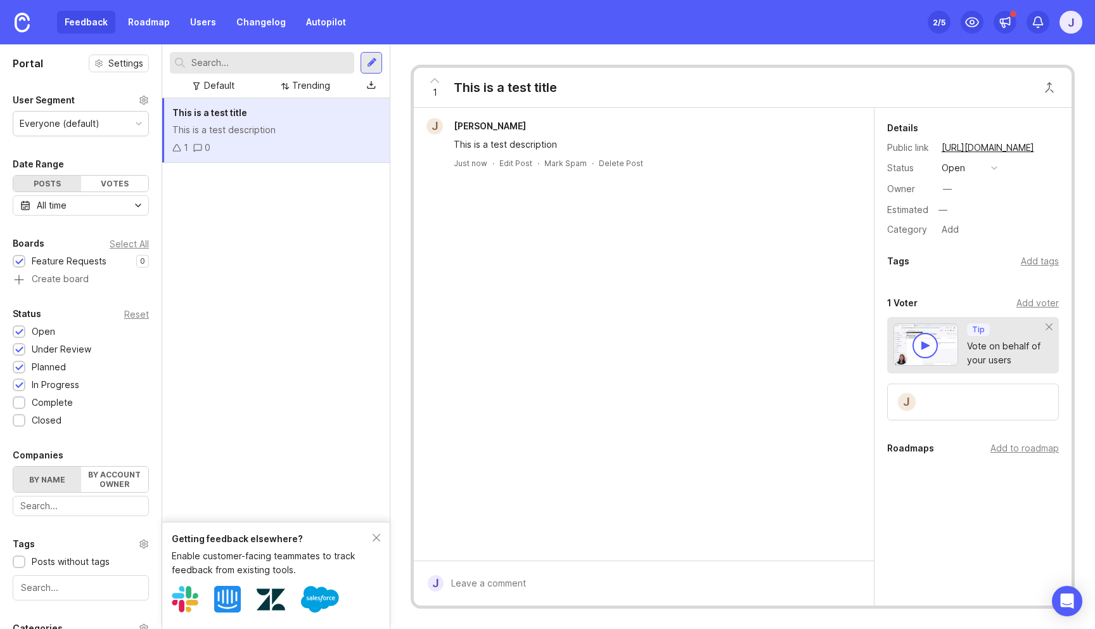
click at [246, 250] on div "This is a test title This is a test description 1 0" at bounding box center [276, 309] width 228 height 423
click at [278, 106] on div "This is a test title" at bounding box center [275, 113] width 207 height 14
click at [520, 139] on div "This is a test description" at bounding box center [651, 145] width 395 height 14
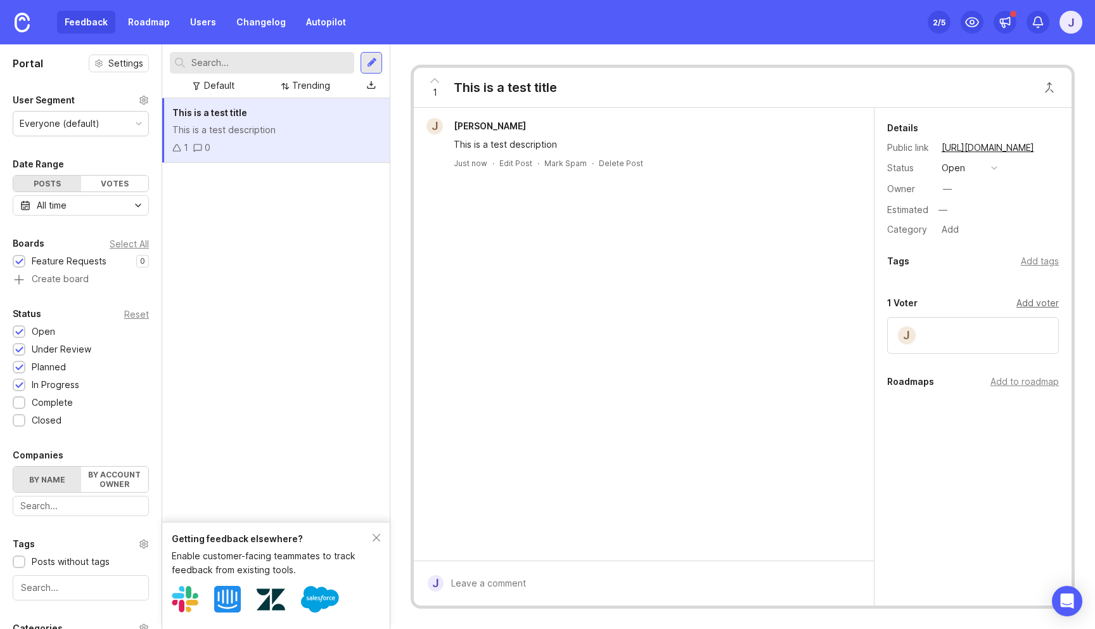
click at [1037, 306] on div "Add voter" at bounding box center [1038, 303] width 42 height 14
click at [998, 325] on input "text" at bounding box center [973, 330] width 155 height 14
click at [994, 539] on div "Details Public link [URL][DOMAIN_NAME] Status open Owner — Estimated — Category…" at bounding box center [973, 330] width 197 height 444
click at [979, 301] on div "1 Voter Add voter" at bounding box center [973, 302] width 172 height 15
click at [973, 173] on button "open" at bounding box center [969, 168] width 63 height 16
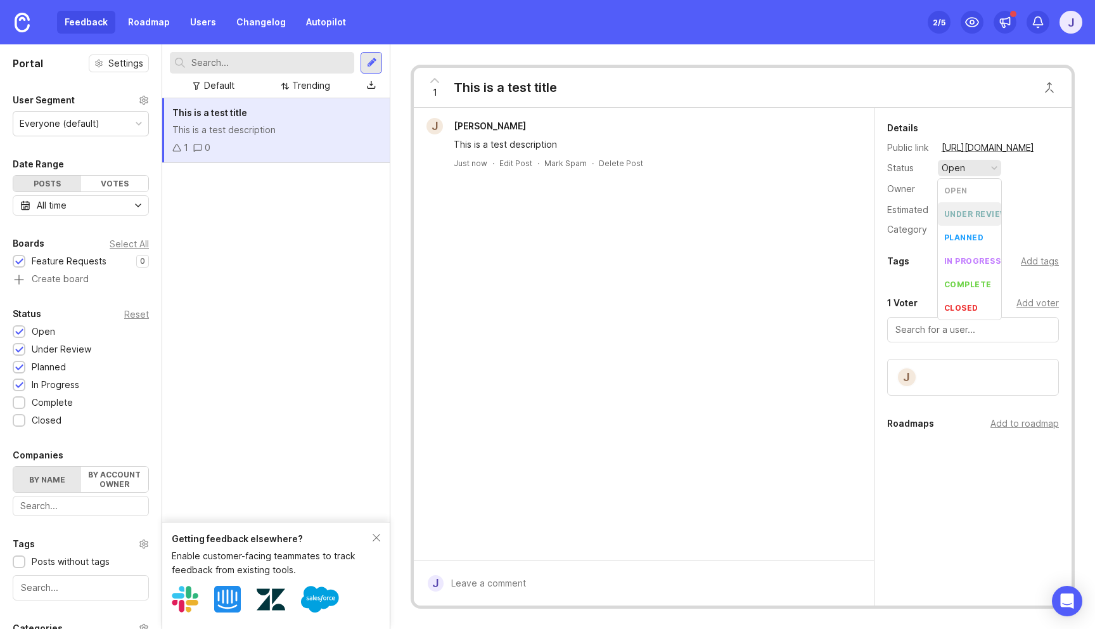
click at [977, 214] on div "under review" at bounding box center [976, 214] width 64 height 11
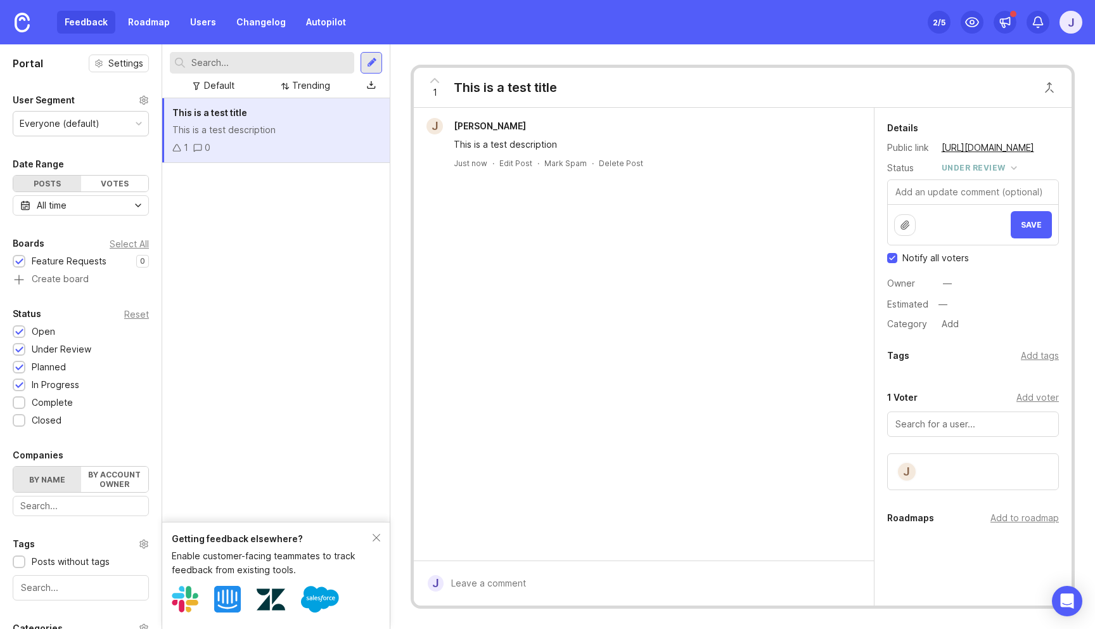
click at [1001, 190] on textarea at bounding box center [973, 192] width 170 height 24
type textarea "Reviewing"
click at [1035, 219] on button "Save" at bounding box center [1031, 224] width 41 height 27
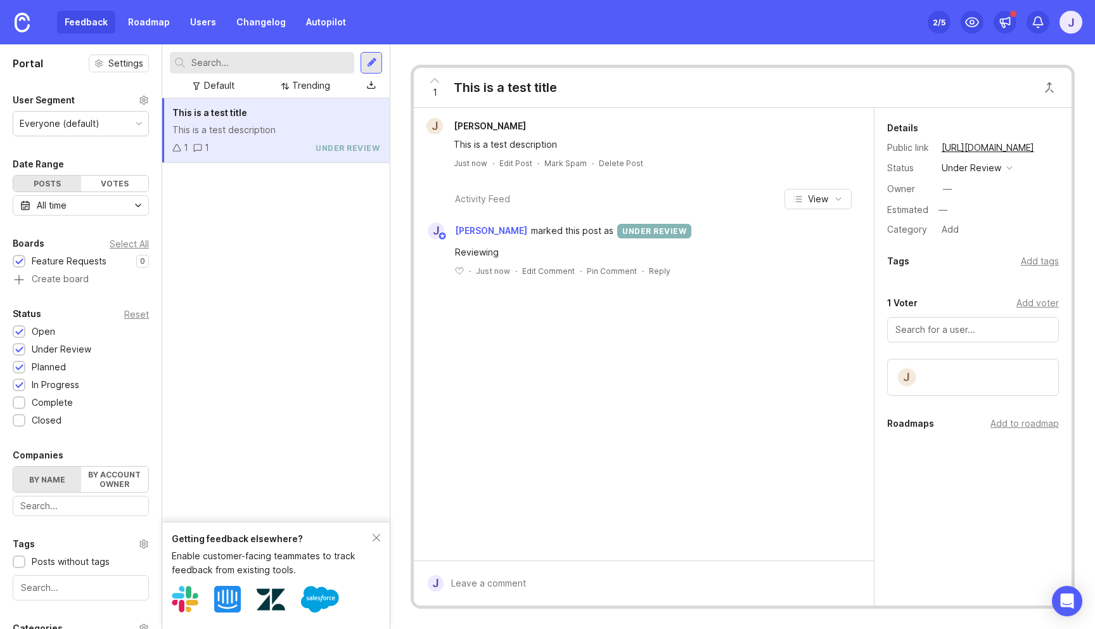
click at [581, 316] on div "J Jog Yig This is a test description Just now · Edit Post · Mark Spam · Delete …" at bounding box center [644, 334] width 460 height 453
